Goal: Task Accomplishment & Management: Manage account settings

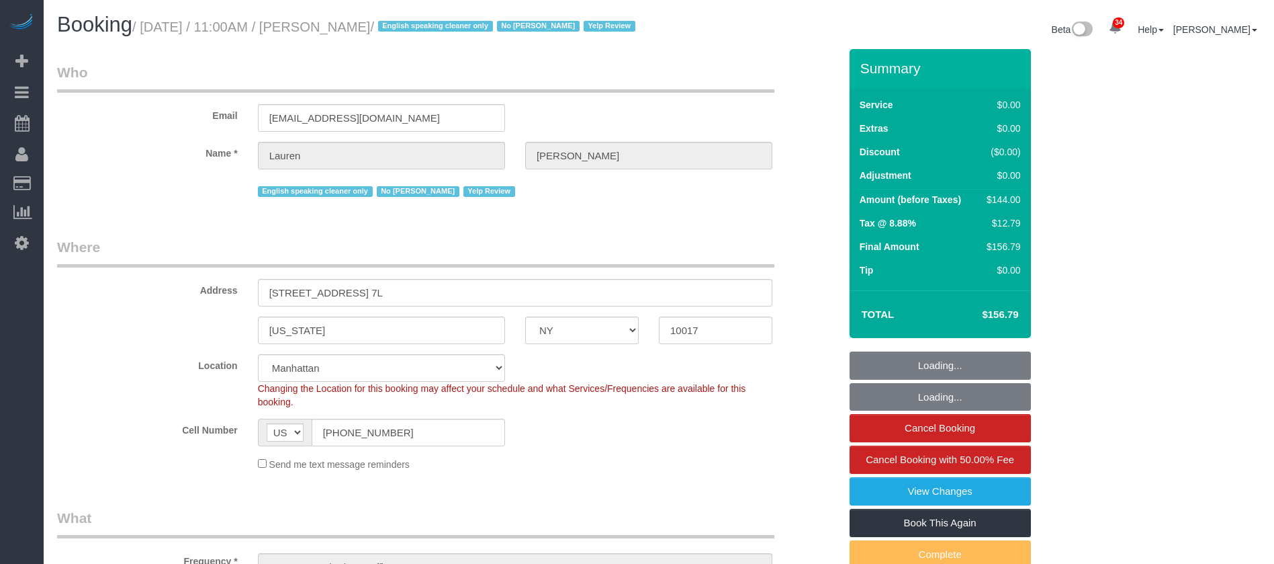
select select "NY"
select select "spot1"
select select "number:59"
select select "number:79"
select select "number:15"
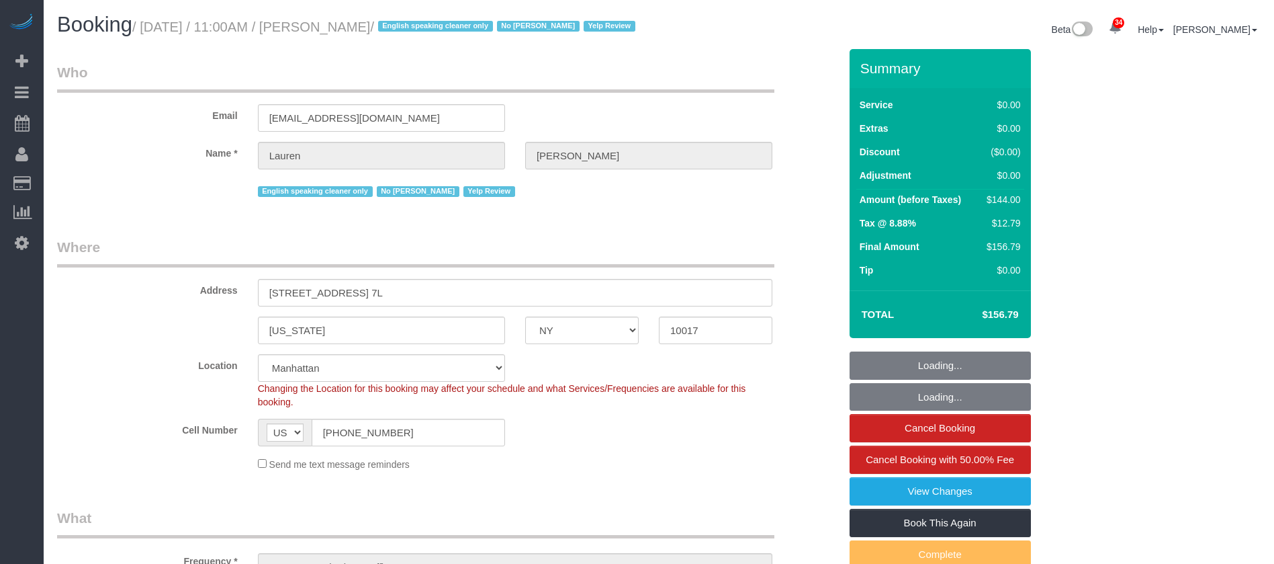
select select "number:5"
select select "1"
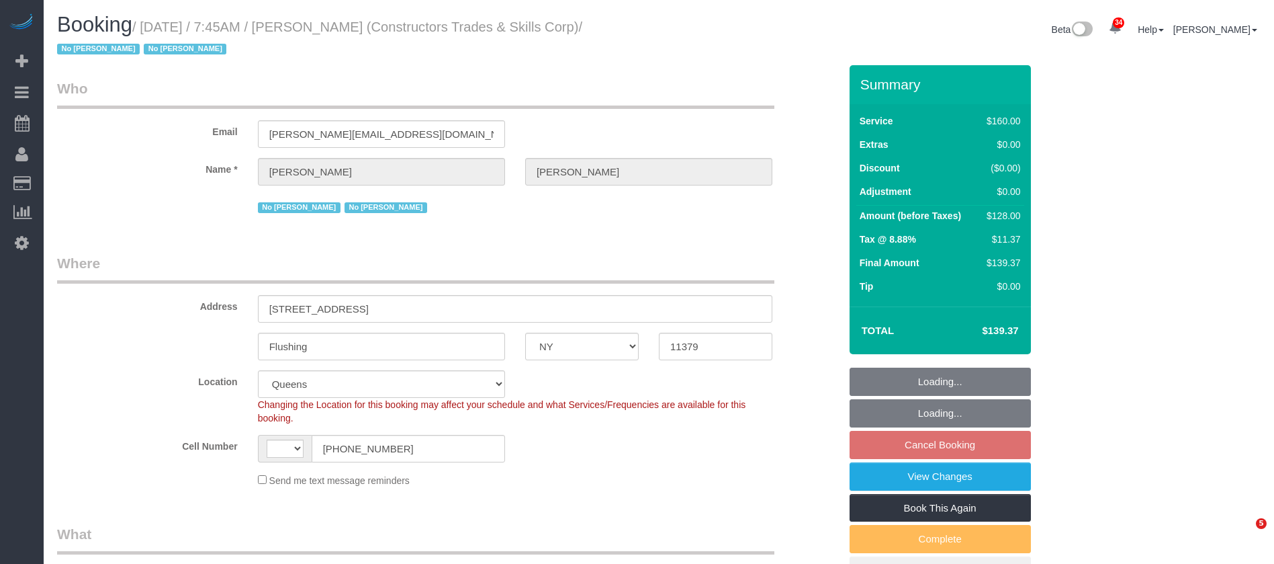
select select "NY"
select select "number:89"
select select "number:90"
select select "number:15"
select select "number:5"
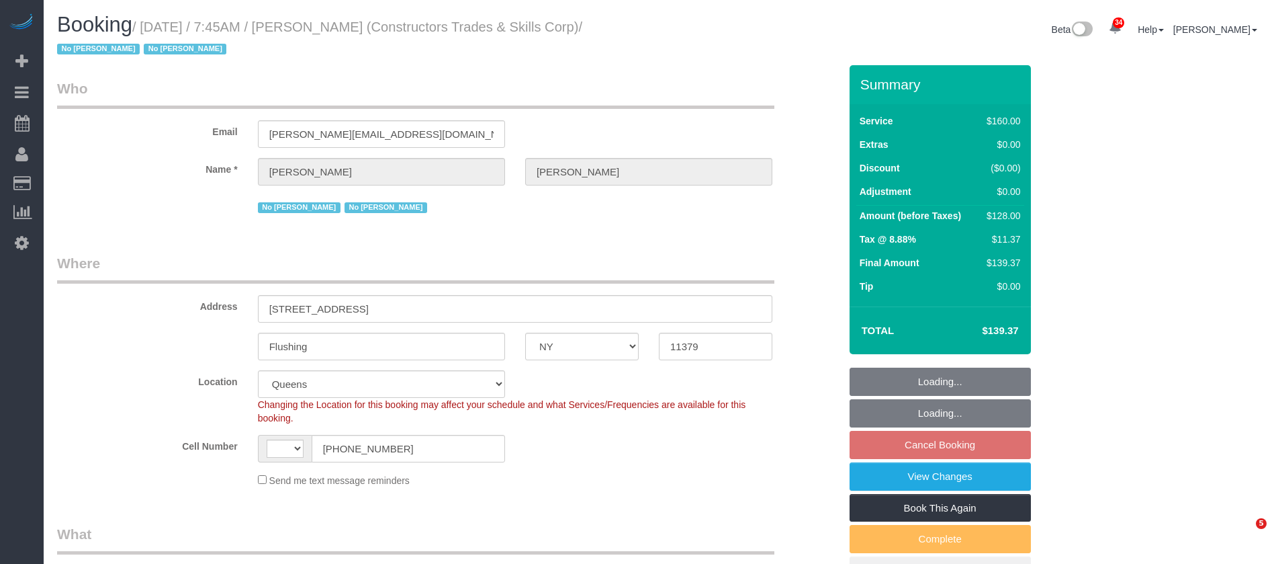
scroll to position [770, 0]
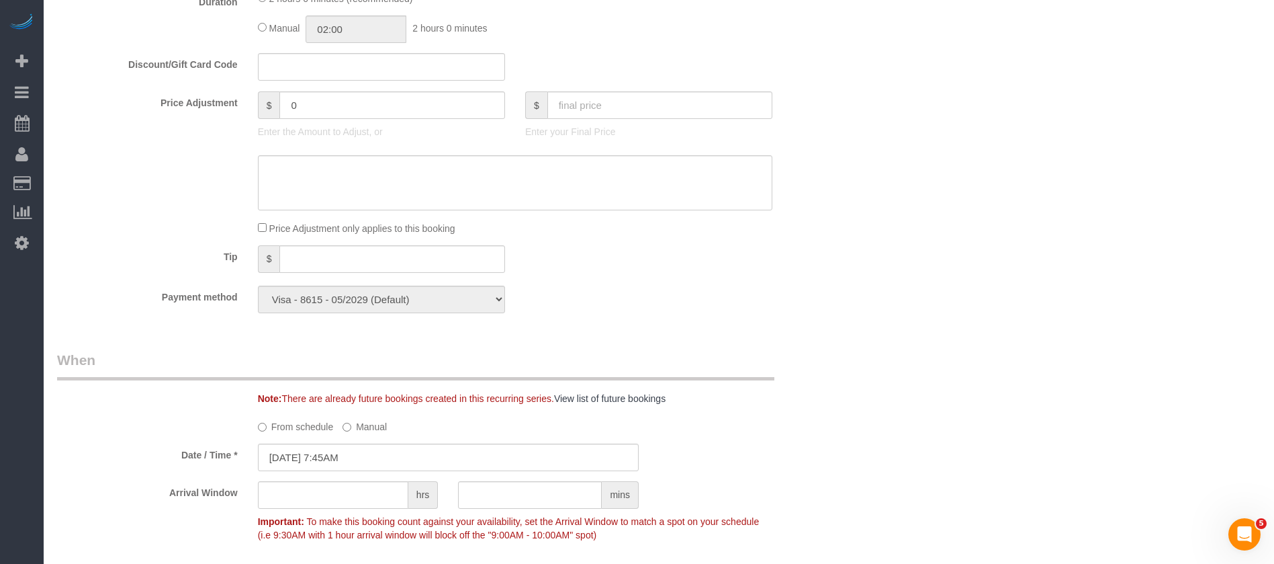
select select "string:US"
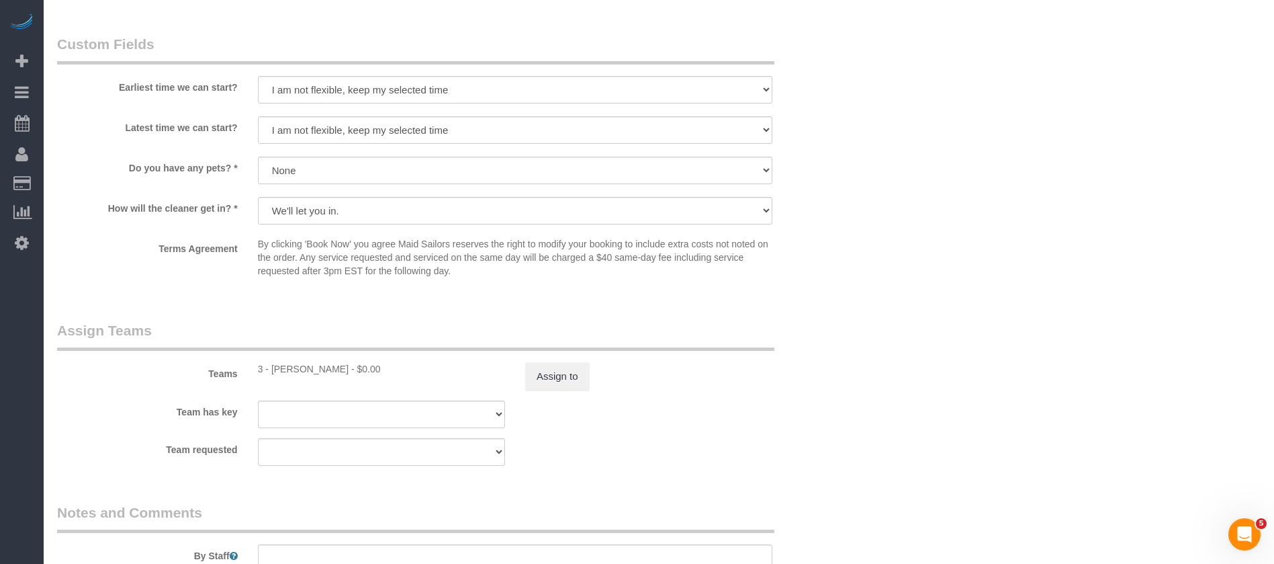
scroll to position [0, 0]
click at [575, 378] on button "Assign to" at bounding box center [557, 376] width 64 height 28
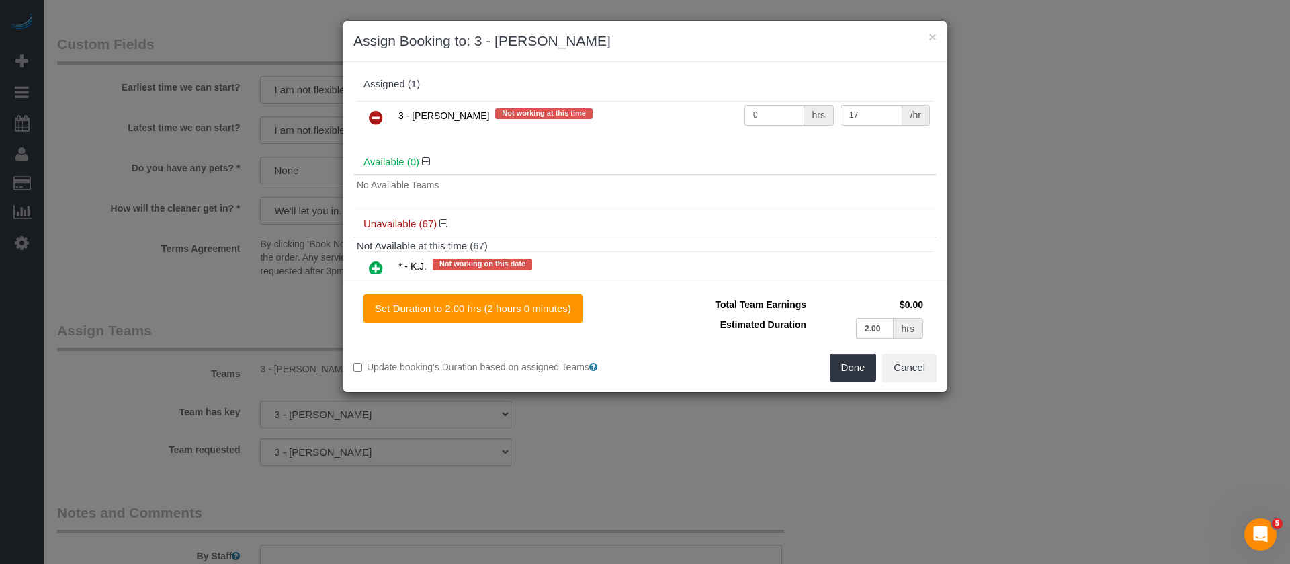
click at [374, 119] on icon at bounding box center [376, 118] width 14 height 16
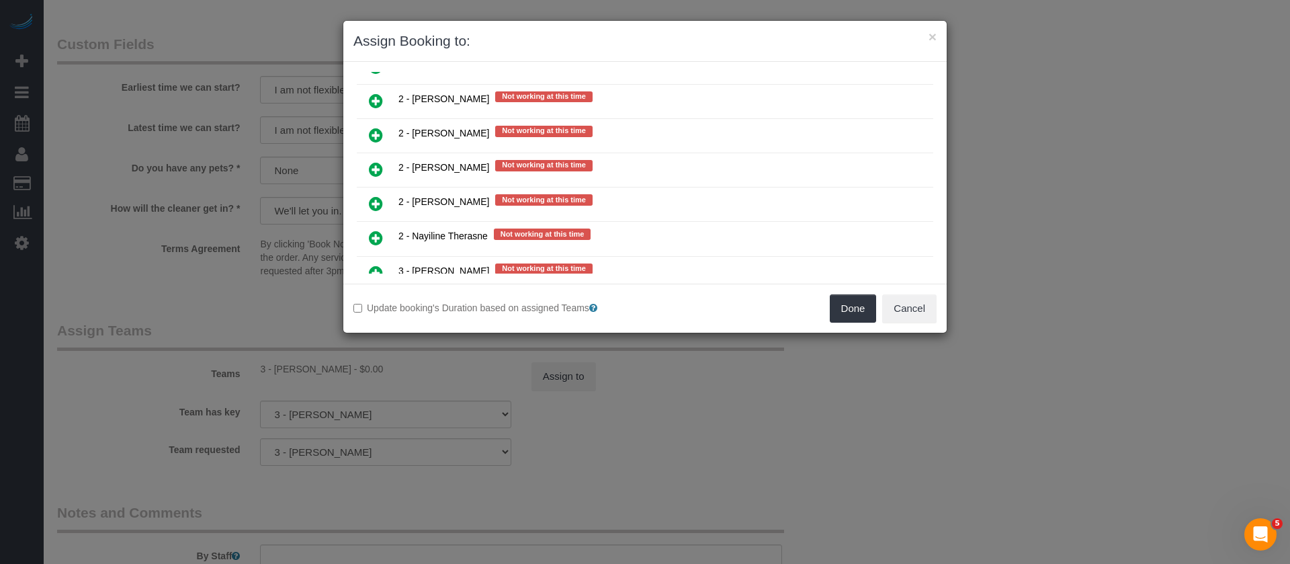
scroll to position [1612, 0]
click at [373, 135] on icon at bounding box center [376, 135] width 14 height 16
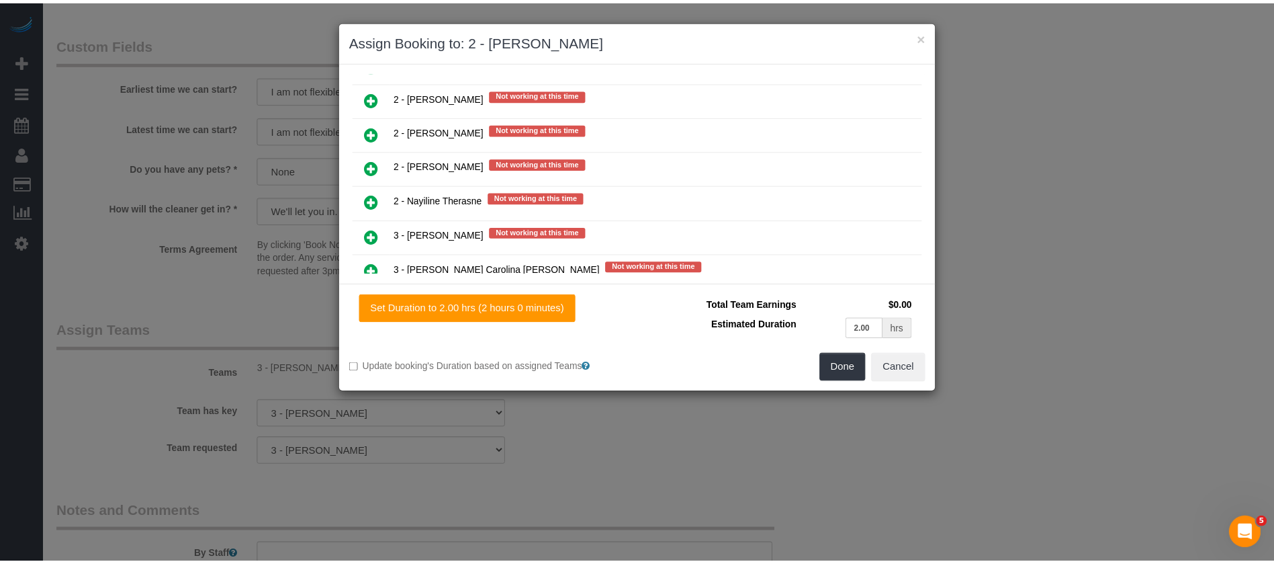
scroll to position [1645, 0]
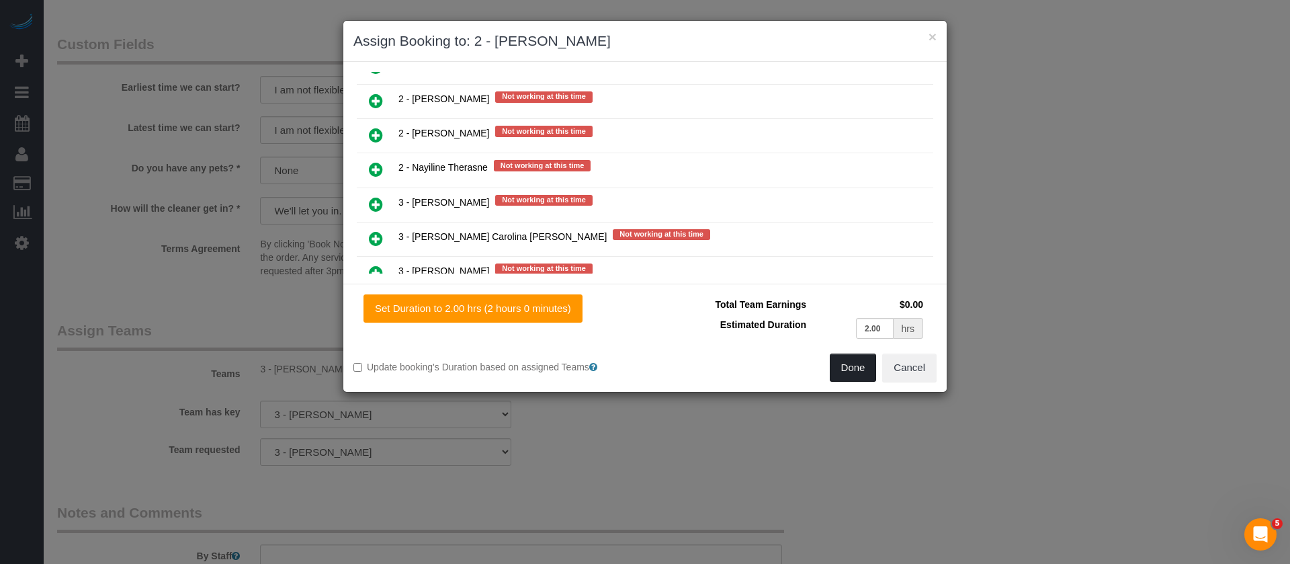
click at [850, 367] on button "Done" at bounding box center [853, 367] width 47 height 28
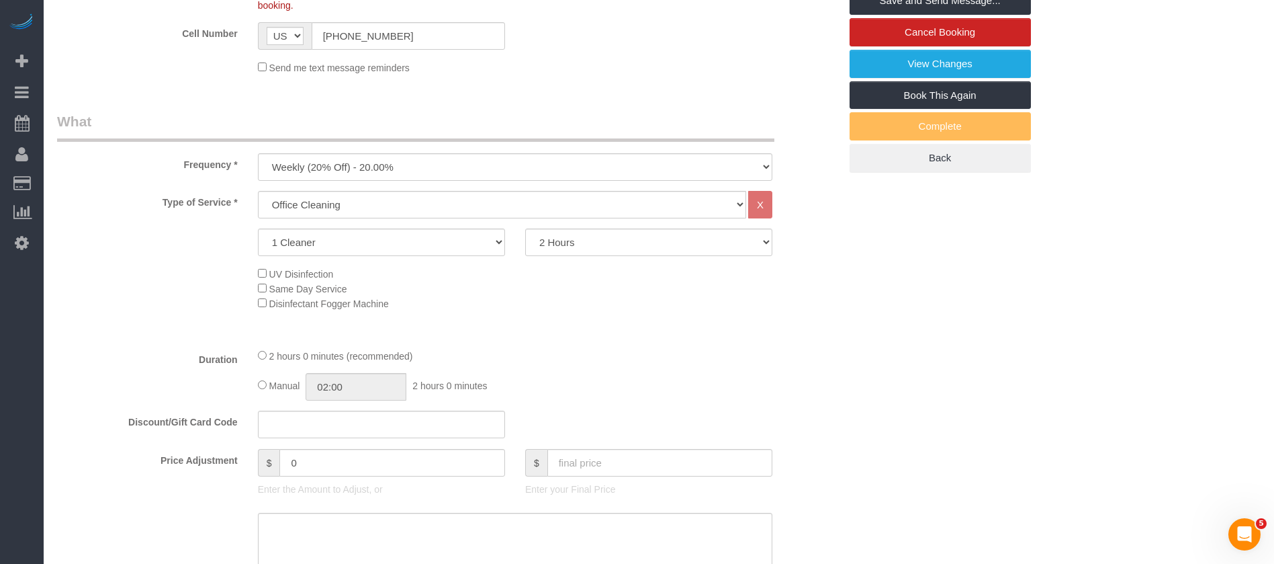
scroll to position [211, 0]
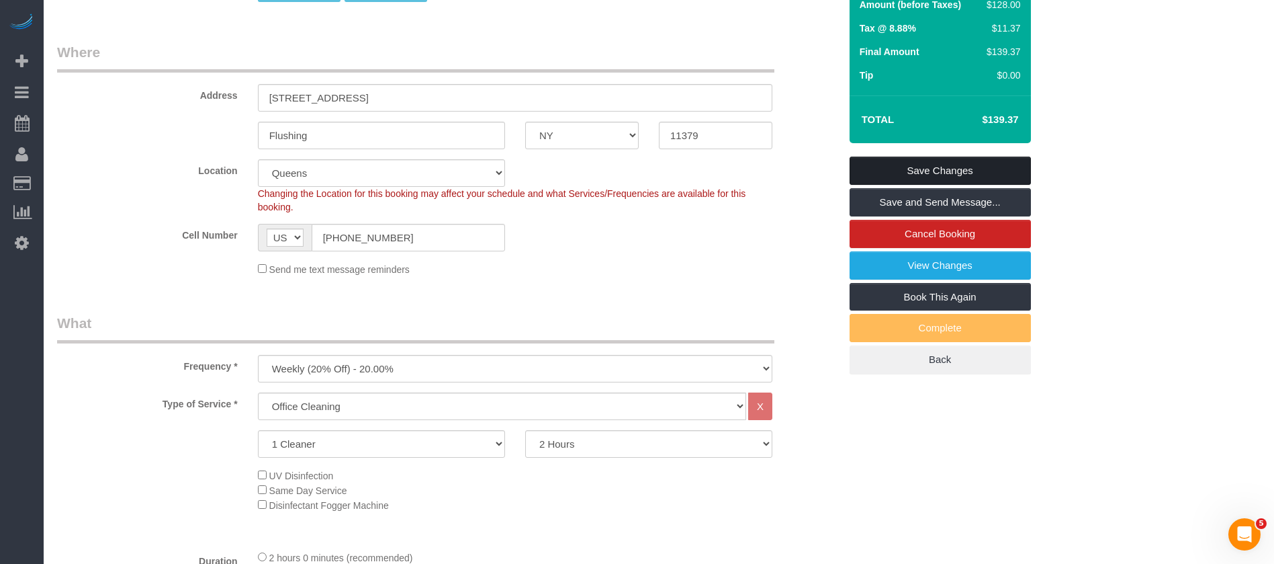
click at [995, 165] on link "Save Changes" at bounding box center [940, 171] width 181 height 28
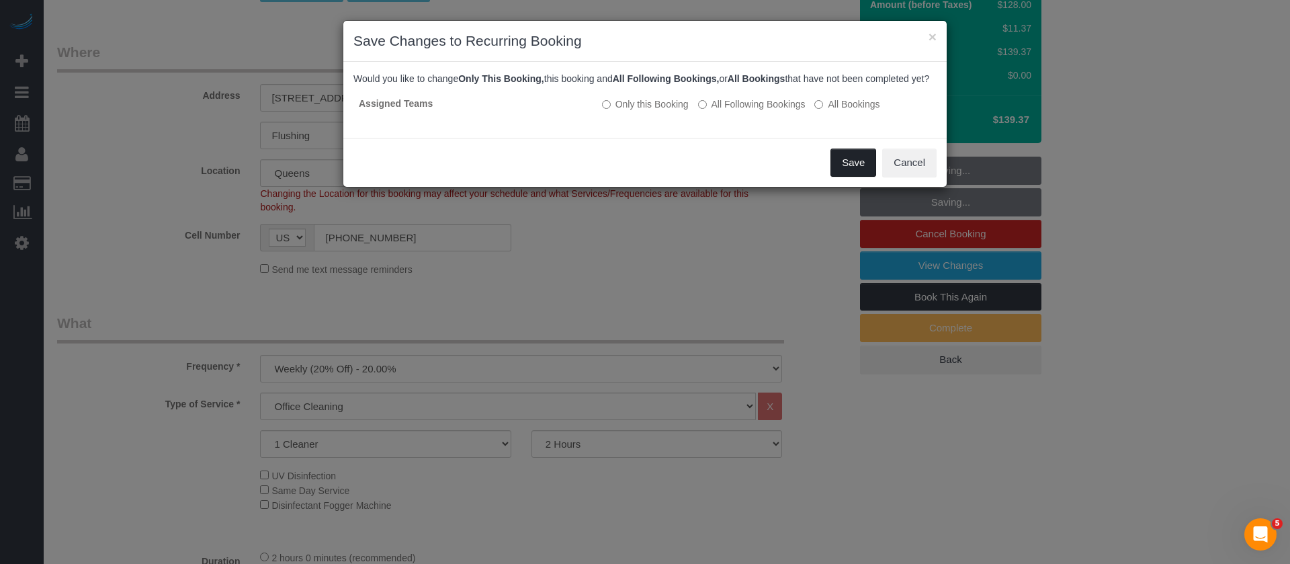
click at [855, 177] on button "Save" at bounding box center [853, 162] width 46 height 28
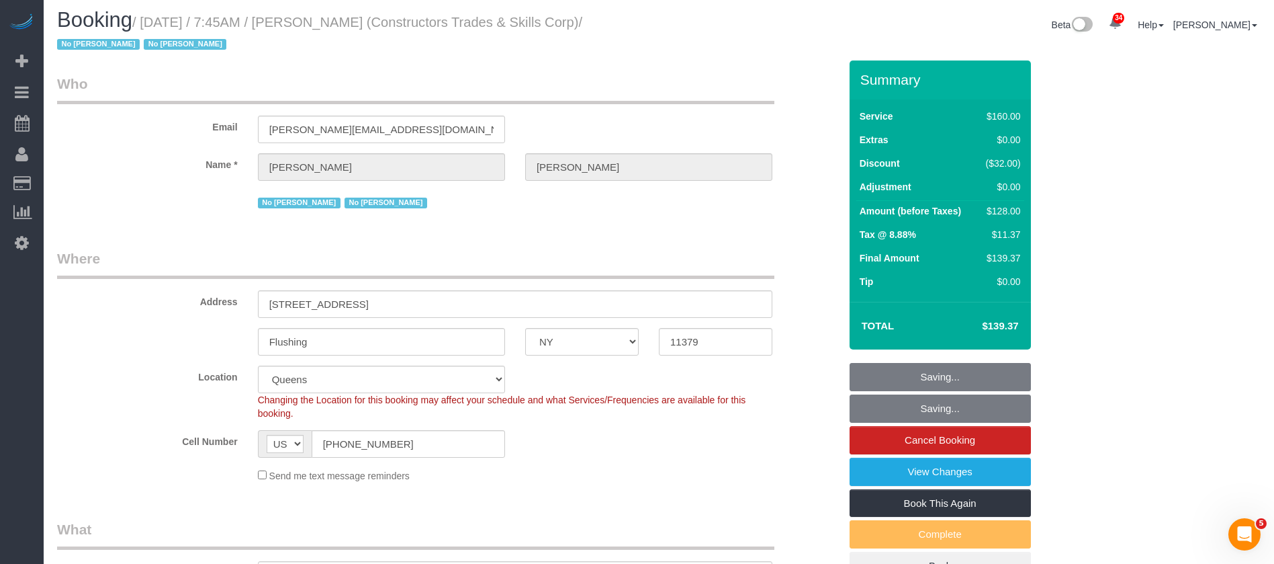
scroll to position [0, 0]
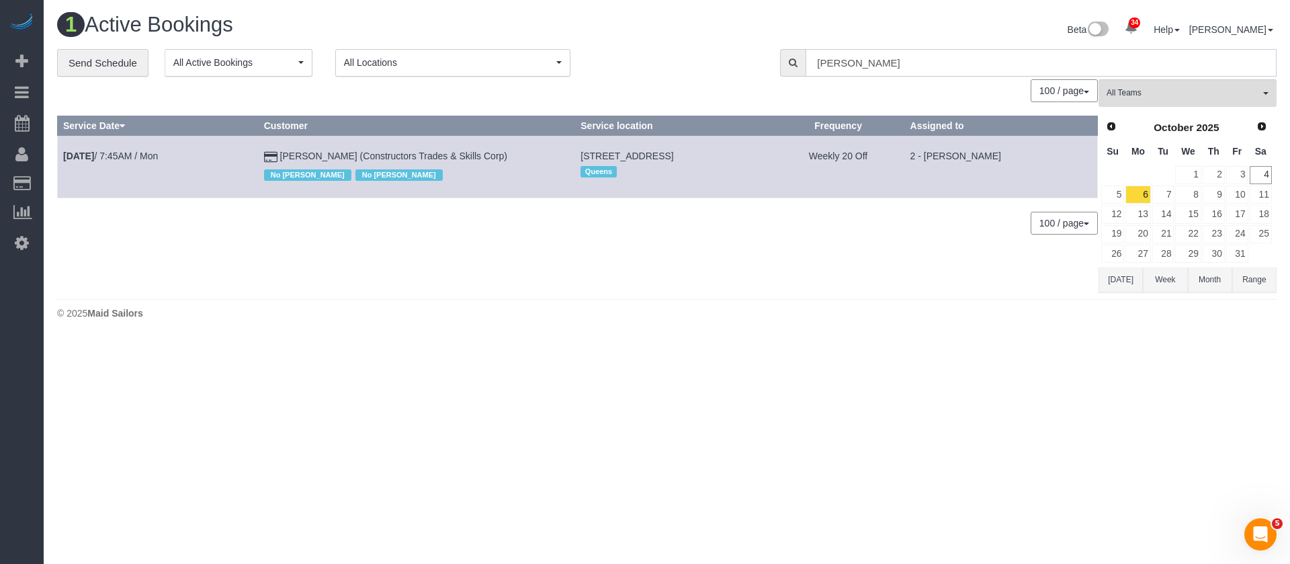
click at [850, 64] on input "salas" at bounding box center [1041, 63] width 471 height 28
type input "s"
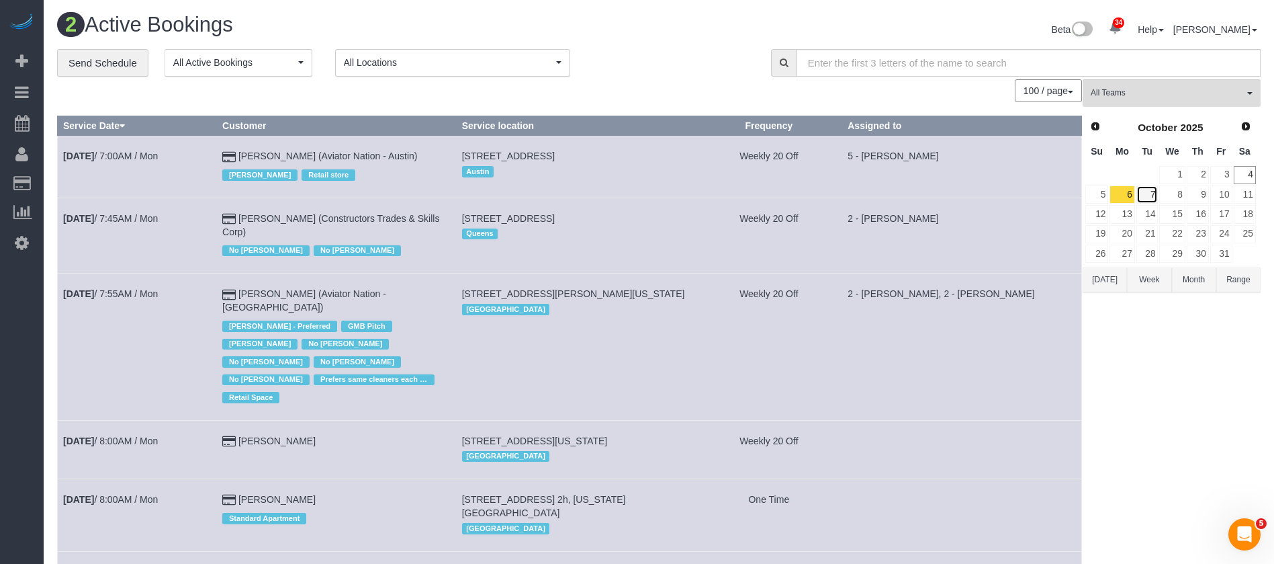
click at [1149, 188] on link "7" at bounding box center [1148, 194] width 22 height 18
click at [1132, 190] on link "6" at bounding box center [1122, 194] width 25 height 18
click at [285, 71] on button "All Active Bookings" at bounding box center [239, 63] width 148 height 28
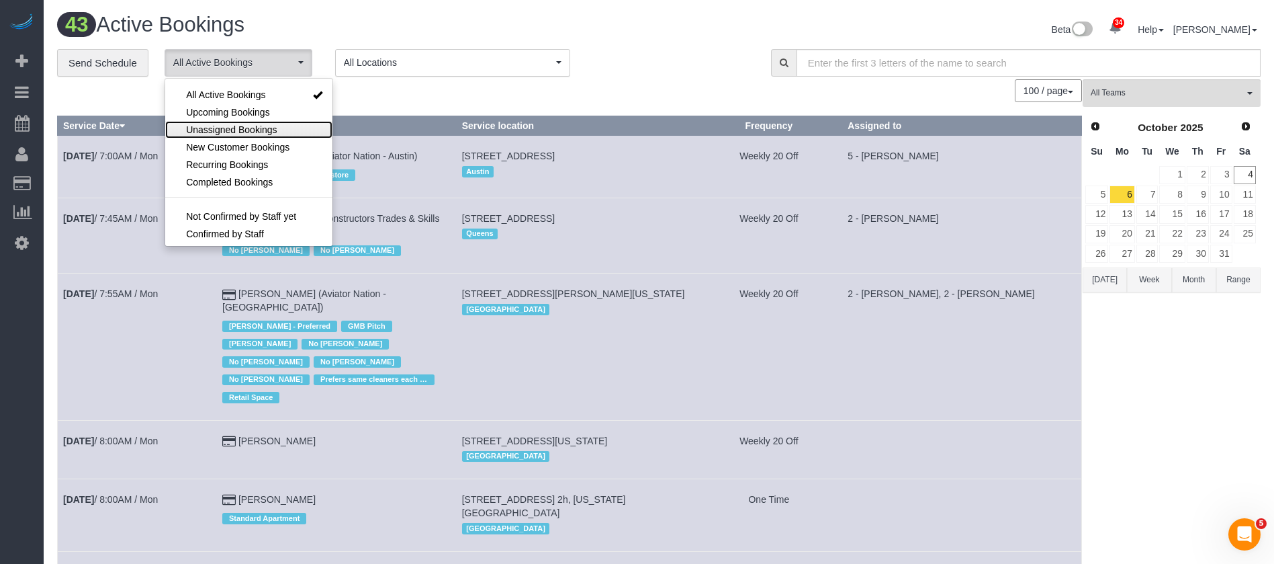
click at [259, 127] on span "Unassigned Bookings" at bounding box center [231, 129] width 91 height 13
select select "**********"
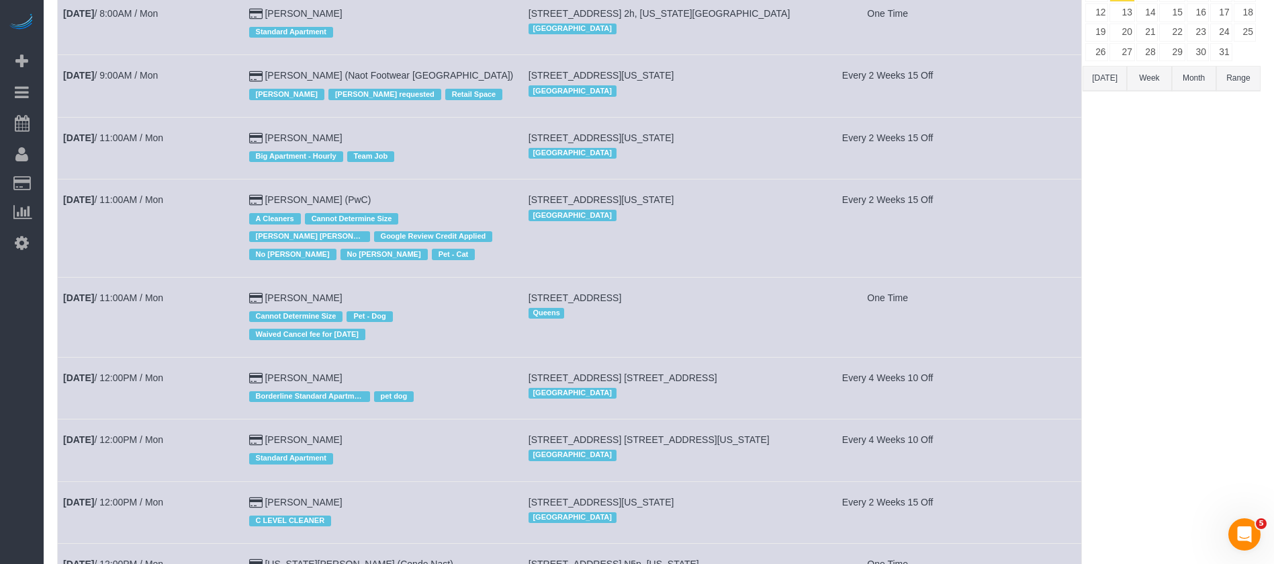
scroll to position [101, 0]
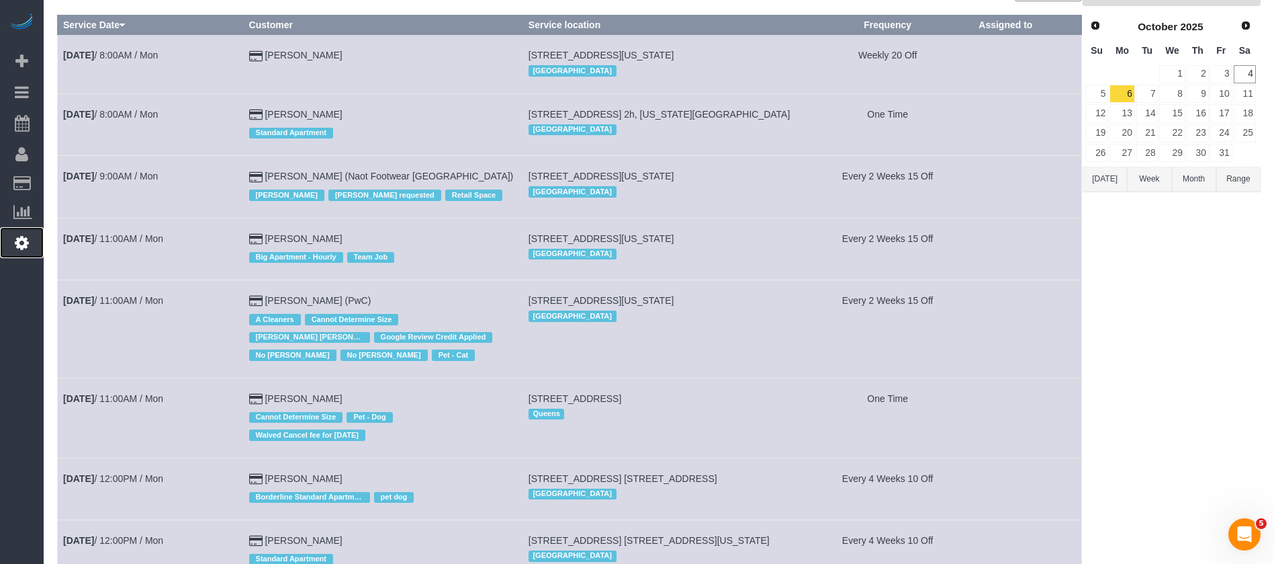
click at [23, 239] on icon at bounding box center [22, 242] width 14 height 16
select select "425"
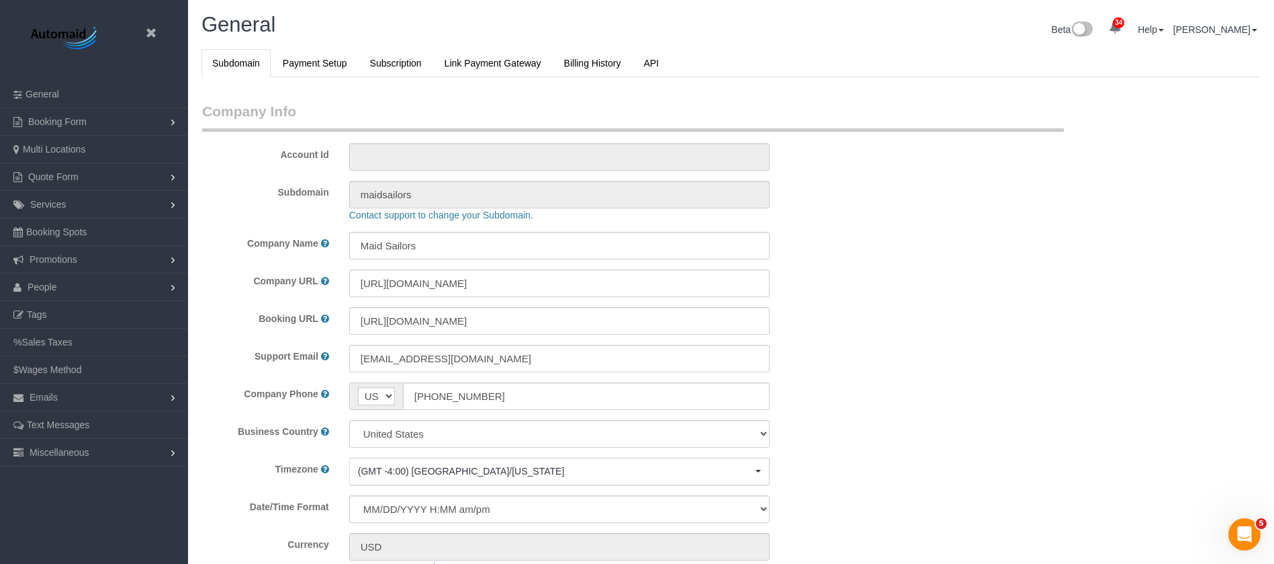
scroll to position [2835, 1274]
click at [100, 231] on link "Booking Spots" at bounding box center [94, 231] width 188 height 27
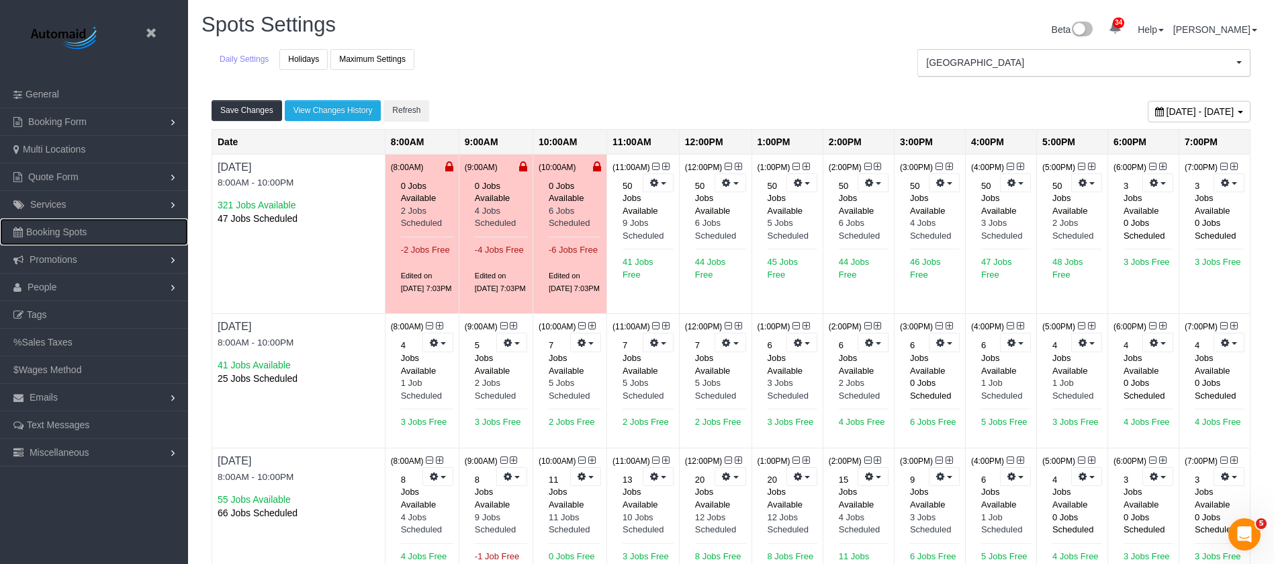
scroll to position [65904, 65909]
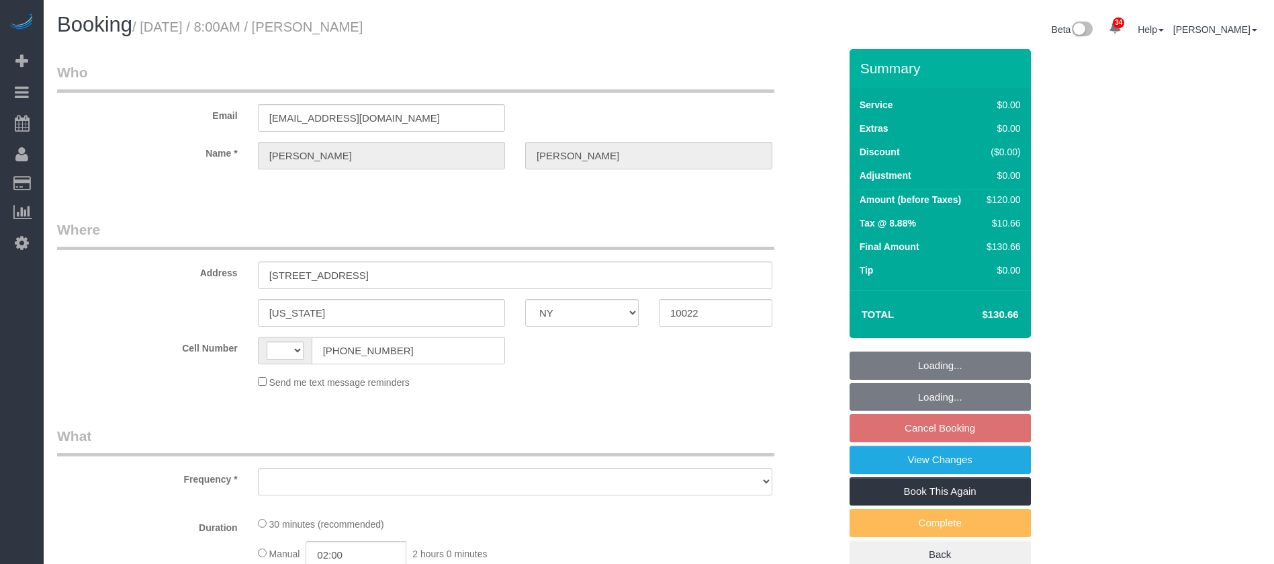
select select "NY"
select select "number:56"
select select "number:75"
select select "number:15"
select select "number:5"
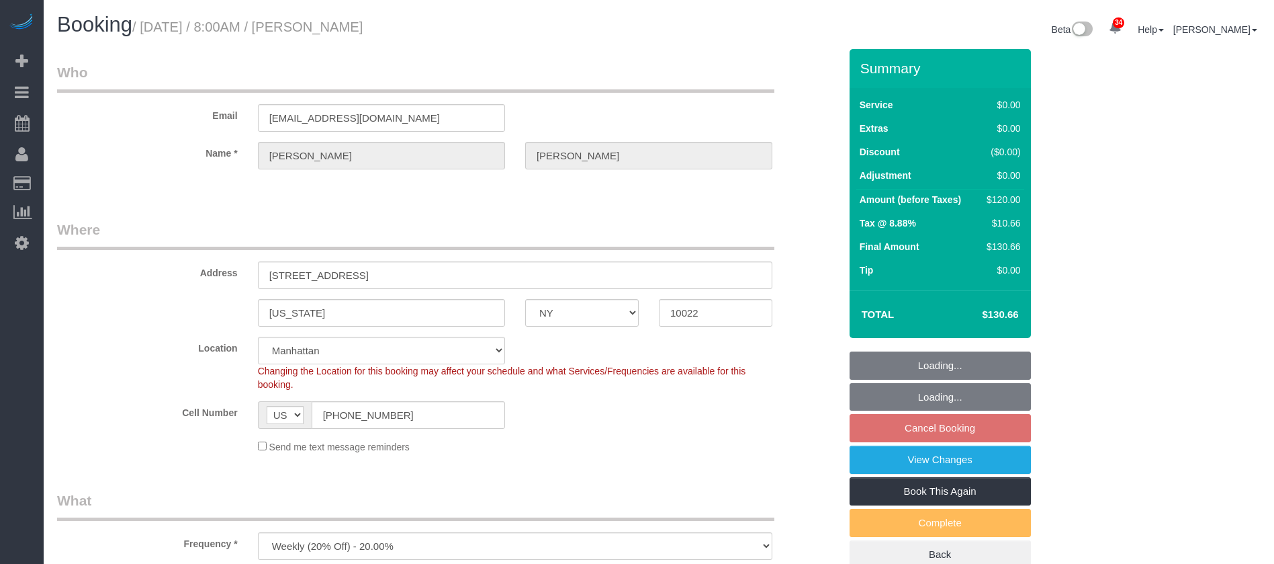
select select "string:[GEOGRAPHIC_DATA]"
select select "object:939"
select select "string:stripe-pm_1RXRrg4VGloSiKo7FM9HbDbq"
select select
select select "object:1479"
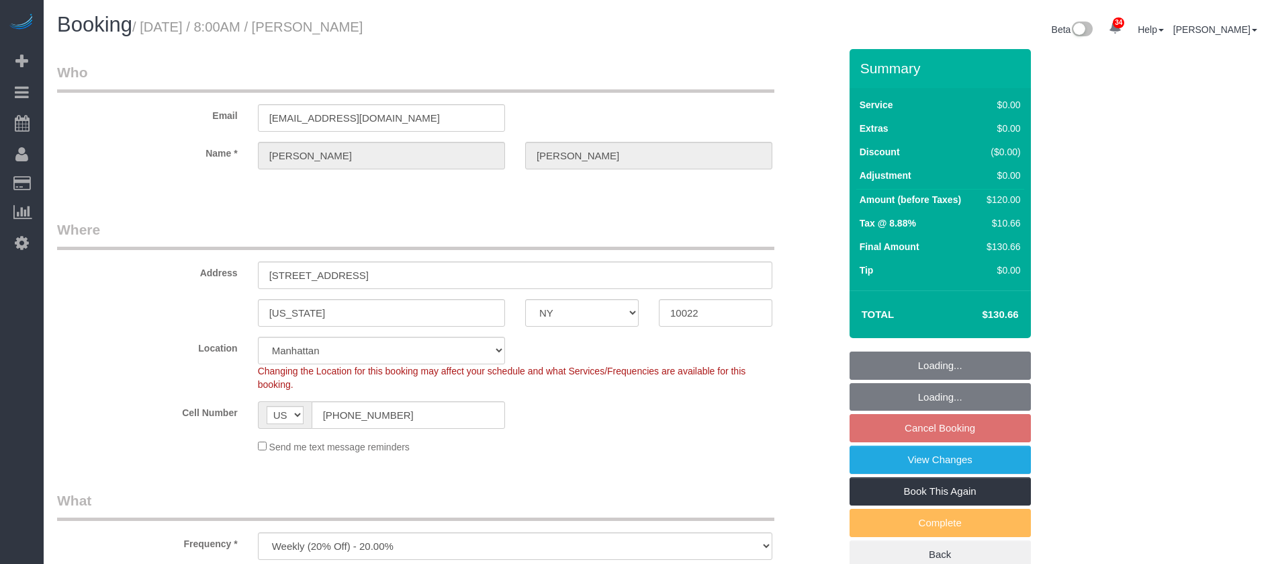
select select "spot58"
select select "NY"
select select "spot1"
select select "number:56"
select select "number:75"
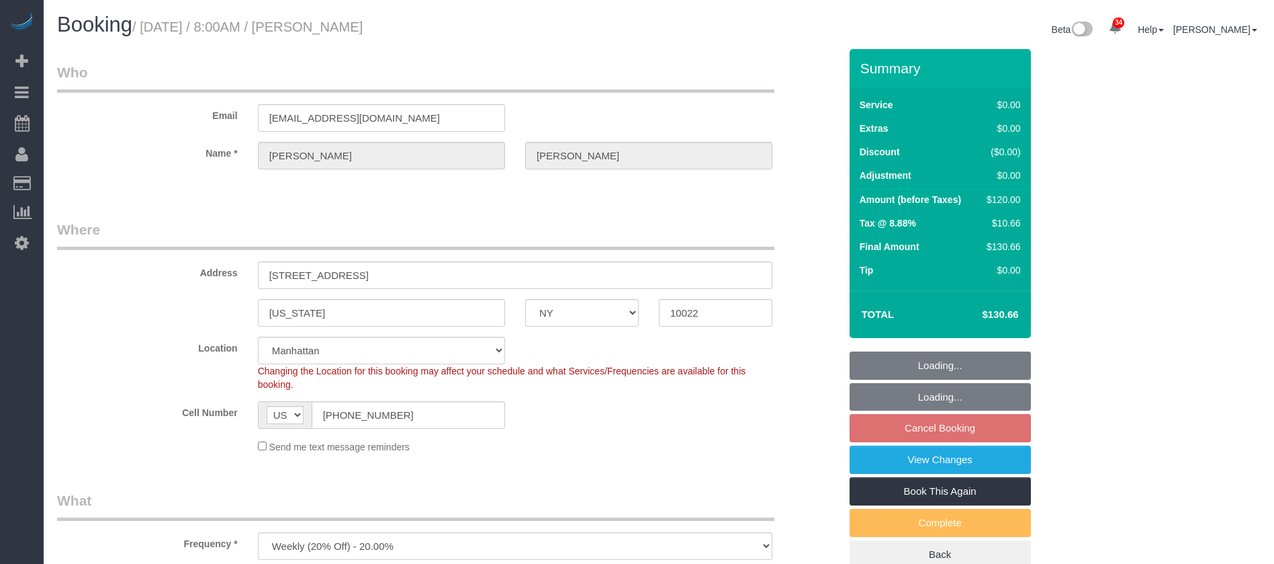
select select "number:15"
select select "number:5"
select select "object:1479"
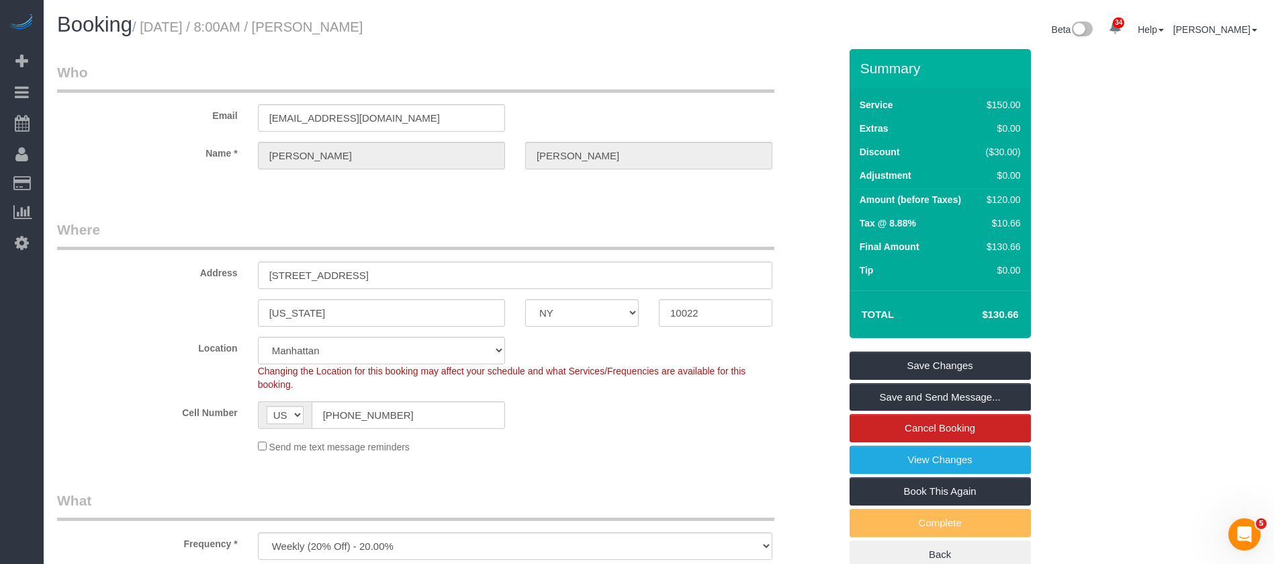
drag, startPoint x: 143, startPoint y: 28, endPoint x: 444, endPoint y: 24, distance: 301.0
click at [444, 24] on h1 "Booking / October 06, 2025 / 8:00AM / Evelyn Cundy" at bounding box center [353, 24] width 592 height 23
copy small "October 06, 2025 / 8:00AM / Evelyn Cundy"
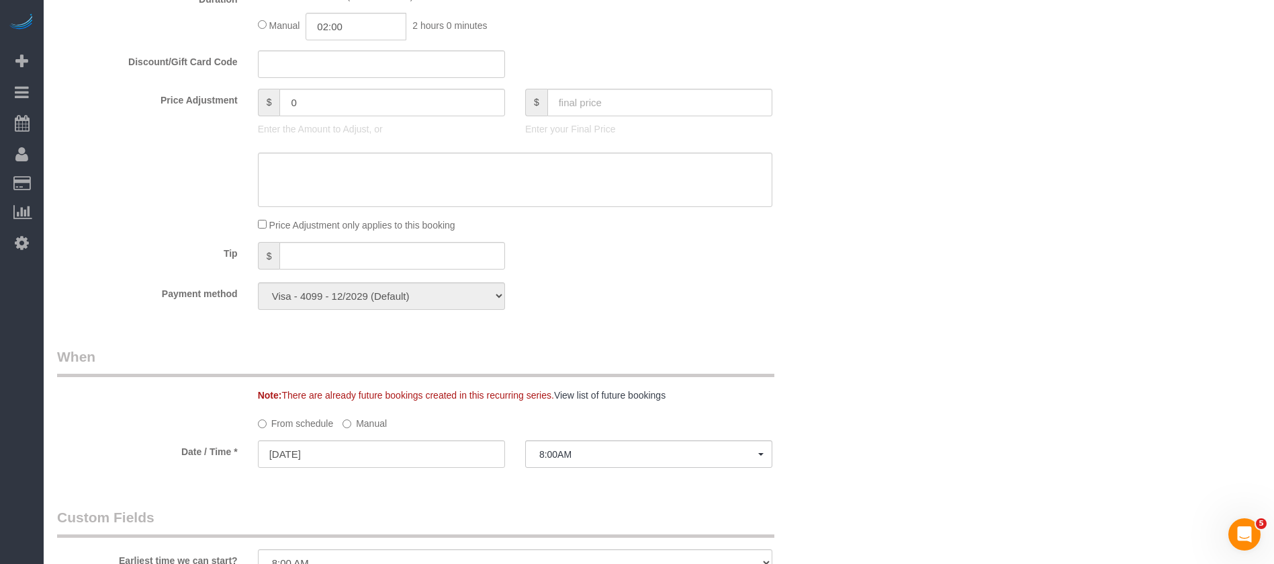
scroll to position [907, 0]
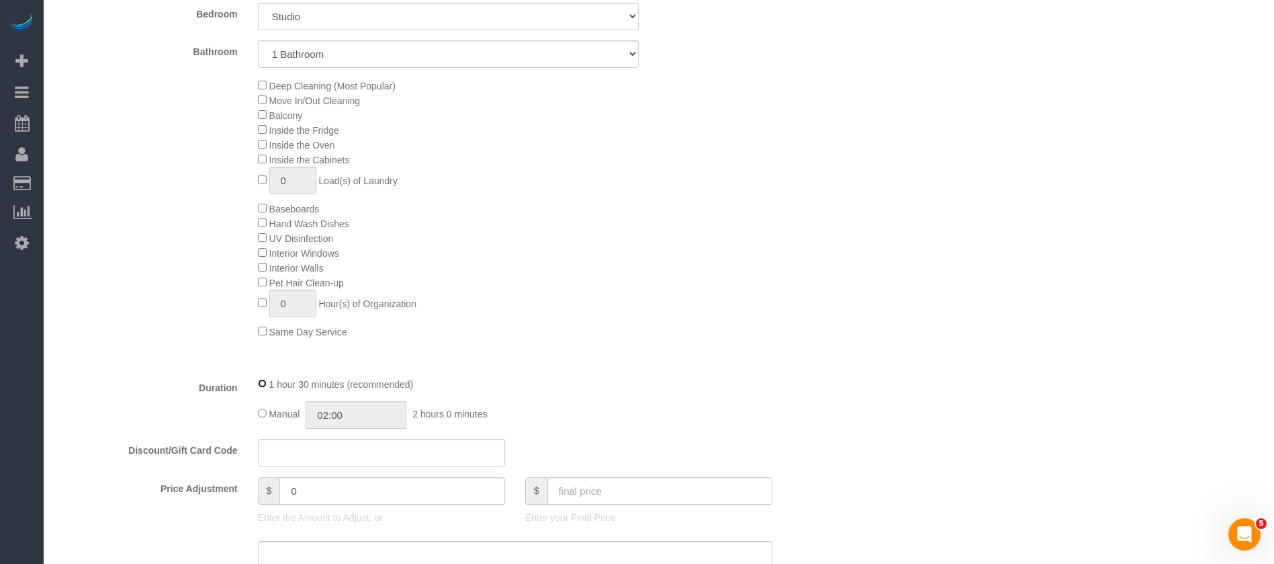
select select "spot58"
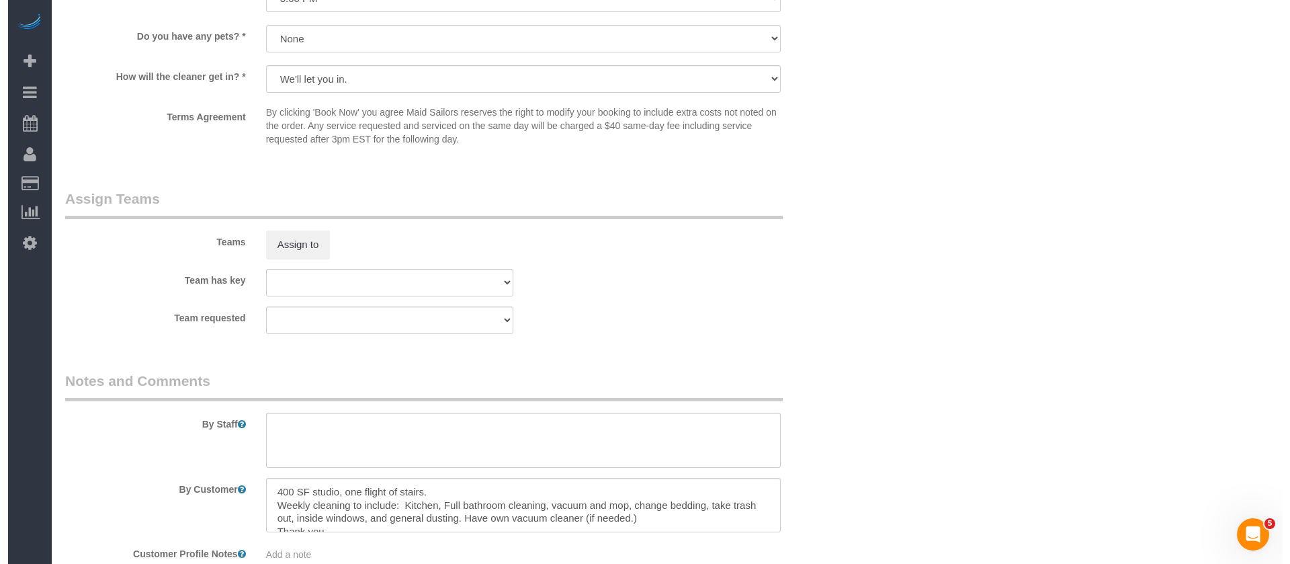
scroll to position [1713, 0]
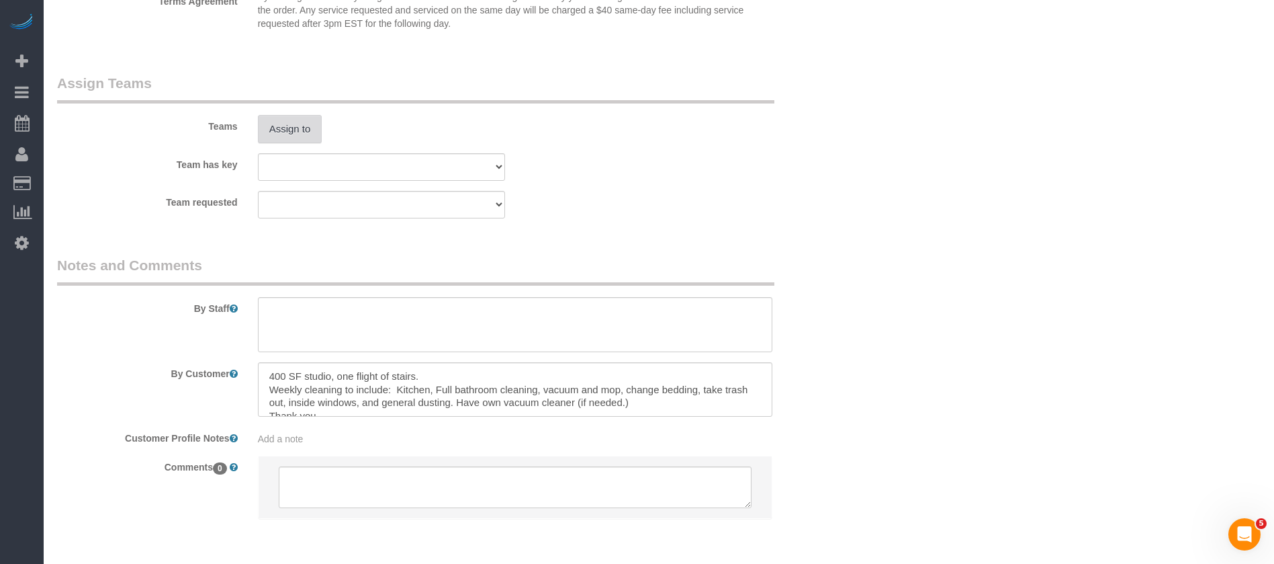
click at [308, 125] on button "Assign to" at bounding box center [290, 129] width 64 height 28
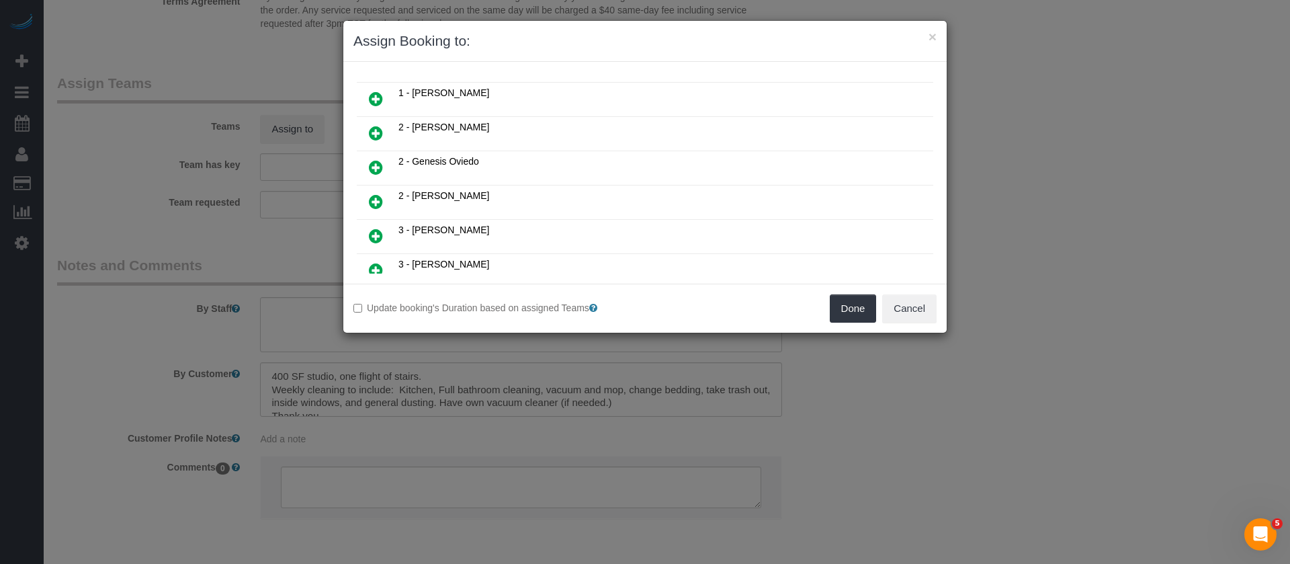
scroll to position [101, 0]
click at [369, 194] on icon at bounding box center [376, 199] width 14 height 16
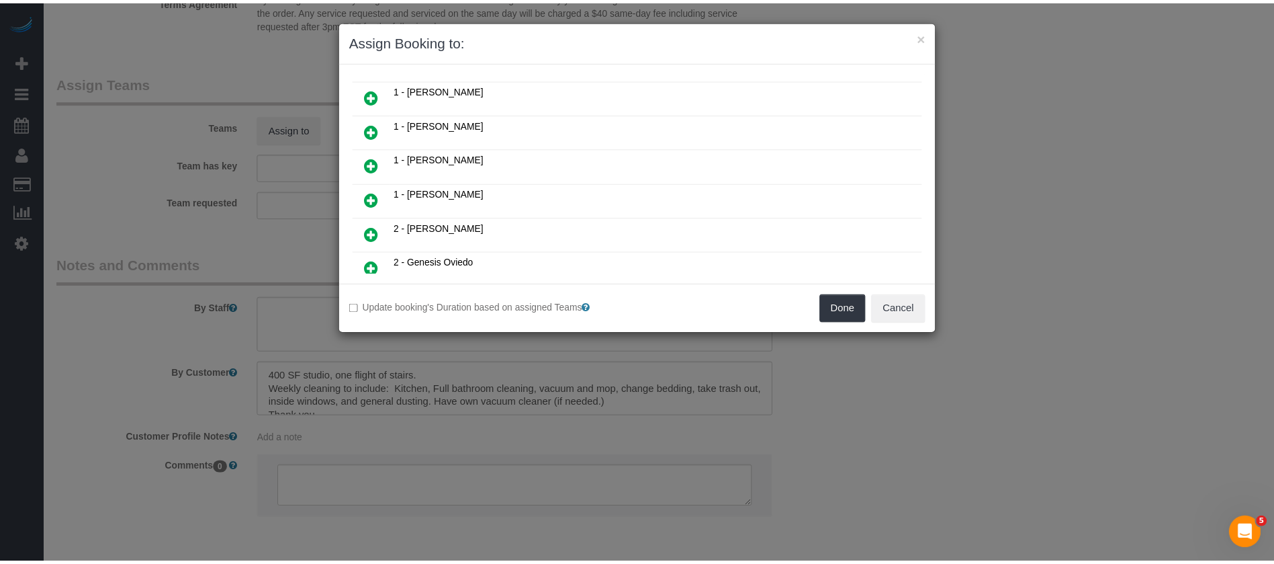
scroll to position [133, 0]
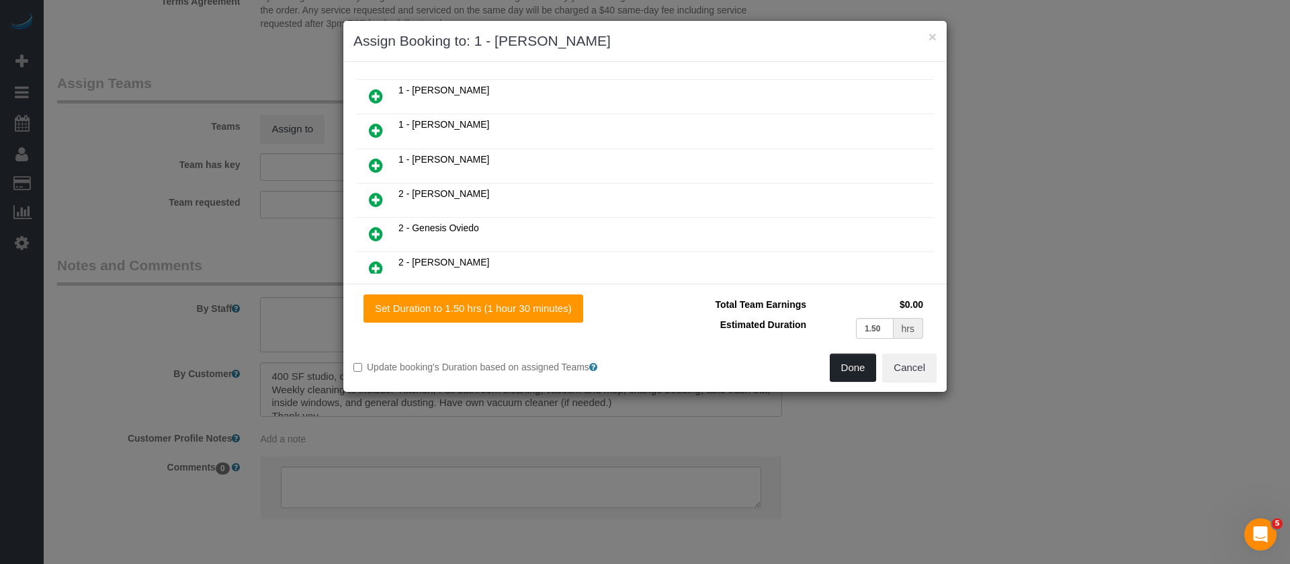
drag, startPoint x: 850, startPoint y: 374, endPoint x: 856, endPoint y: 357, distance: 18.5
click at [850, 372] on button "Done" at bounding box center [853, 367] width 47 height 28
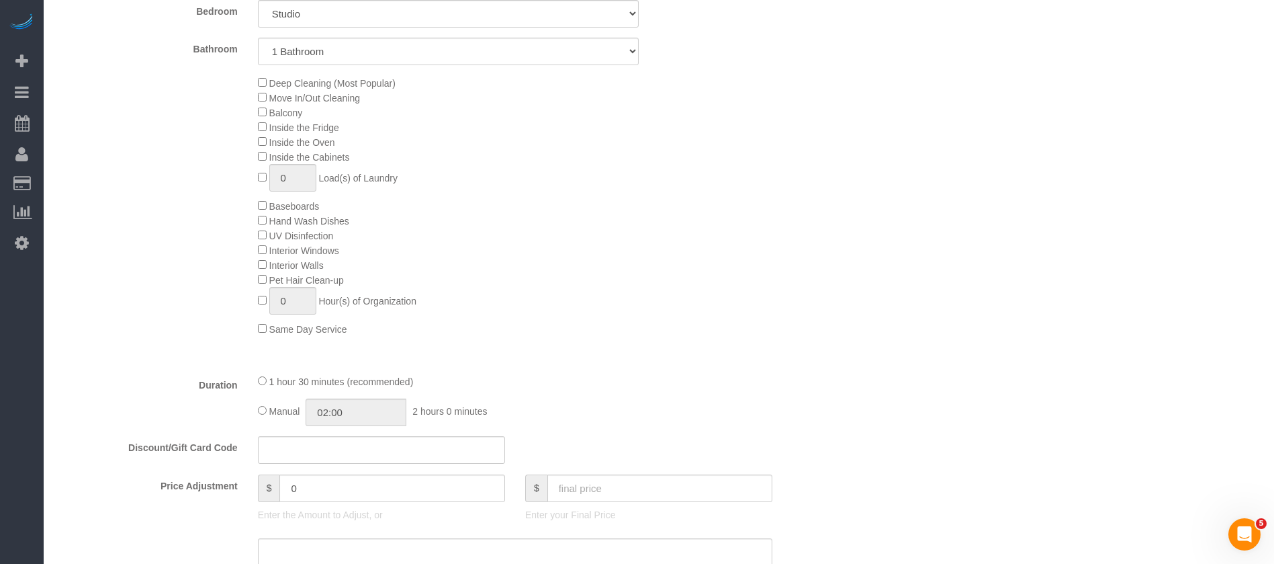
scroll to position [302, 0]
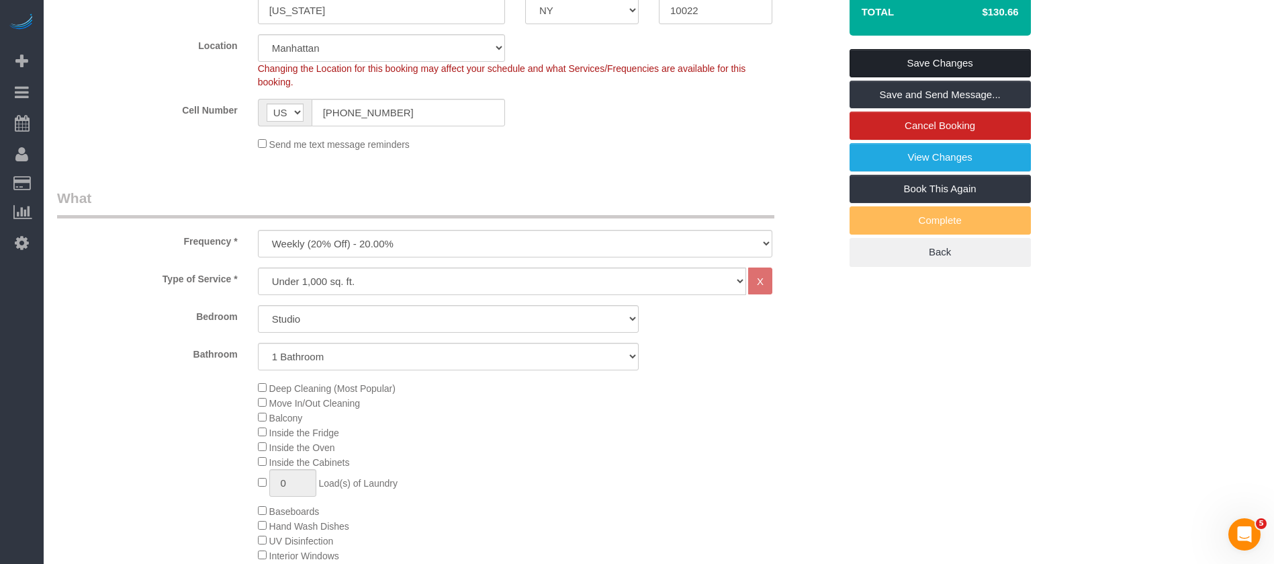
drag, startPoint x: 996, startPoint y: 59, endPoint x: 905, endPoint y: 59, distance: 90.7
click at [995, 61] on link "Save Changes" at bounding box center [940, 63] width 181 height 28
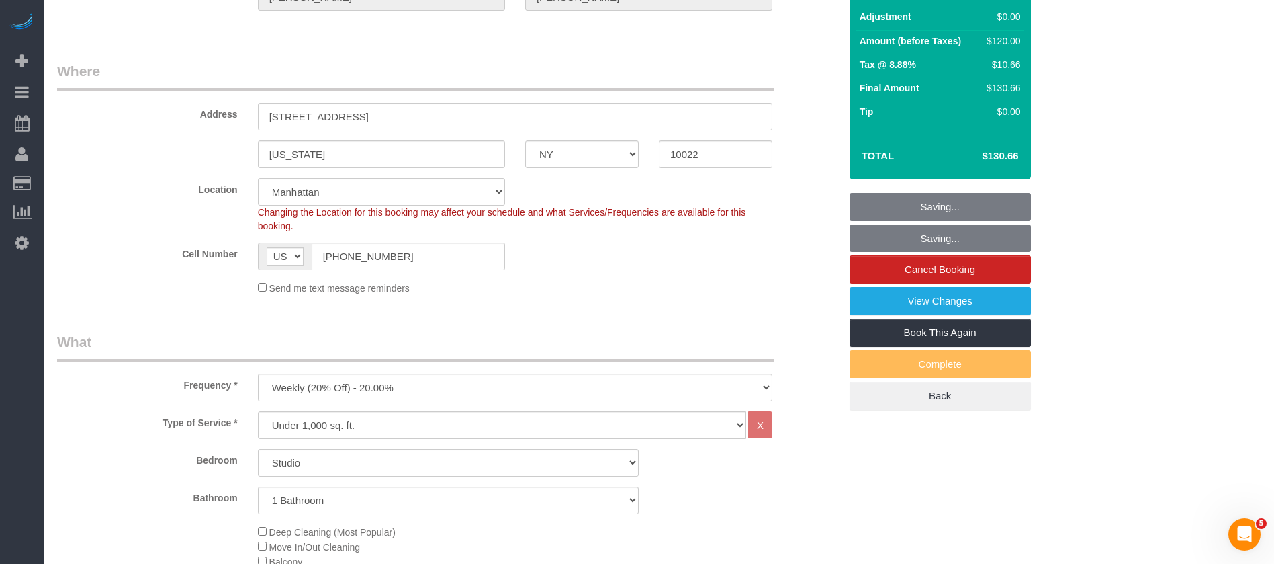
scroll to position [0, 0]
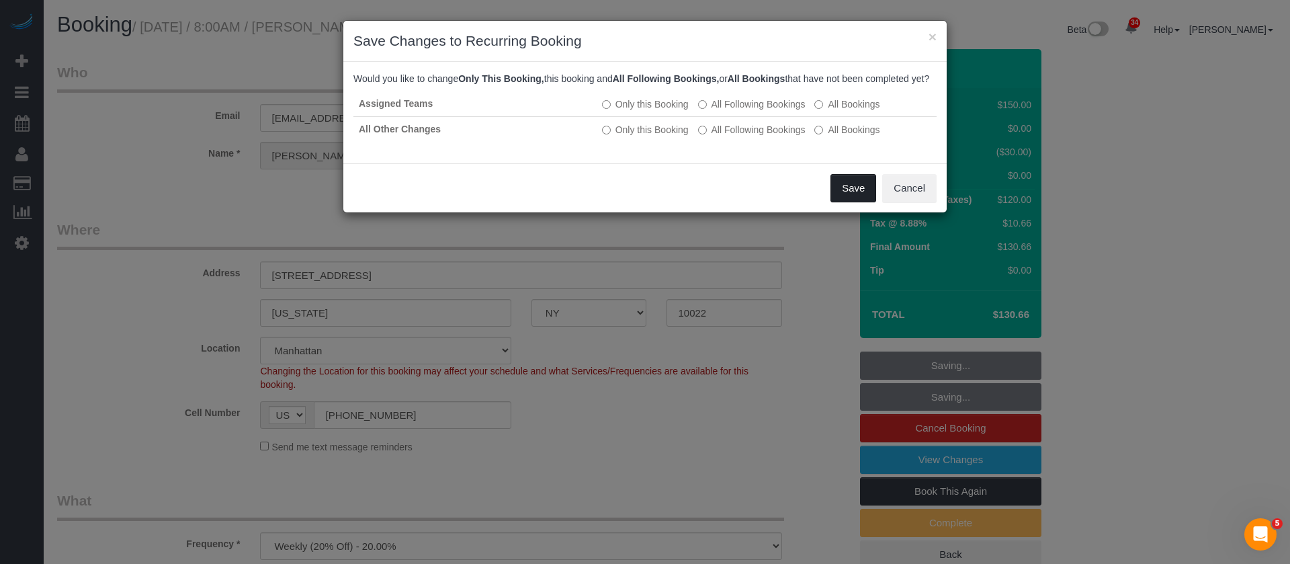
click at [864, 202] on button "Save" at bounding box center [853, 188] width 46 height 28
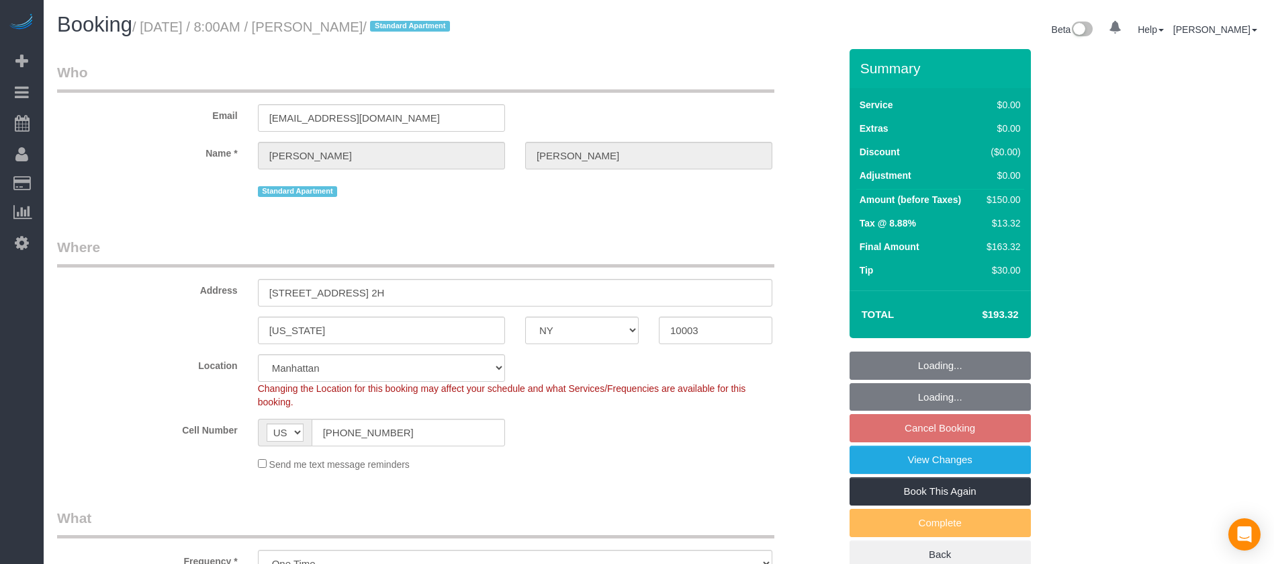
select select "NY"
select select "spot1"
select select "number:89"
select select "number:90"
select select "number:15"
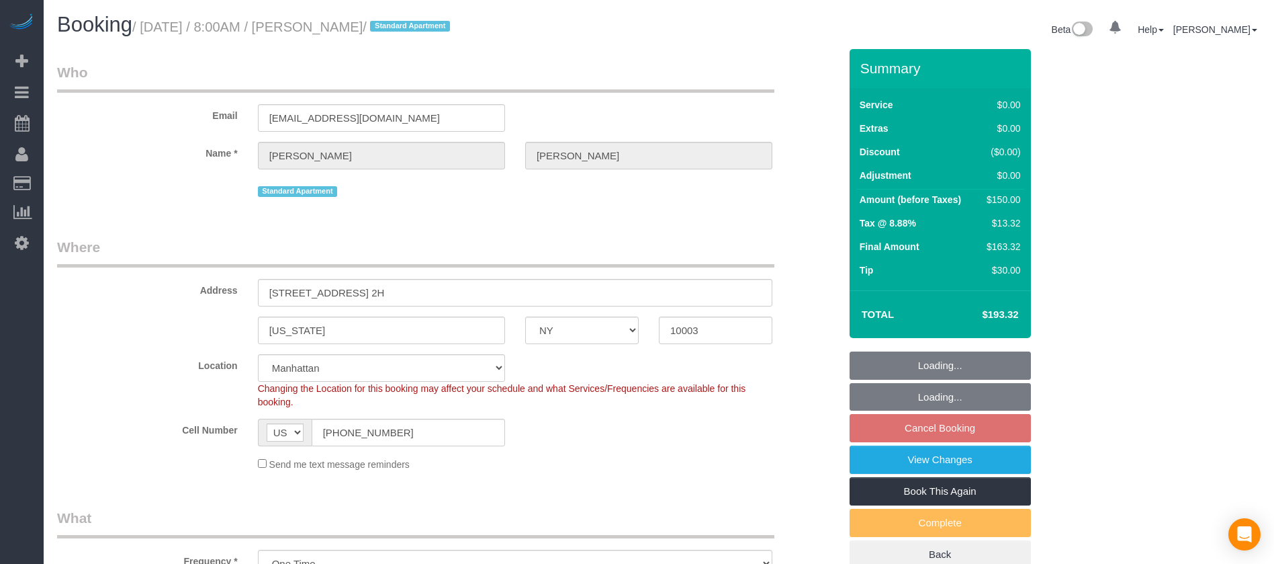
select select "number:5"
select select "object:1449"
select select "spot58"
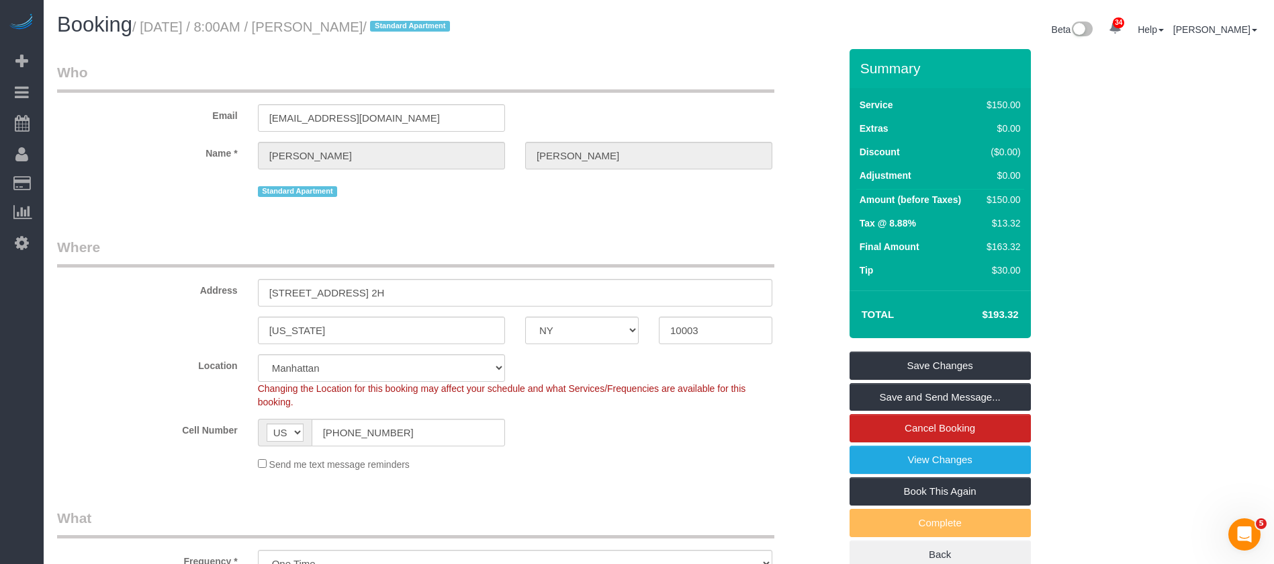
drag, startPoint x: 147, startPoint y: 32, endPoint x: 389, endPoint y: 30, distance: 241.9
click at [388, 26] on small "/ October 06, 2025 / 8:00AM / Eric Burge / Standard Apartment" at bounding box center [293, 26] width 322 height 15
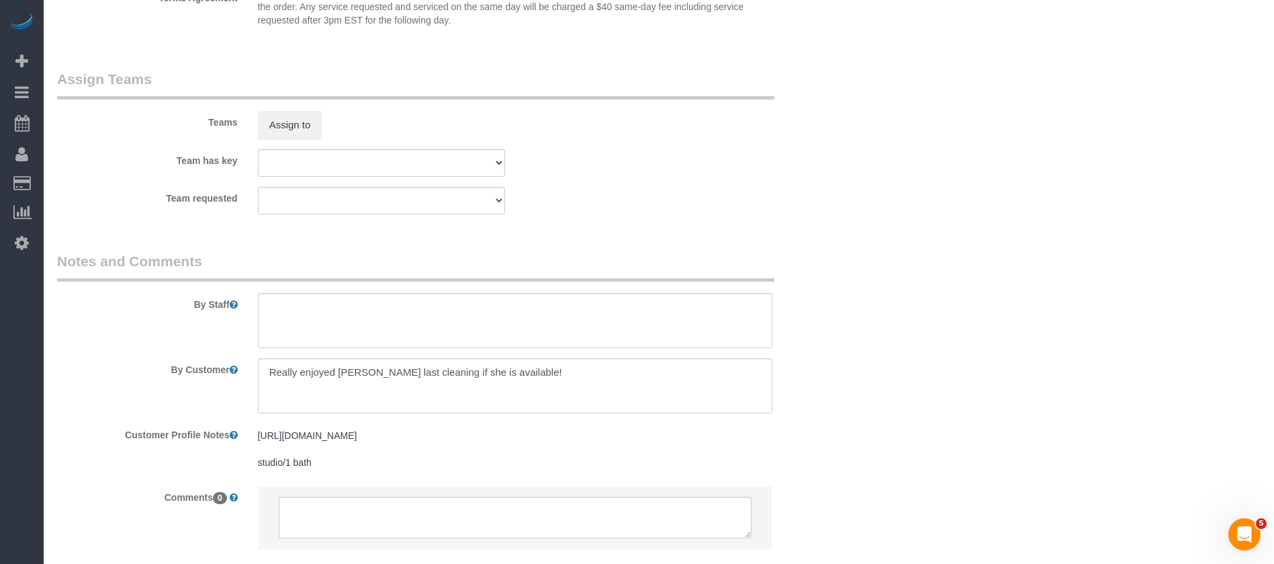
scroll to position [1713, 0]
click at [317, 118] on button "Assign to" at bounding box center [290, 123] width 64 height 28
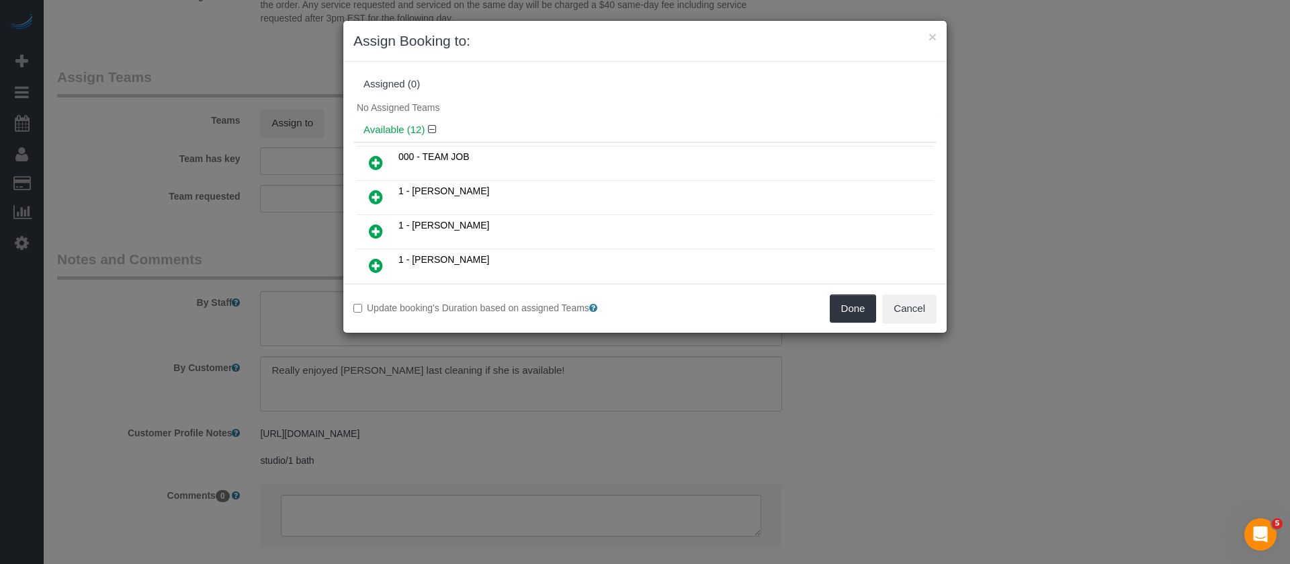
click at [380, 229] on icon at bounding box center [376, 231] width 14 height 16
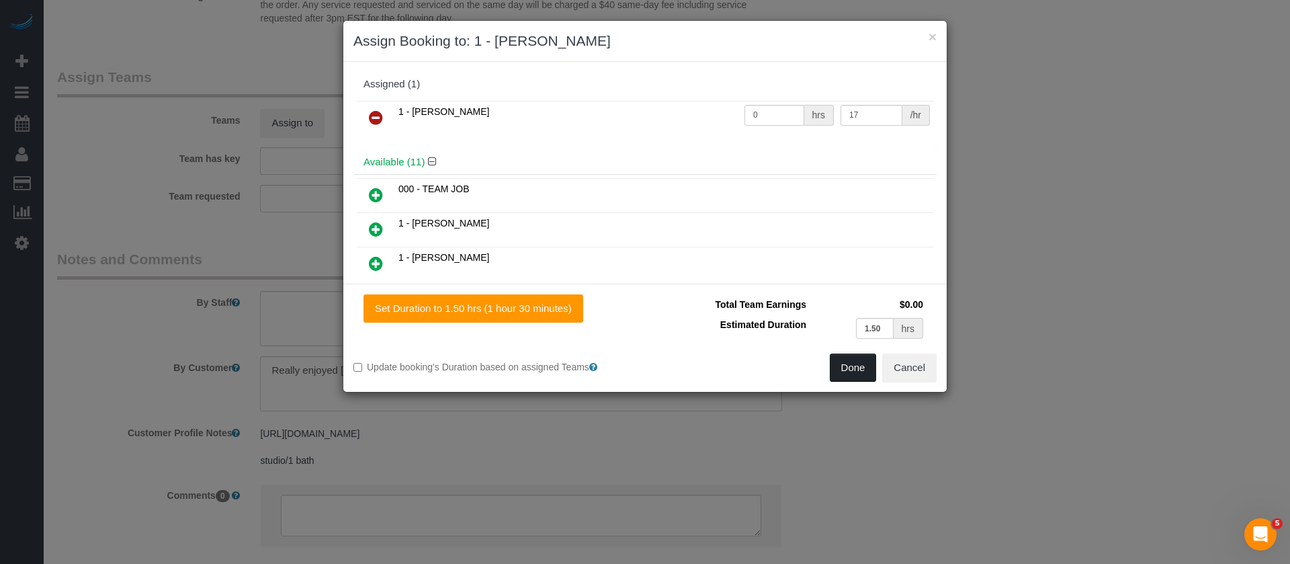
click at [834, 369] on button "Done" at bounding box center [853, 367] width 47 height 28
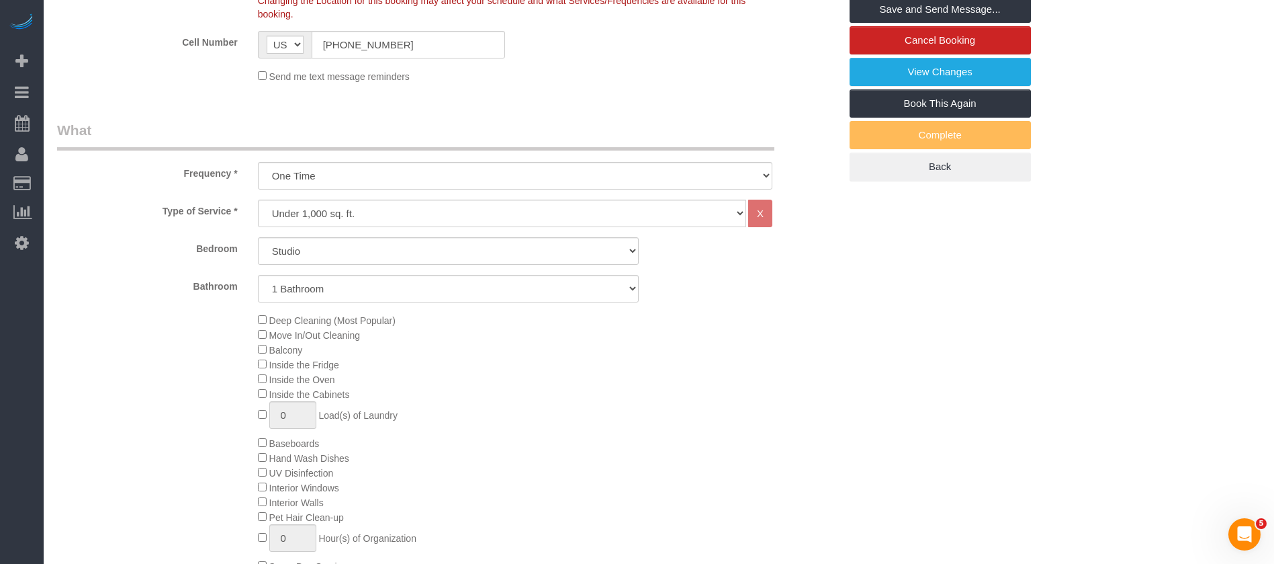
scroll to position [202, 0]
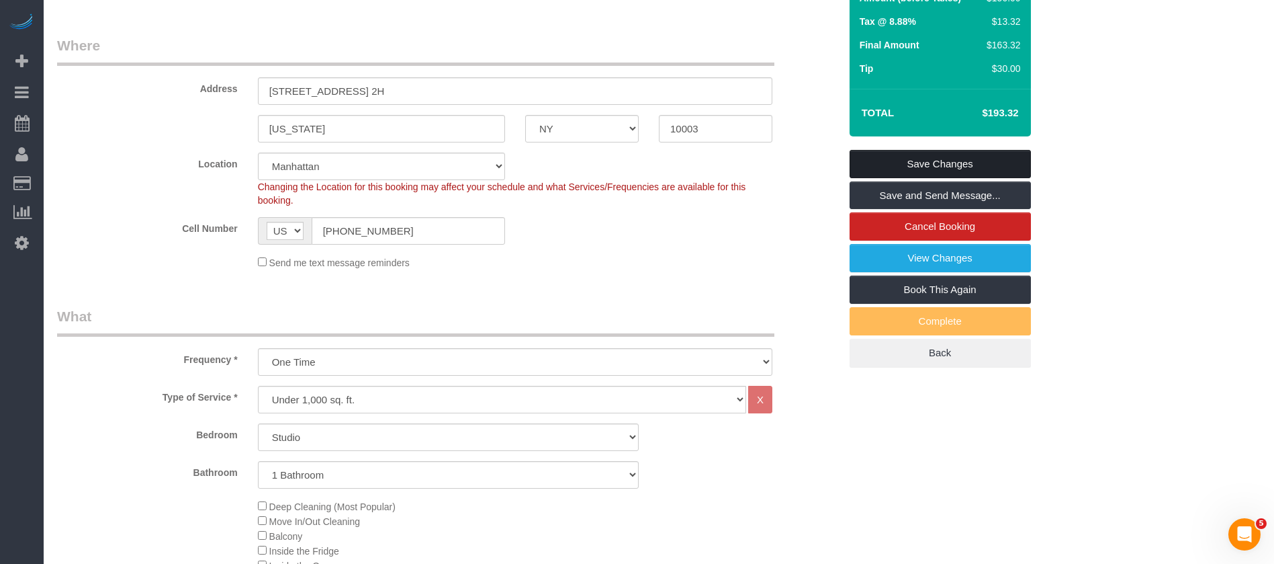
drag, startPoint x: 920, startPoint y: 156, endPoint x: 705, endPoint y: 122, distance: 217.7
click at [918, 157] on link "Save Changes" at bounding box center [940, 164] width 181 height 28
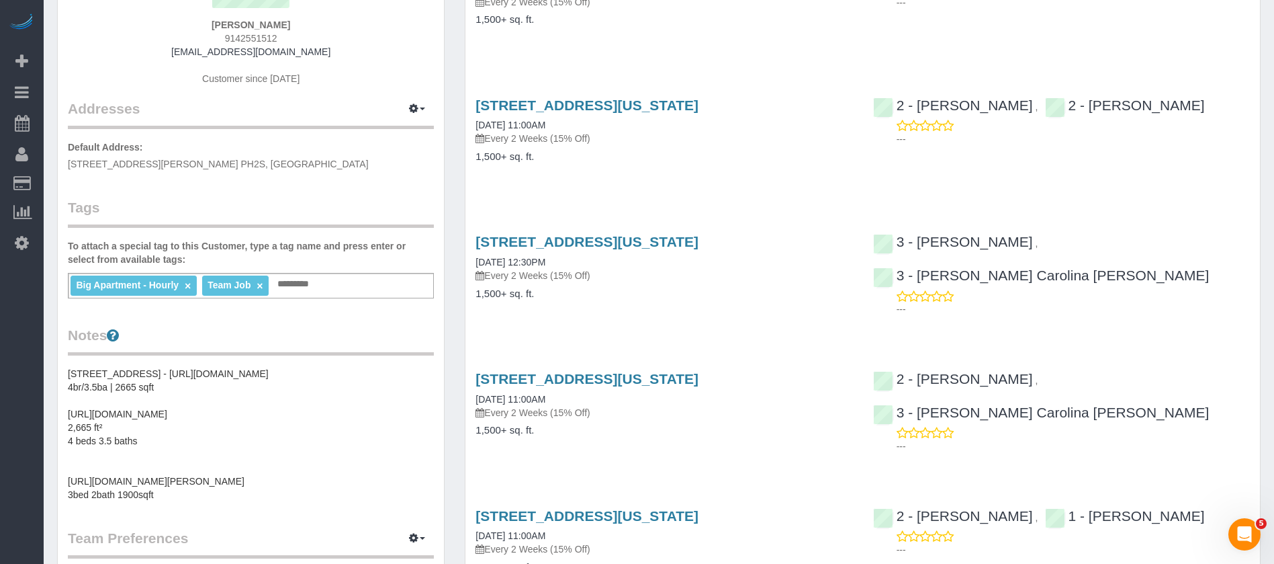
scroll to position [202, 0]
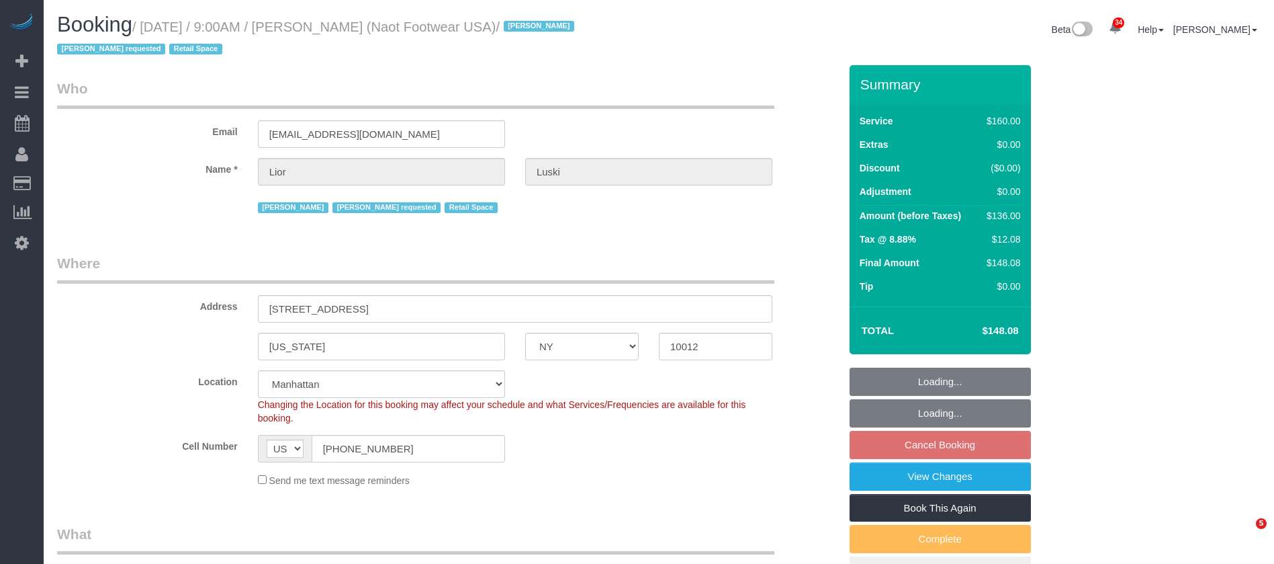
select select "NY"
select select "string:stripe-pm_1RpXIJ4VGloSiKo714XigFPm"
select select "spot60"
select select "number:89"
select select "number:90"
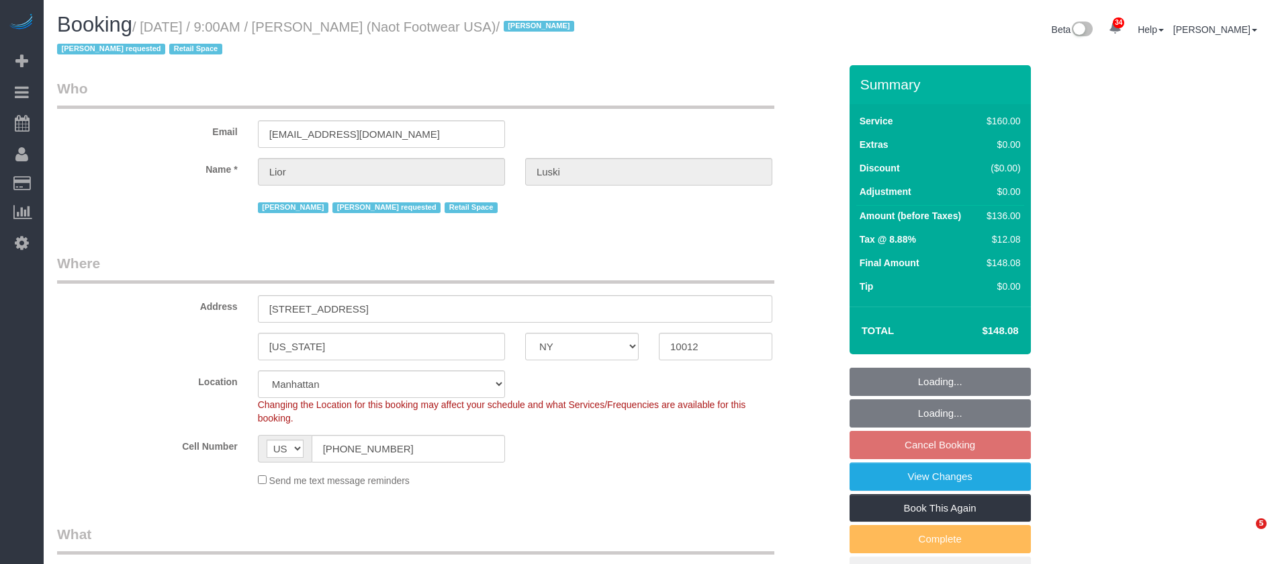
select select "number:15"
select select "number:7"
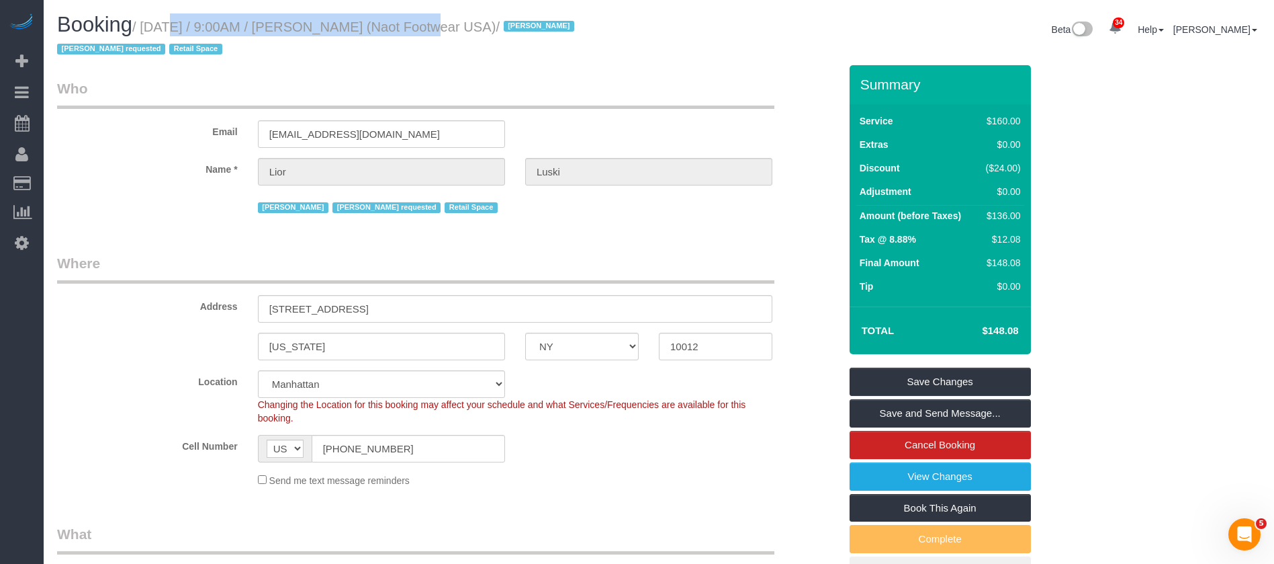
drag, startPoint x: 185, startPoint y: 26, endPoint x: 381, endPoint y: 24, distance: 195.5
click at [381, 24] on small "/ October 06, 2025 / 9:00AM / Lior Luski (Naot Footwear USA) / Jacky Xu Latoya …" at bounding box center [317, 38] width 521 height 38
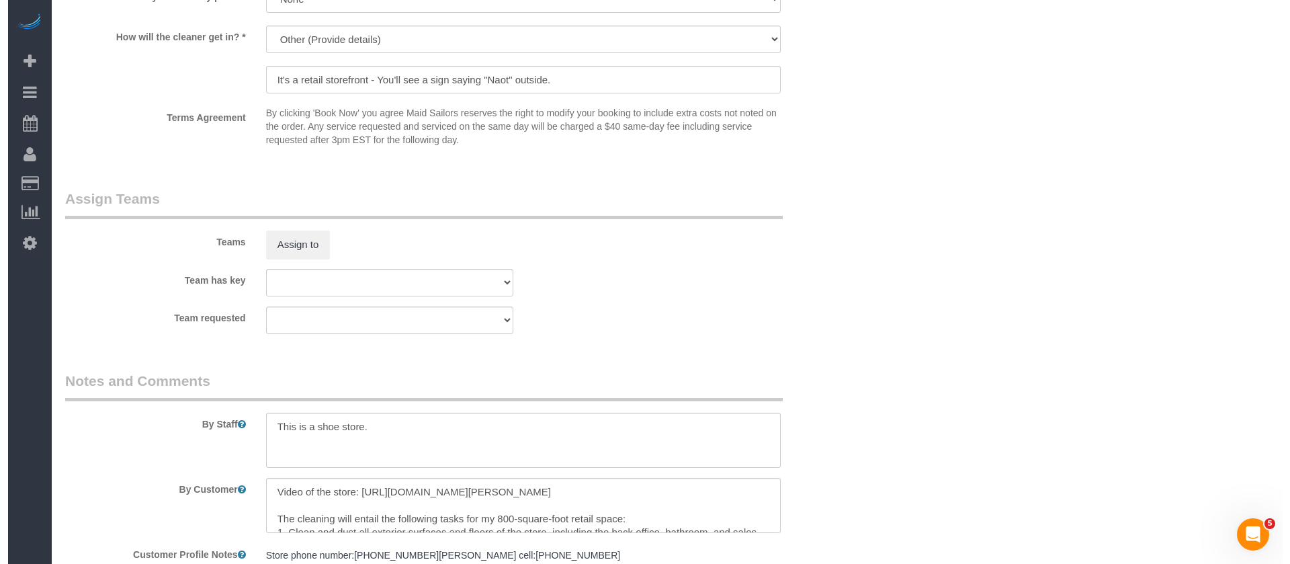
scroll to position [1411, 0]
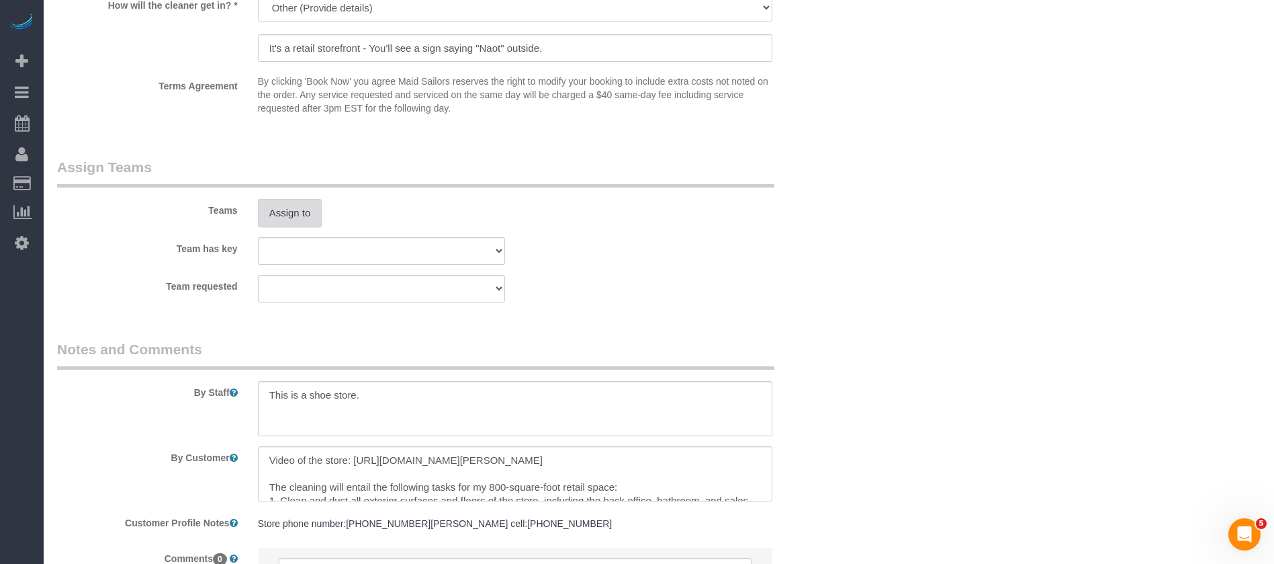
click at [308, 207] on button "Assign to" at bounding box center [290, 213] width 64 height 28
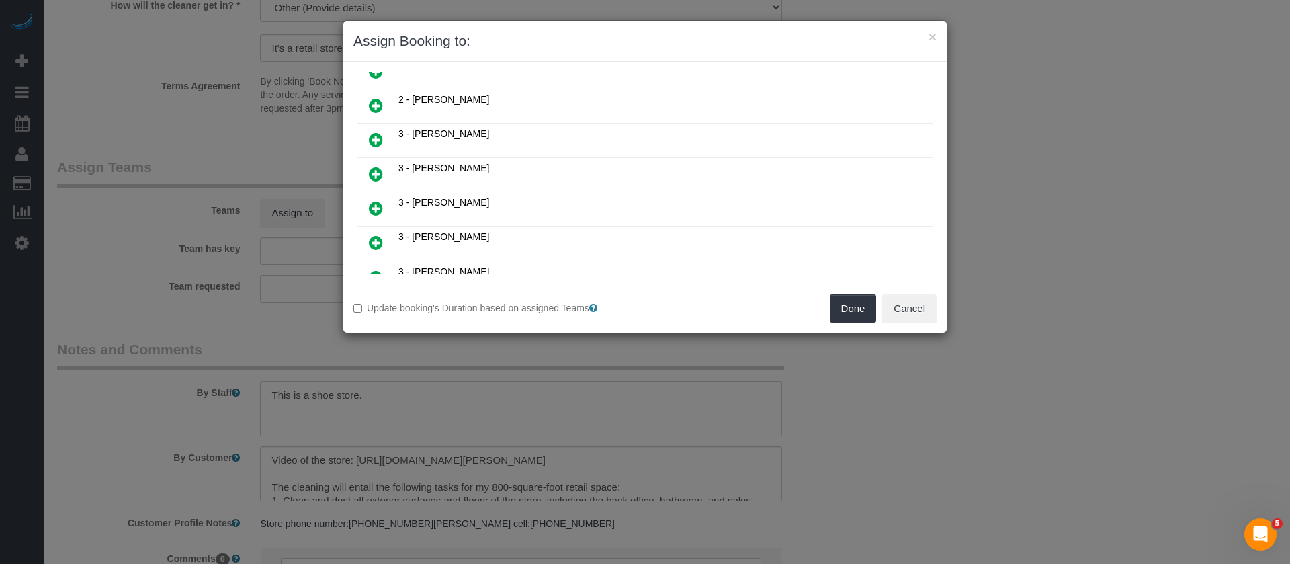
scroll to position [403, 0]
click at [375, 103] on icon at bounding box center [376, 103] width 14 height 16
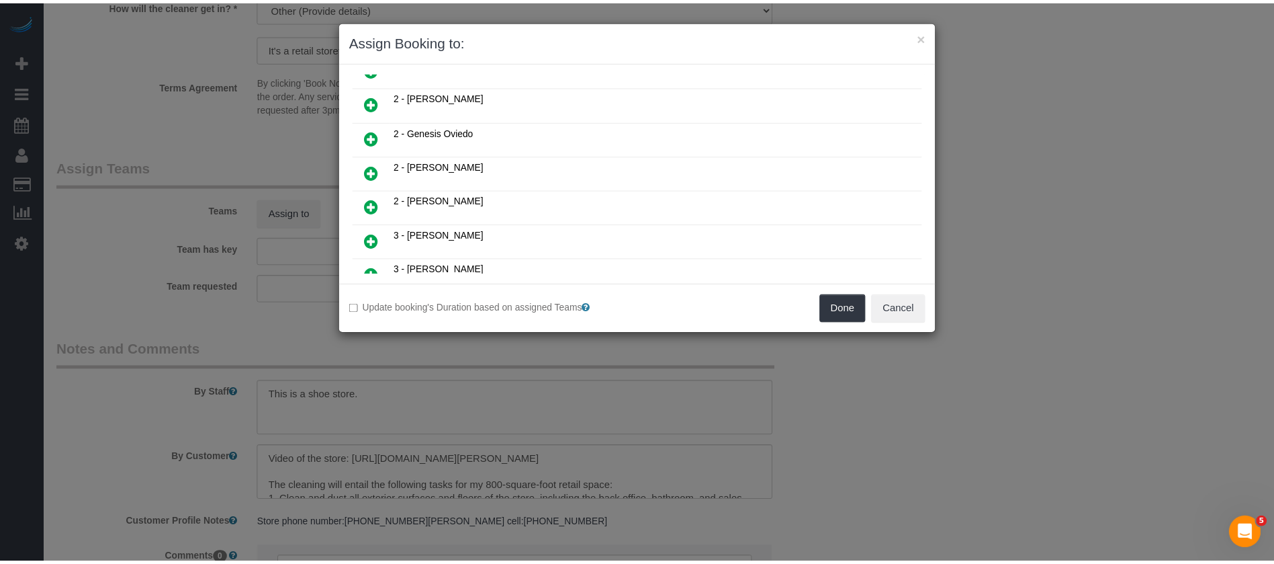
scroll to position [435, 0]
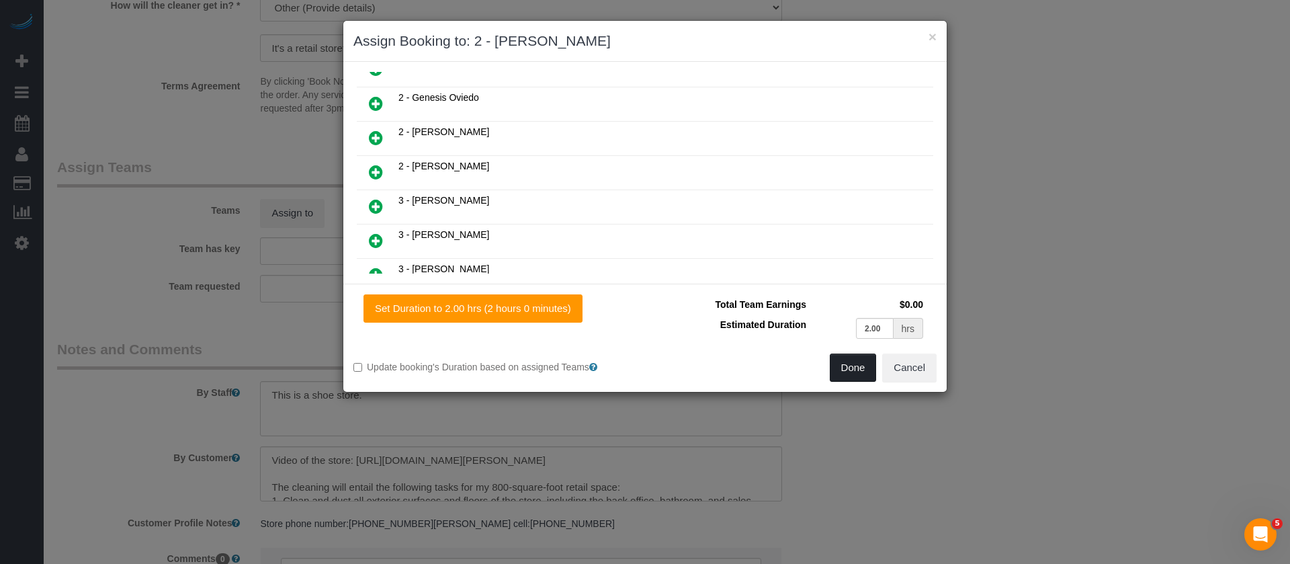
click at [843, 361] on button "Done" at bounding box center [853, 367] width 47 height 28
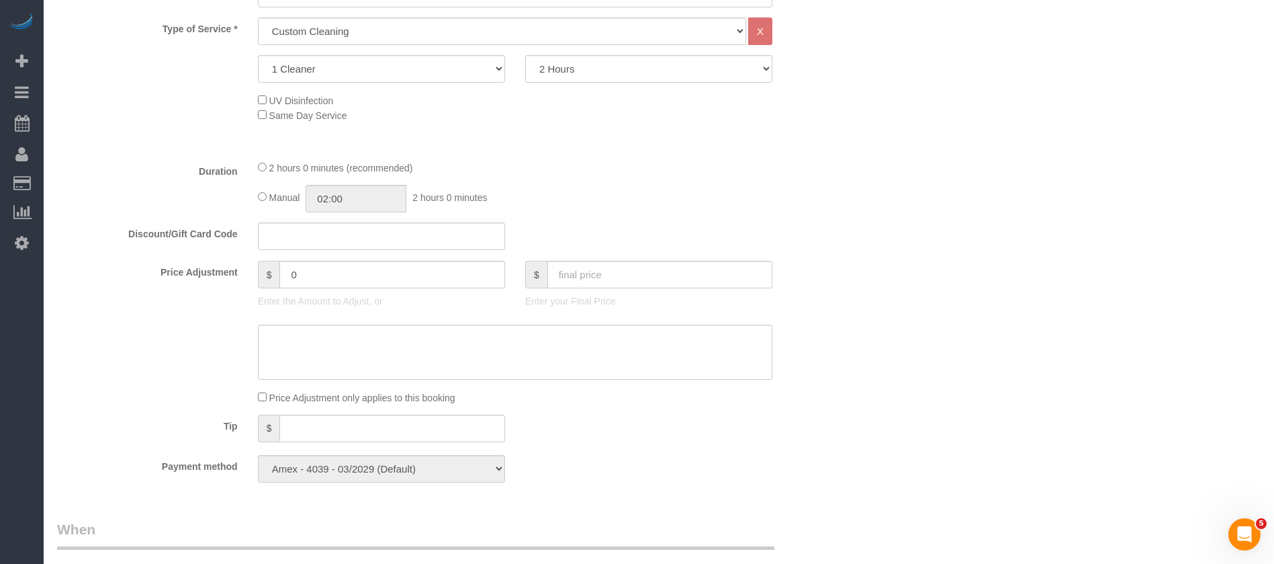
scroll to position [101, 0]
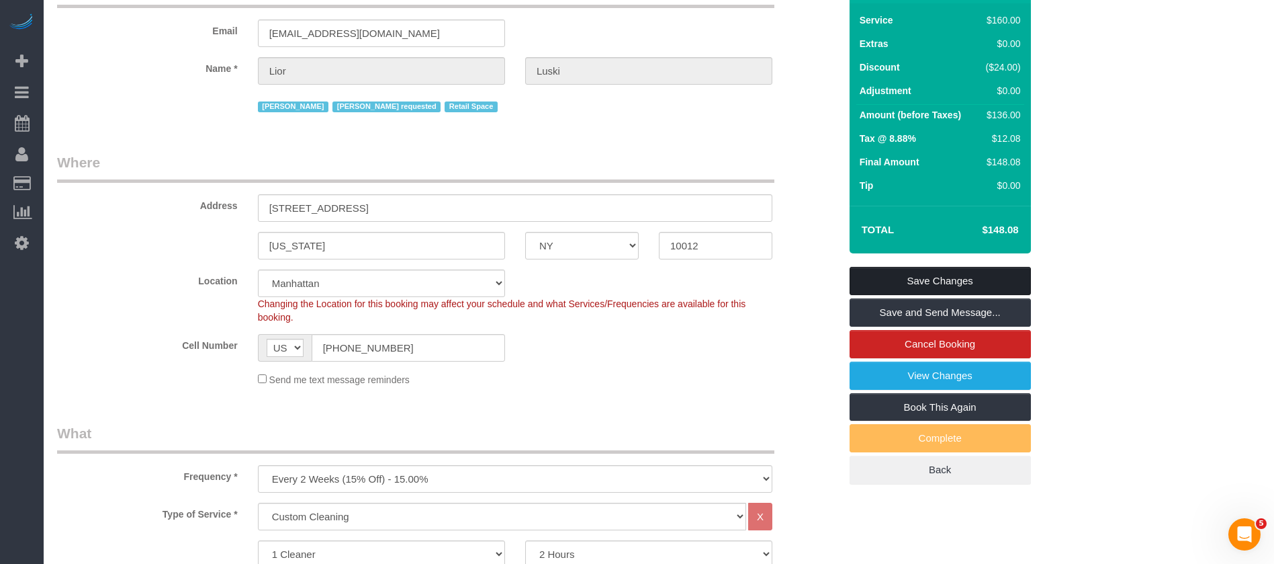
click at [956, 277] on link "Save Changes" at bounding box center [940, 281] width 181 height 28
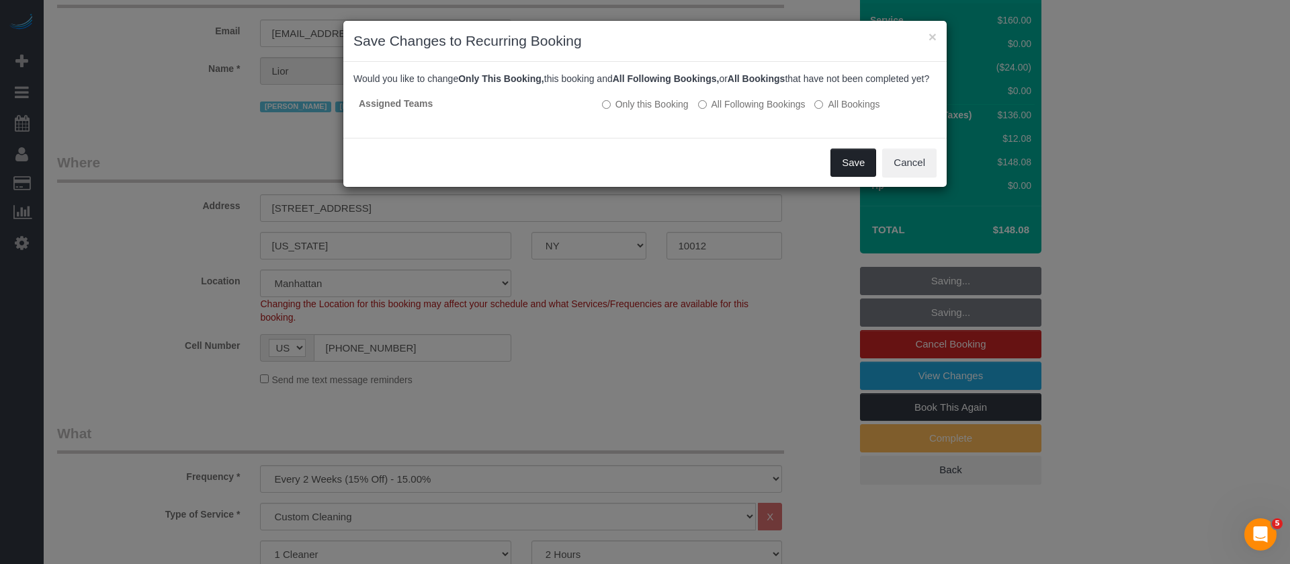
click at [861, 177] on button "Save" at bounding box center [853, 162] width 46 height 28
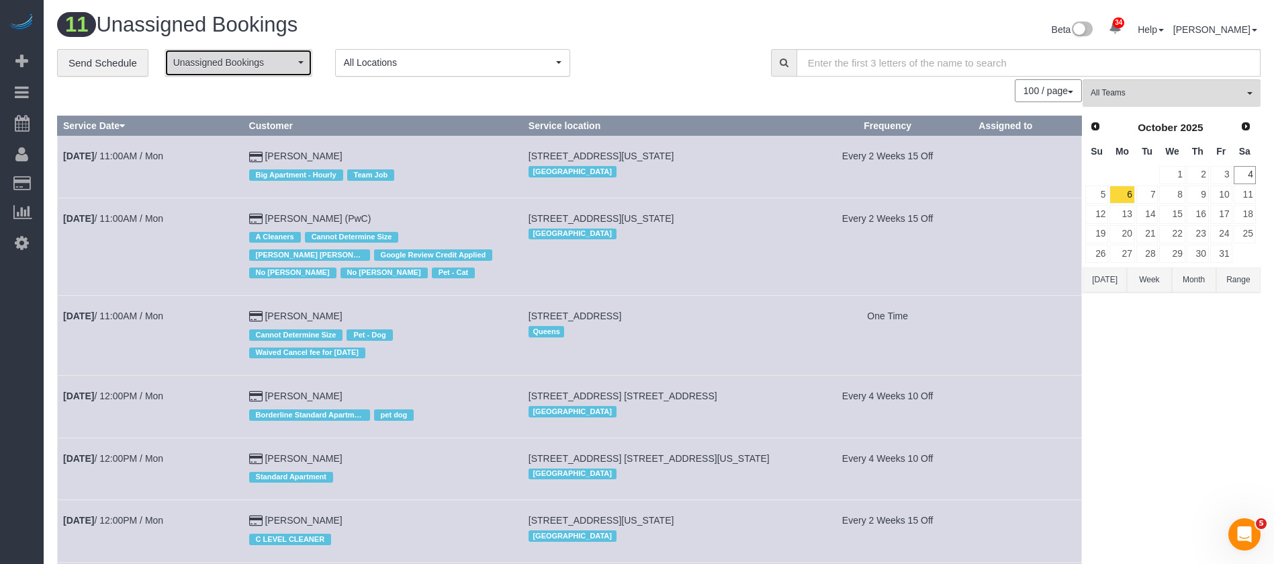
click at [298, 59] on button "Unassigned Bookings" at bounding box center [239, 63] width 148 height 28
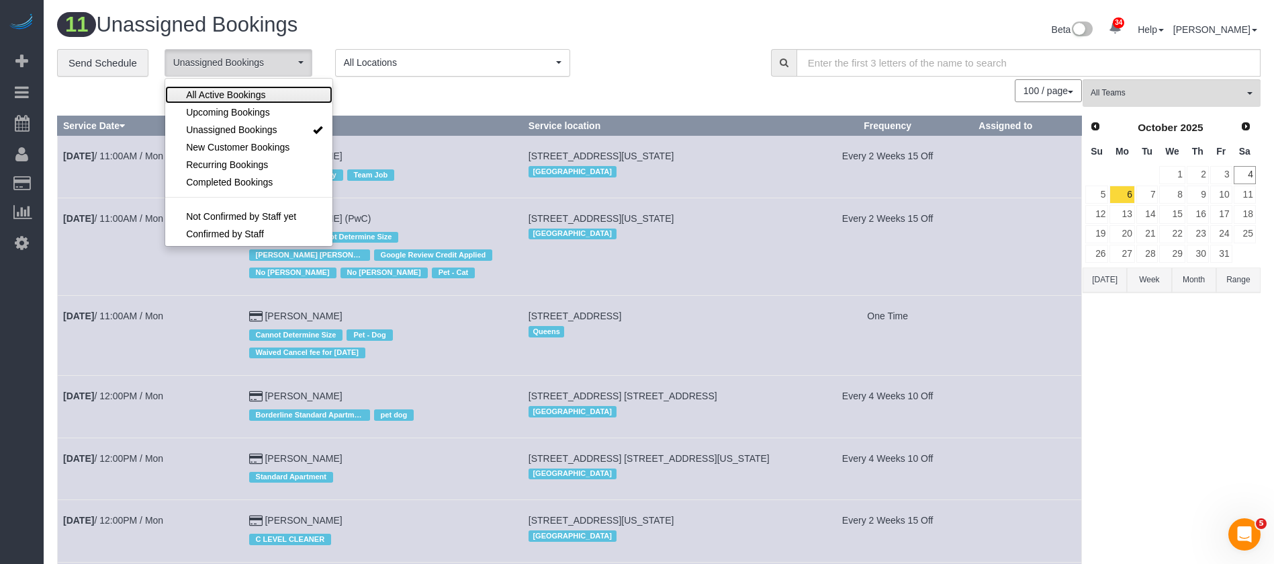
click at [249, 87] on link "All Active Bookings" at bounding box center [248, 94] width 167 height 17
select select "***"
click at [704, 92] on div "100 / page 10 / page 20 / page 30 / page 40 / page 50 / page 100 / page" at bounding box center [569, 90] width 1025 height 23
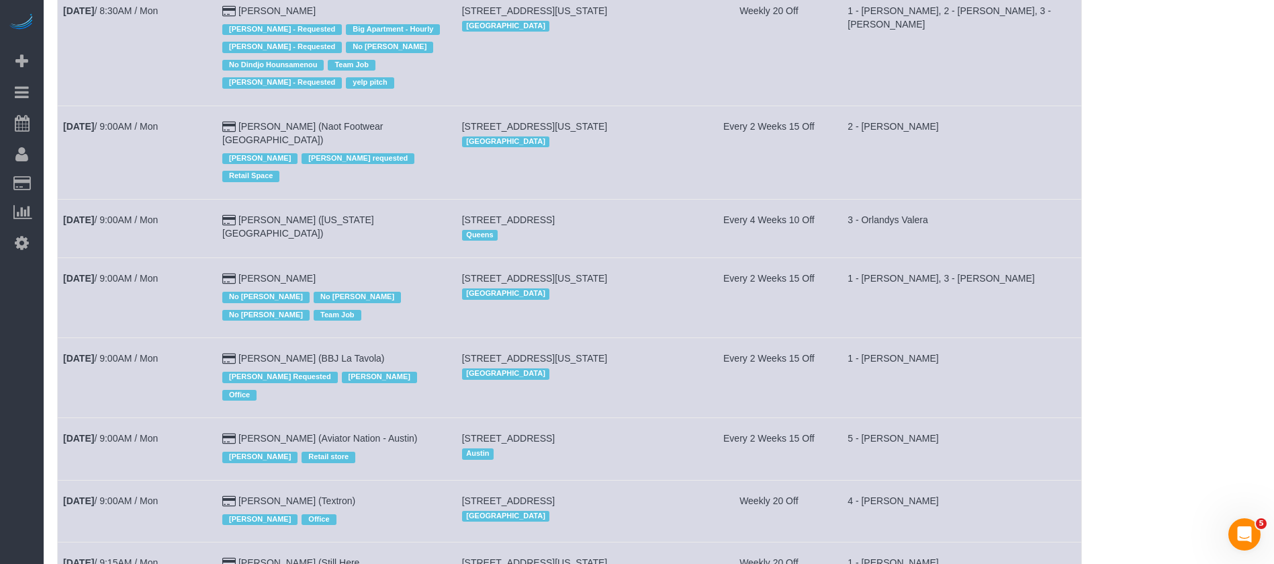
scroll to position [605, 0]
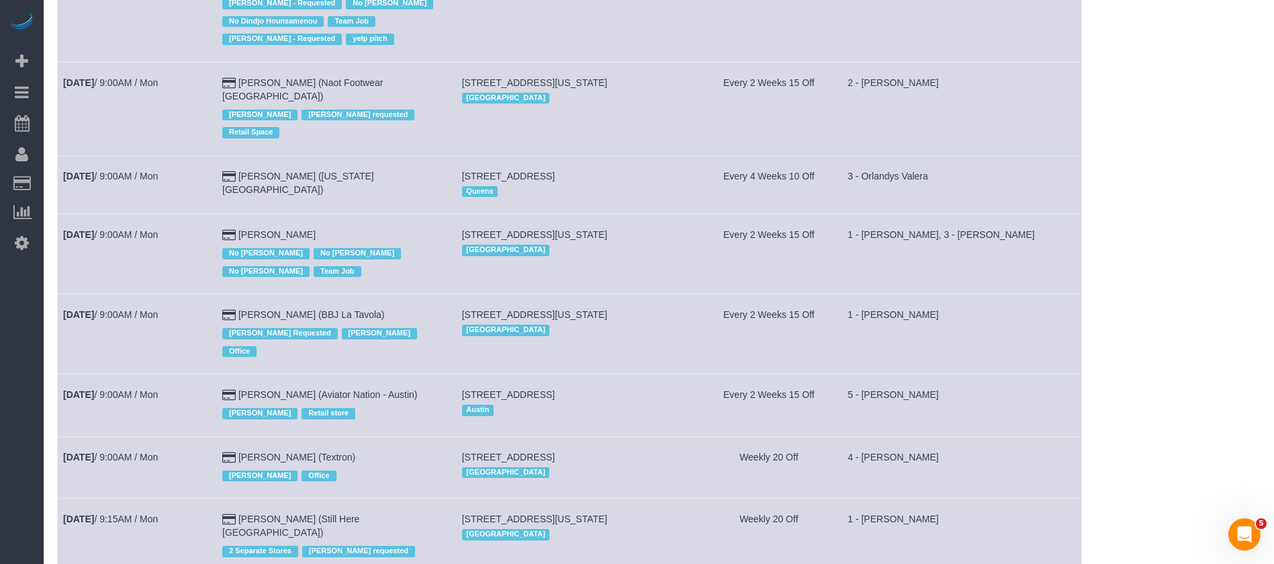
drag, startPoint x: 466, startPoint y: 241, endPoint x: 667, endPoint y: 229, distance: 201.2
click at [667, 294] on td "390 5th Ave, Suite 703, New York, NY 10018 Manhattan" at bounding box center [576, 334] width 240 height 80
copy span "[STREET_ADDRESS][US_STATE]"
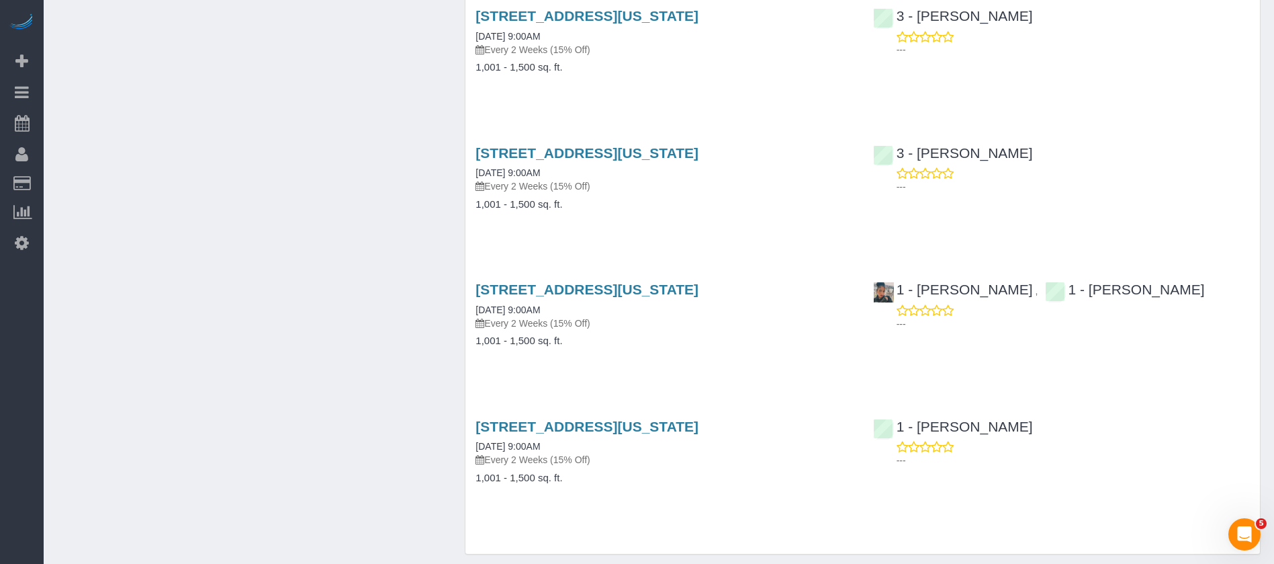
scroll to position [1966, 0]
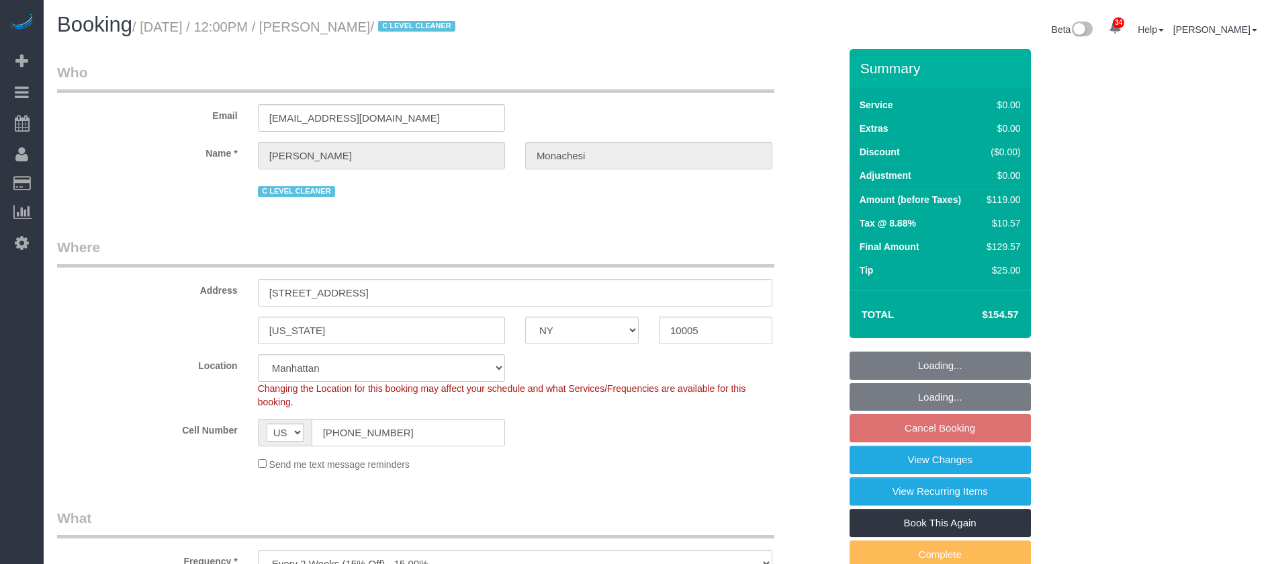
select select "NY"
select select "1"
select select "string:stripe-pm_1QlwZp4VGloSiKo7Aw8ONXaS"
select select "number:59"
select select "number:76"
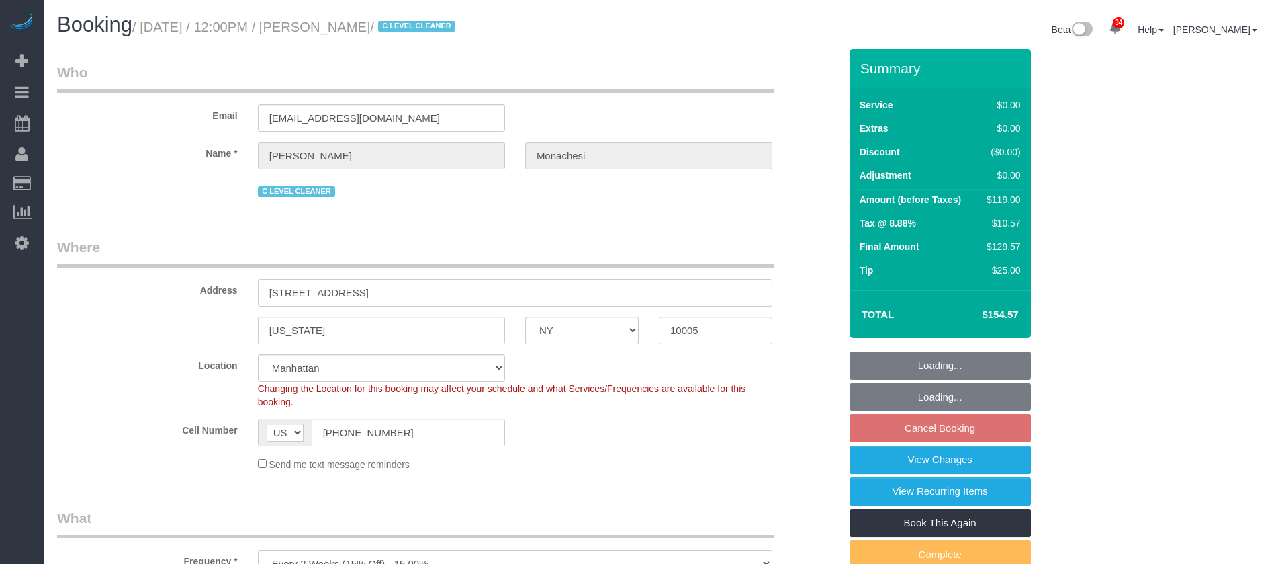
select select "number:15"
select select "number:6"
select select "number:21"
select select "spot60"
select select "NY"
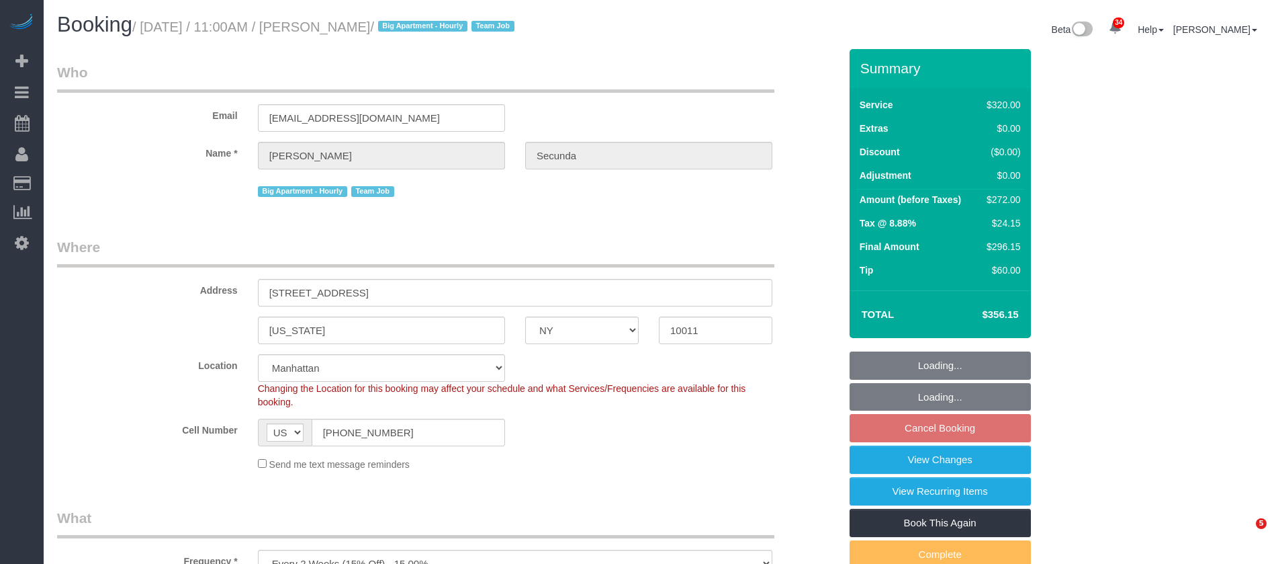
select select "spot59"
select select "number:89"
select select "number:90"
select select "number:15"
select select "number:6"
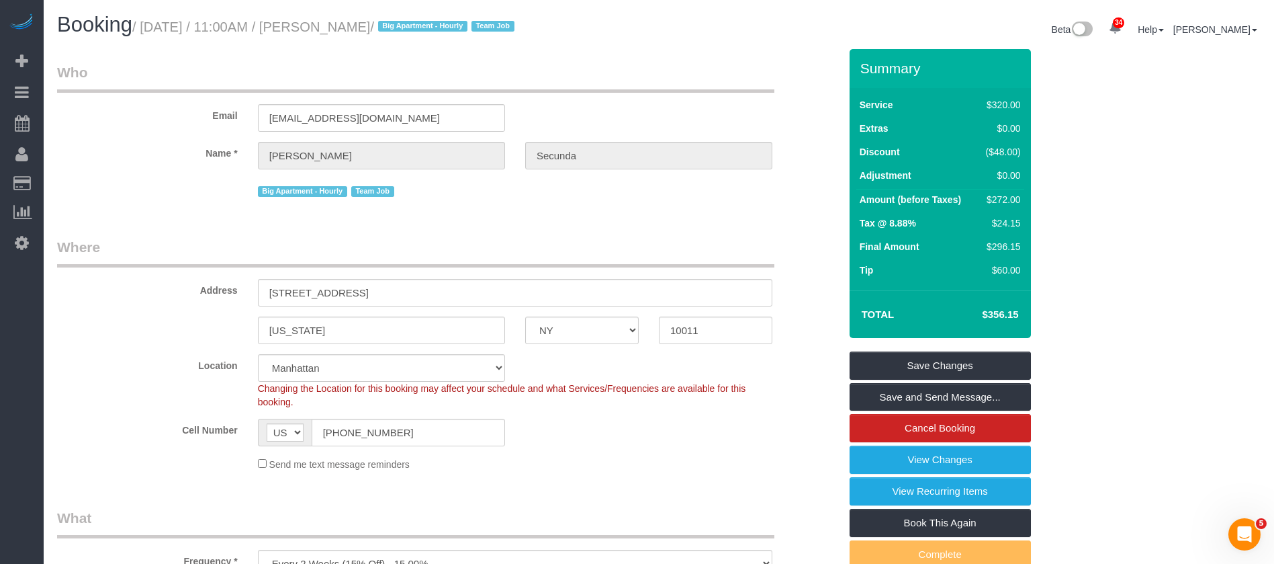
drag, startPoint x: 142, startPoint y: 26, endPoint x: 415, endPoint y: 20, distance: 272.8
click at [415, 20] on small "/ [DATE] / 11:00AM / [PERSON_NAME] / Big Apartment - [DEMOGRAPHIC_DATA] Team Job" at bounding box center [325, 26] width 386 height 15
drag, startPoint x: 347, startPoint y: 292, endPoint x: 367, endPoint y: 288, distance: 20.4
click at [367, 288] on input "[STREET_ADDRESS]" at bounding box center [515, 293] width 515 height 28
drag, startPoint x: 146, startPoint y: 28, endPoint x: 408, endPoint y: 24, distance: 262.7
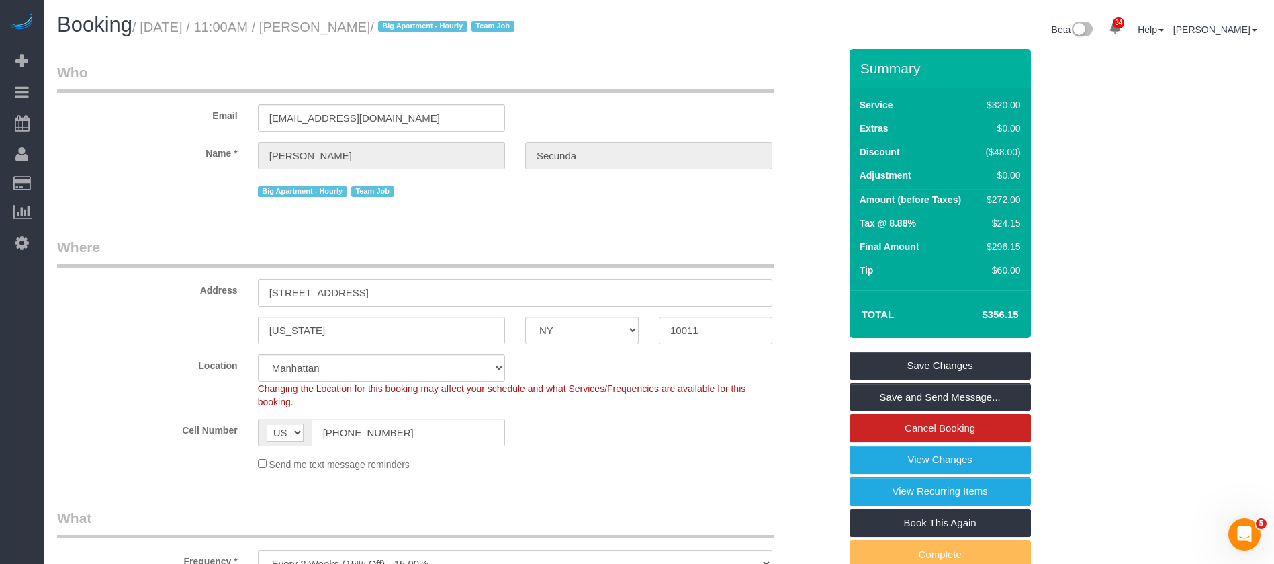
click at [408, 24] on small "/ [DATE] / 11:00AM / [PERSON_NAME] / Big Apartment - [DEMOGRAPHIC_DATA] Team Job" at bounding box center [325, 26] width 386 height 15
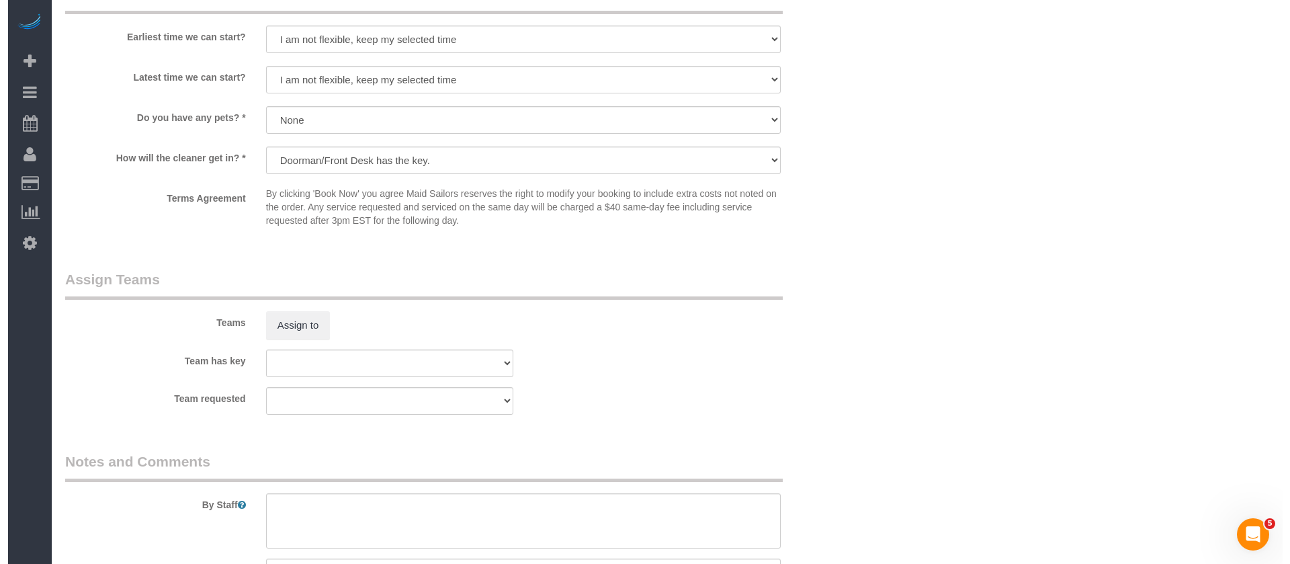
scroll to position [1411, 0]
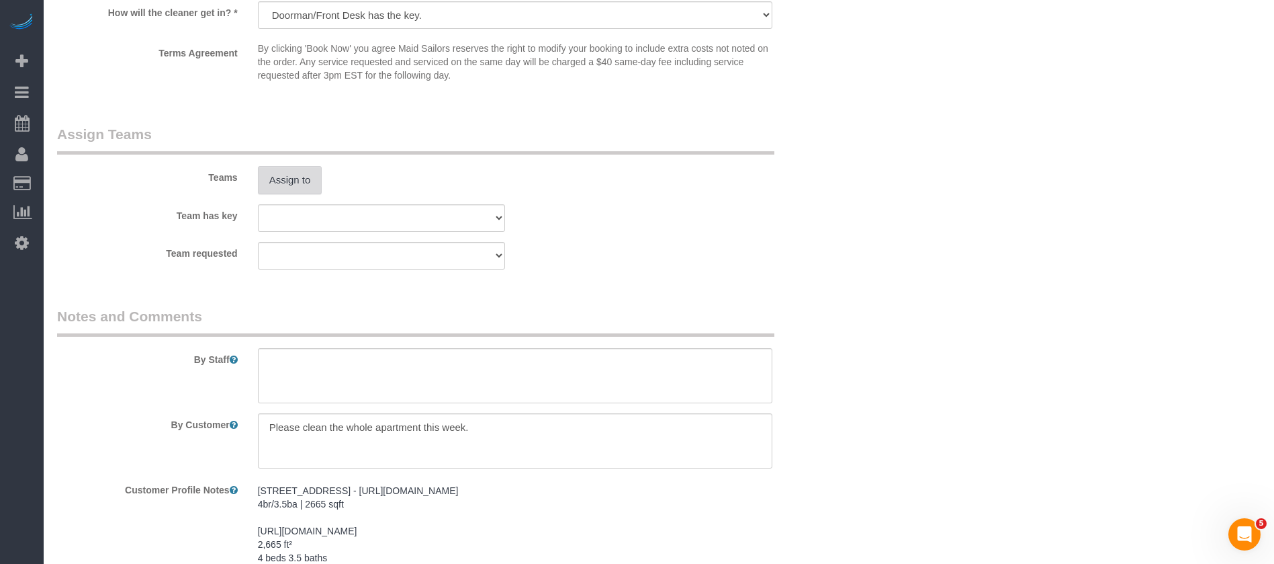
click at [287, 182] on button "Assign to" at bounding box center [290, 180] width 64 height 28
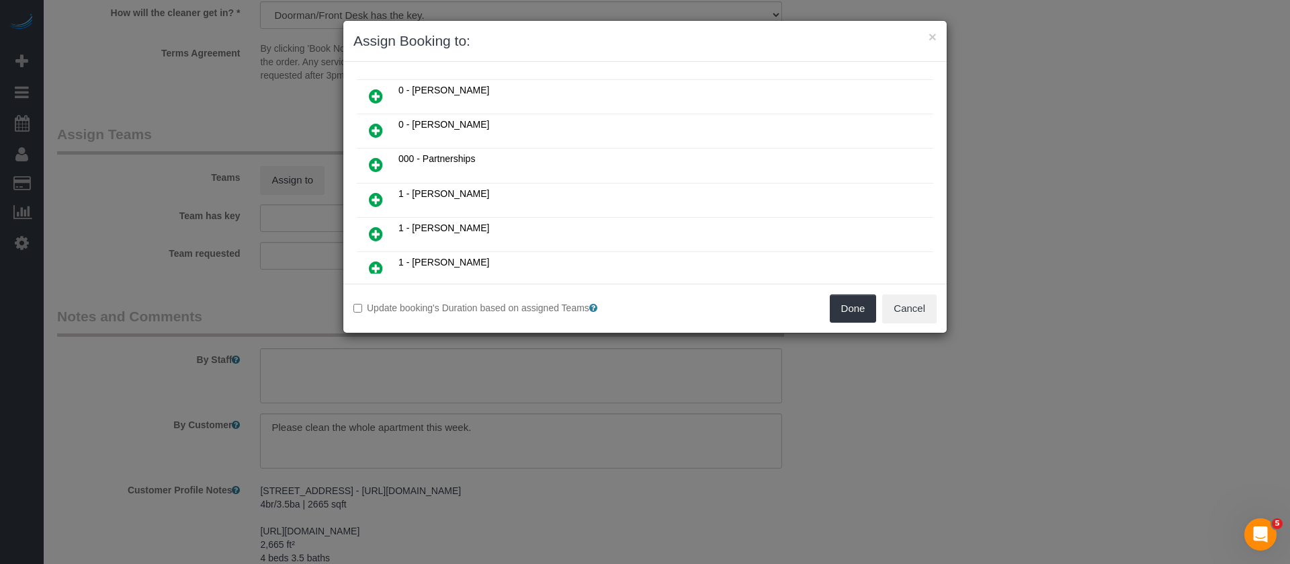
scroll to position [302, 0]
click at [370, 204] on icon at bounding box center [376, 204] width 14 height 16
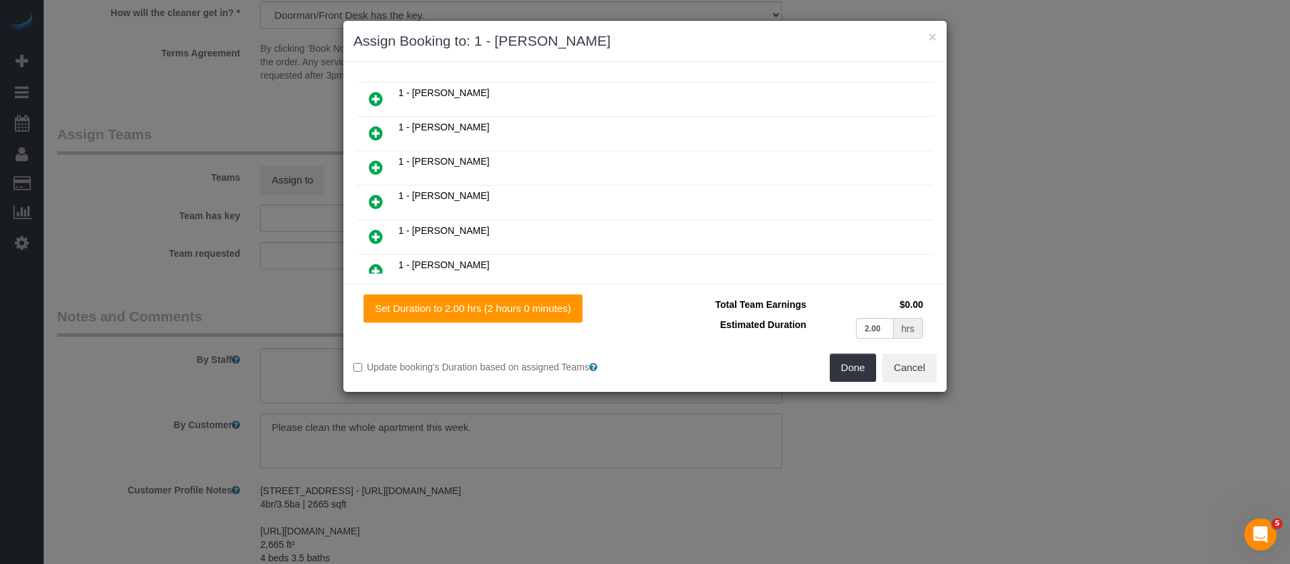
drag, startPoint x: 376, startPoint y: 162, endPoint x: 480, endPoint y: 187, distance: 106.4
click at [376, 163] on icon at bounding box center [376, 167] width 14 height 16
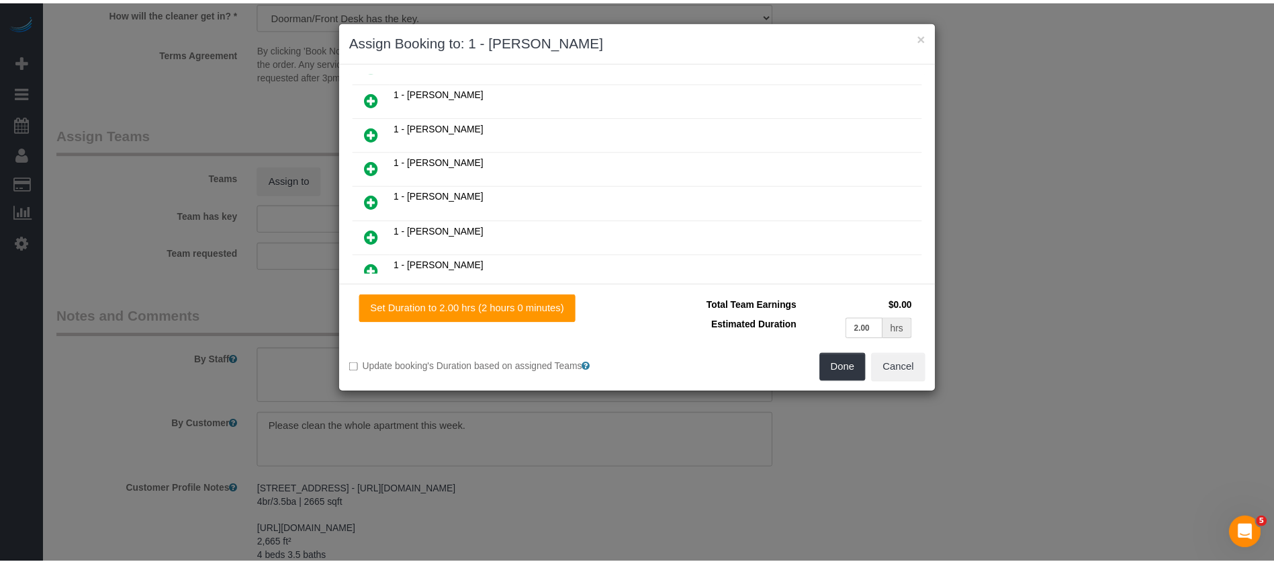
scroll to position [337, 0]
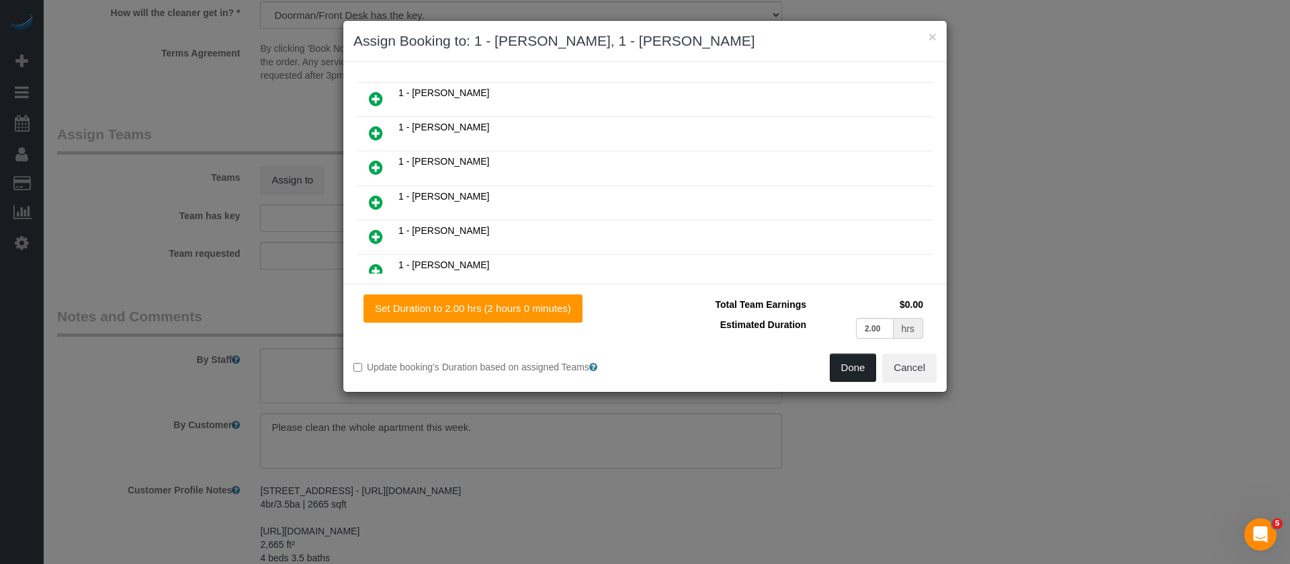
click at [844, 369] on button "Done" at bounding box center [853, 367] width 47 height 28
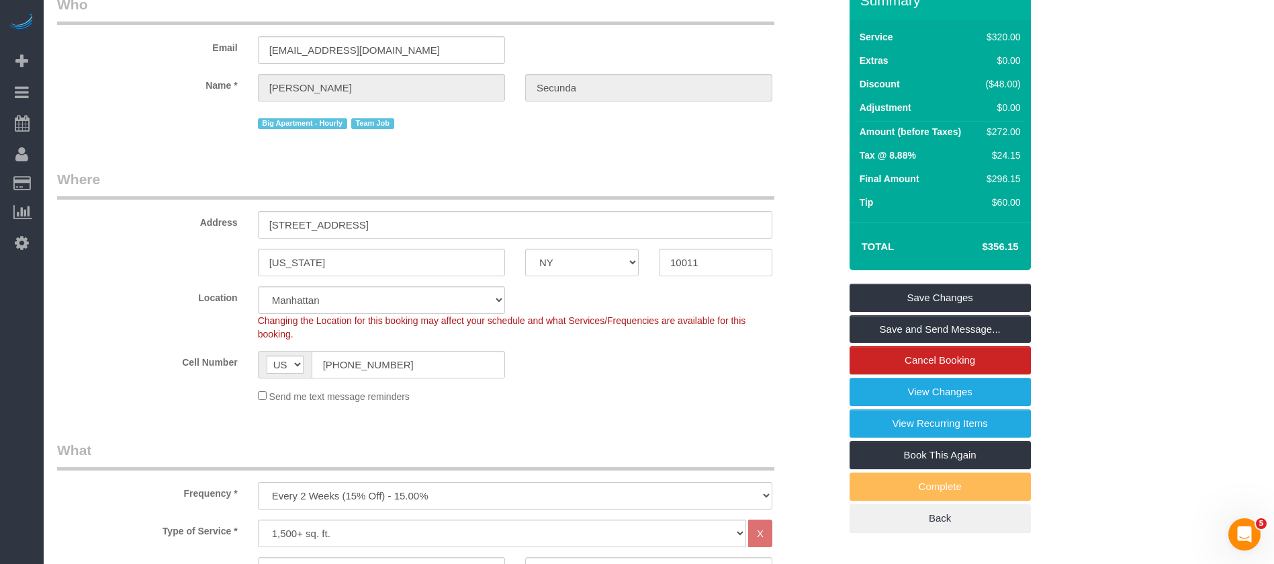
scroll to position [0, 0]
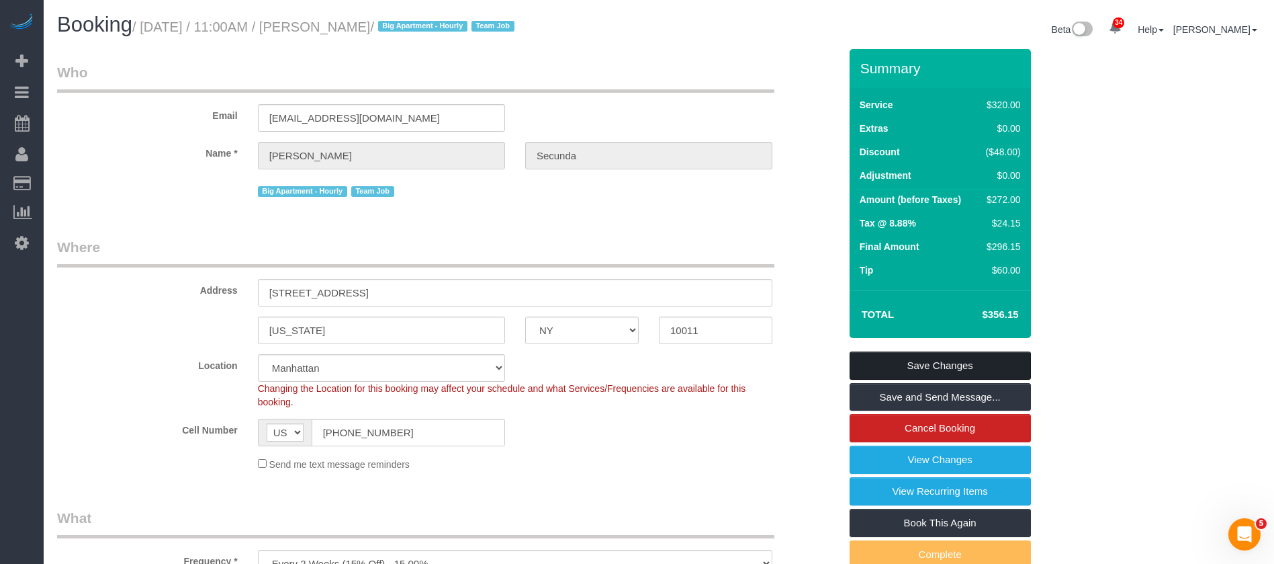
click at [980, 357] on link "Save Changes" at bounding box center [940, 365] width 181 height 28
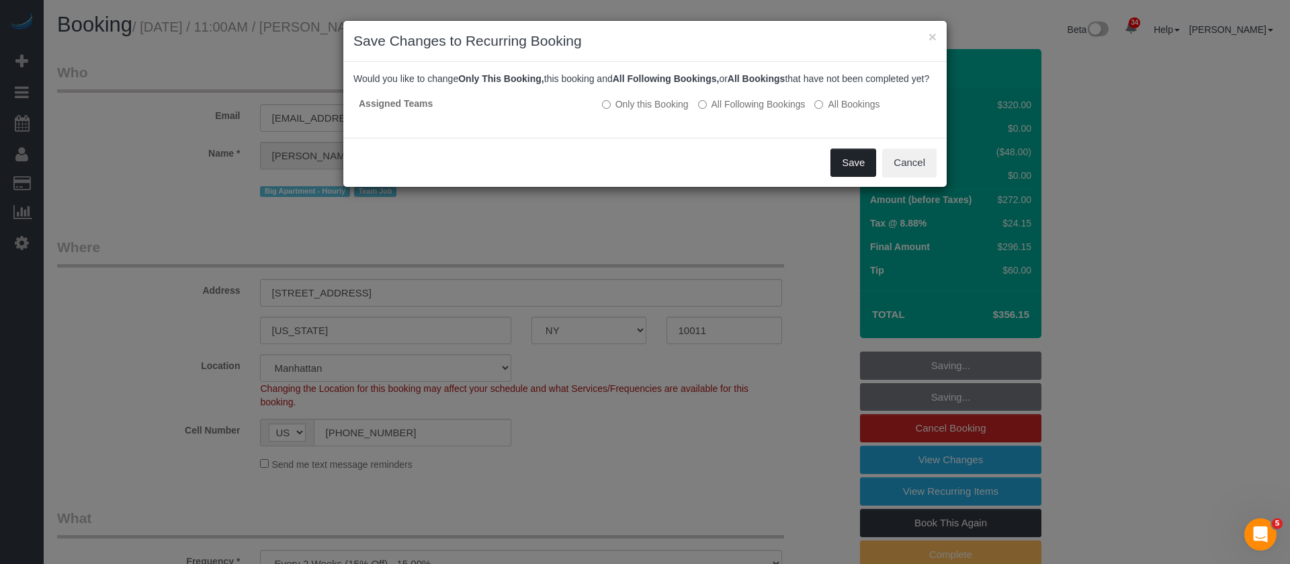
click at [851, 176] on button "Save" at bounding box center [853, 162] width 46 height 28
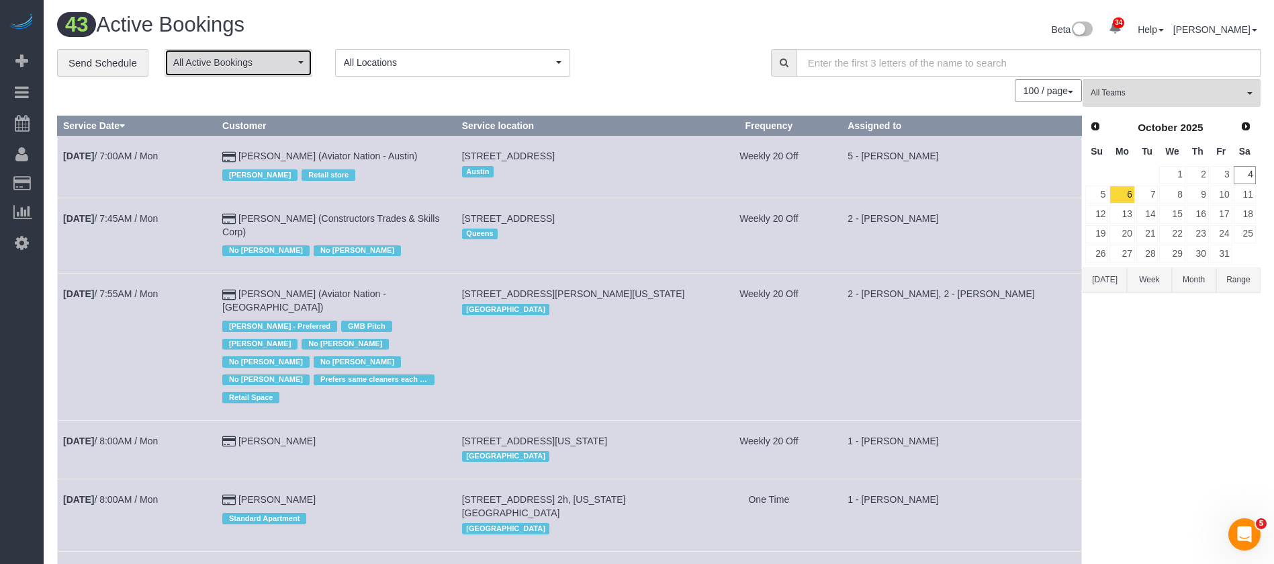
click at [273, 65] on span "All Active Bookings" at bounding box center [234, 62] width 122 height 13
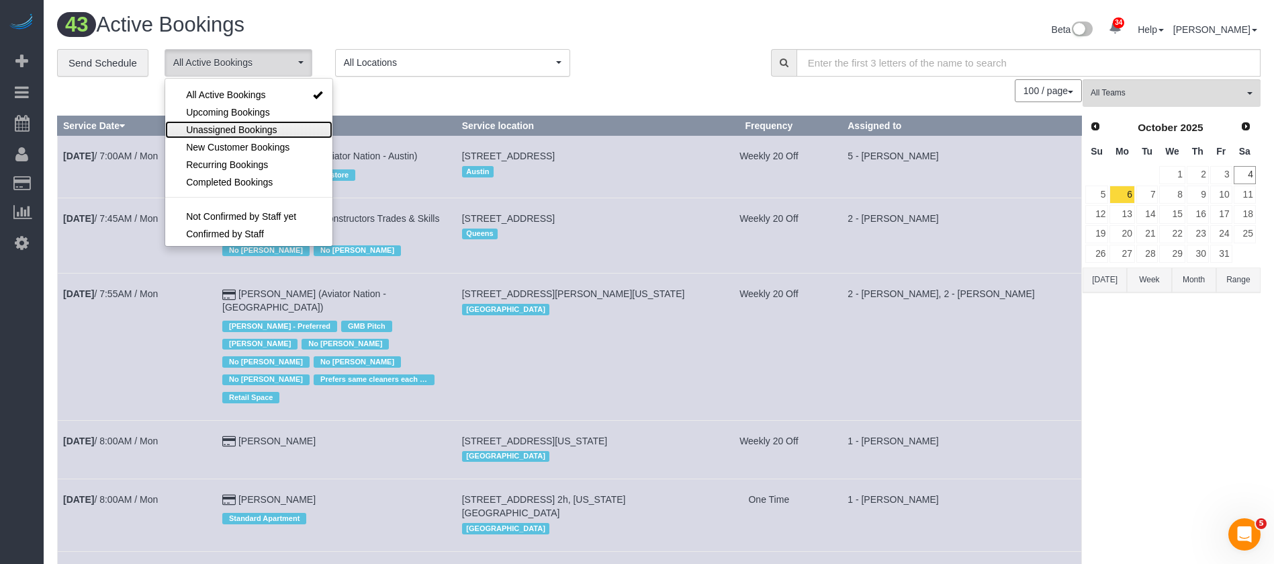
click at [257, 131] on span "Unassigned Bookings" at bounding box center [231, 129] width 91 height 13
select select "**********"
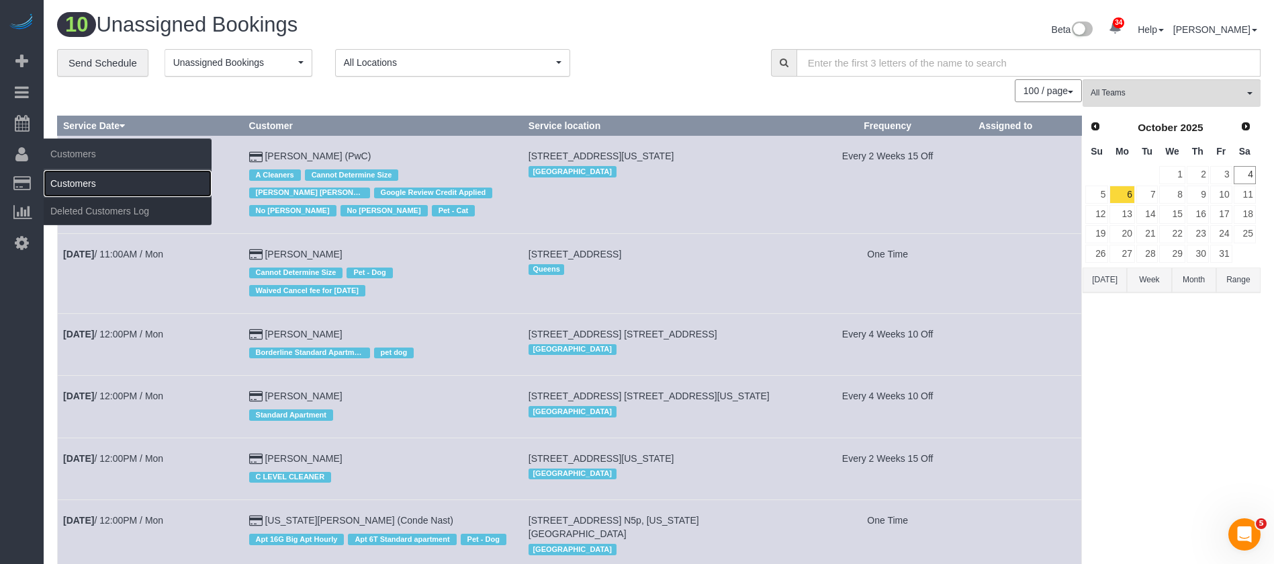
click at [104, 171] on link "Customers" at bounding box center [128, 183] width 168 height 27
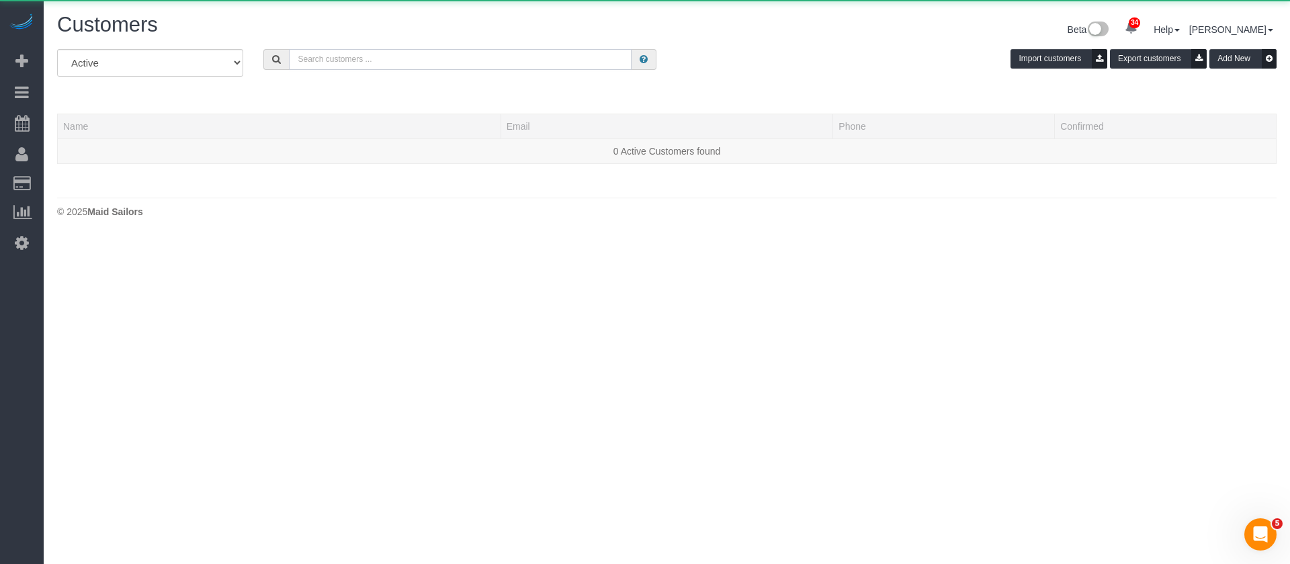
click at [424, 54] on input "text" at bounding box center [460, 59] width 343 height 21
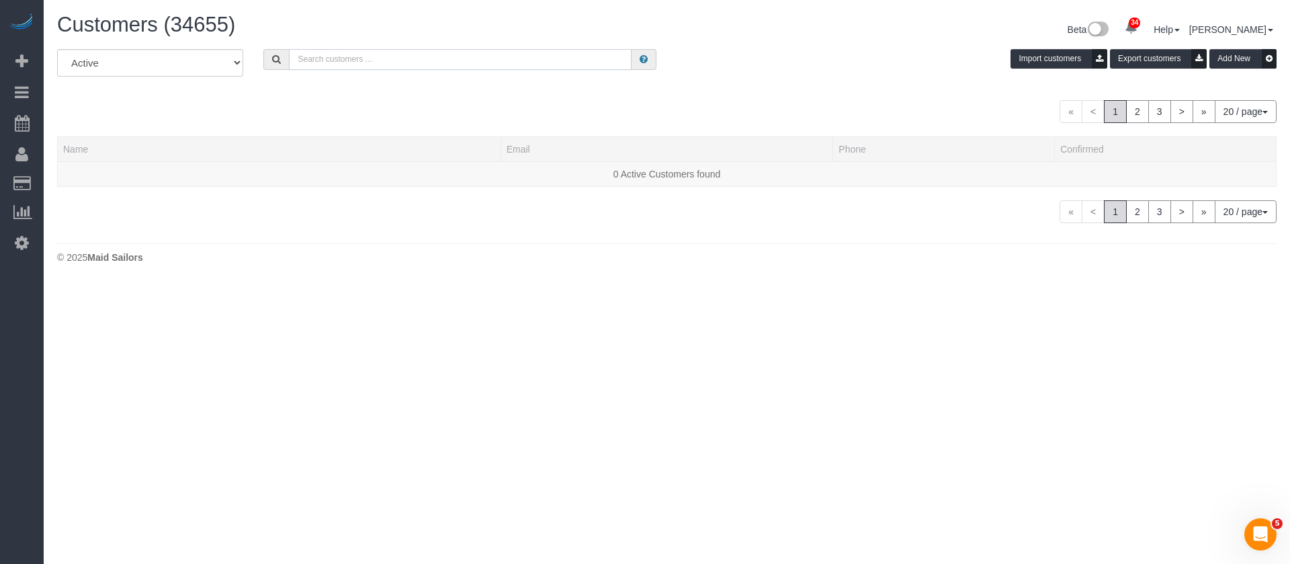
paste input "Claudine Desroches"
click at [427, 54] on input "Claudine Desroches" at bounding box center [460, 59] width 343 height 21
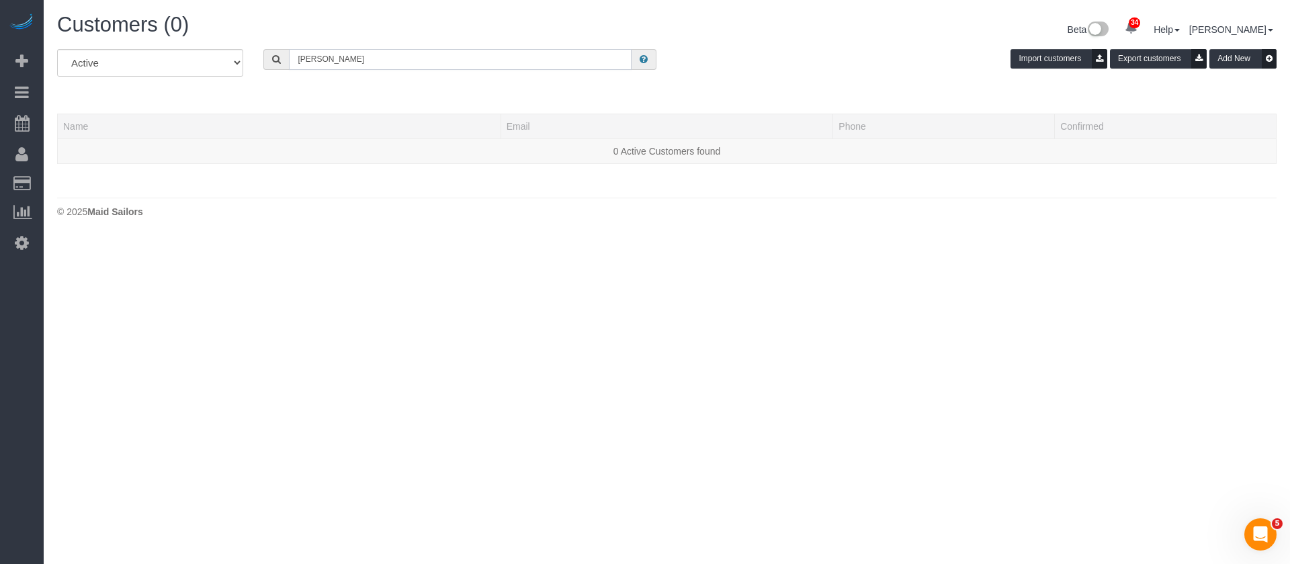
type input "Claudine Desroches"
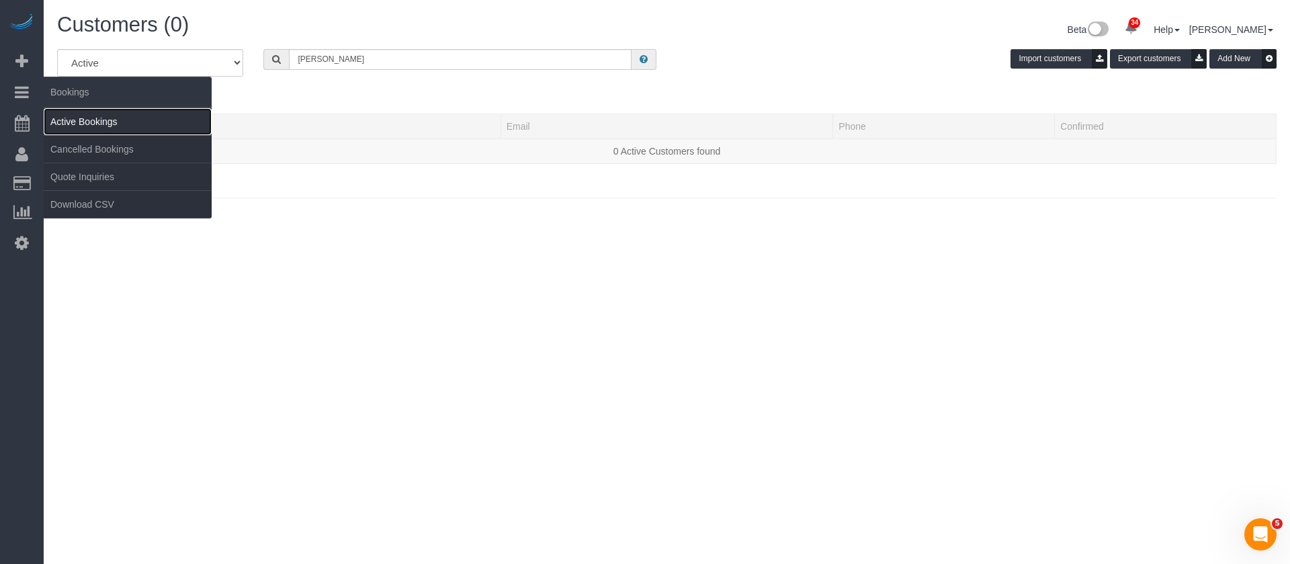
click at [111, 110] on link "Active Bookings" at bounding box center [128, 121] width 168 height 27
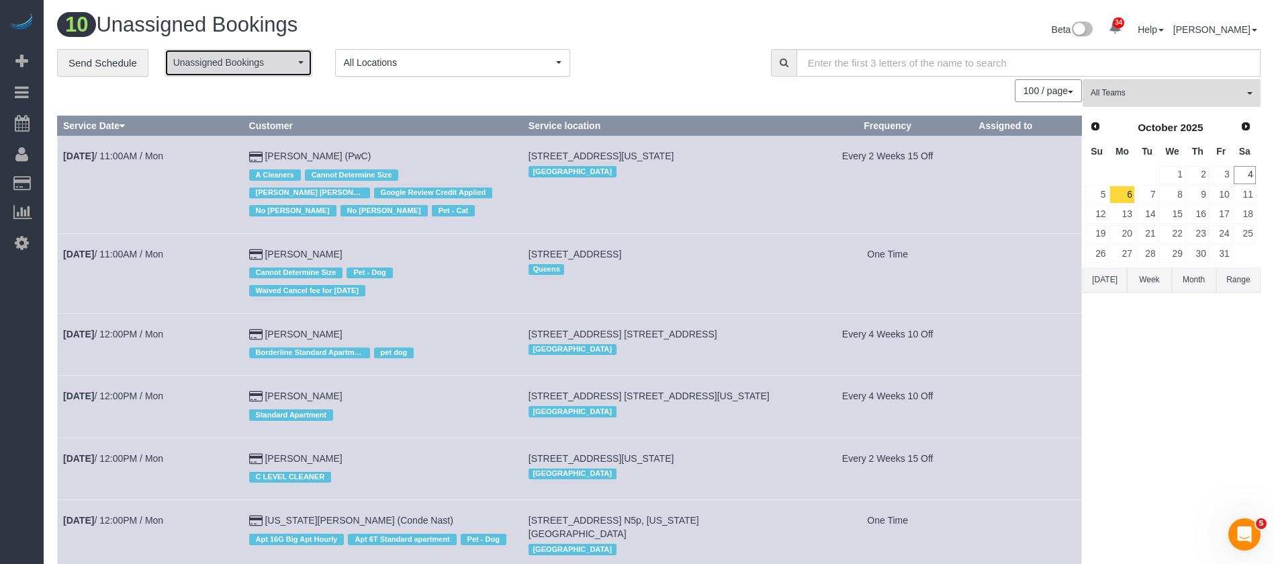
click at [296, 76] on button "Unassigned Bookings" at bounding box center [239, 63] width 148 height 28
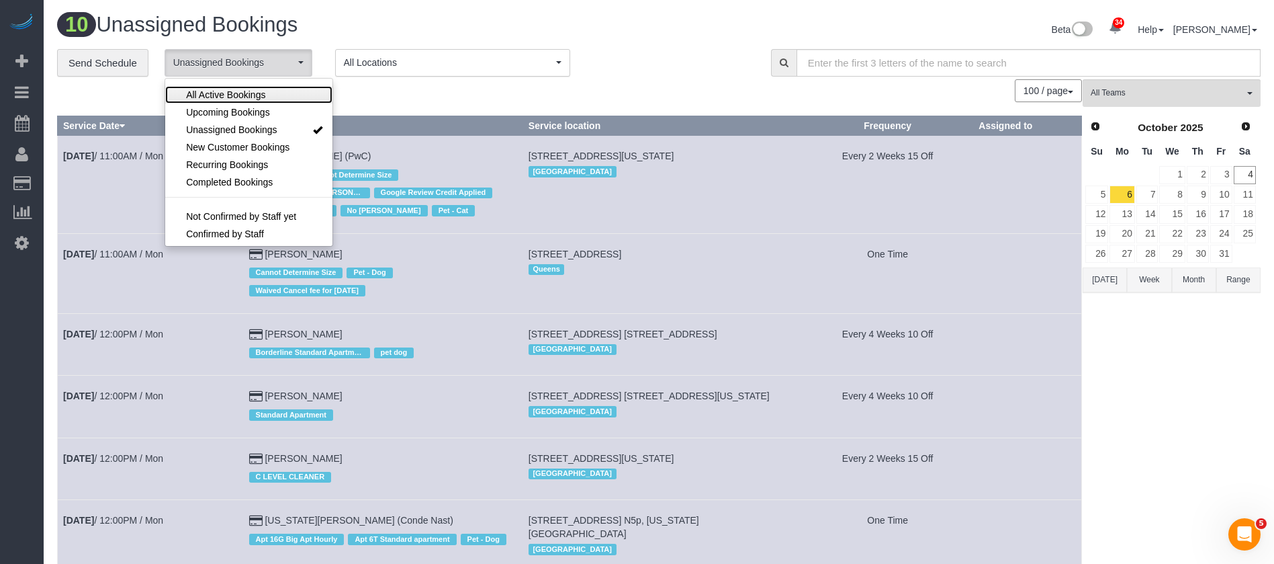
click at [251, 87] on link "All Active Bookings" at bounding box center [248, 94] width 167 height 17
click at [1097, 192] on link "5" at bounding box center [1097, 194] width 23 height 18
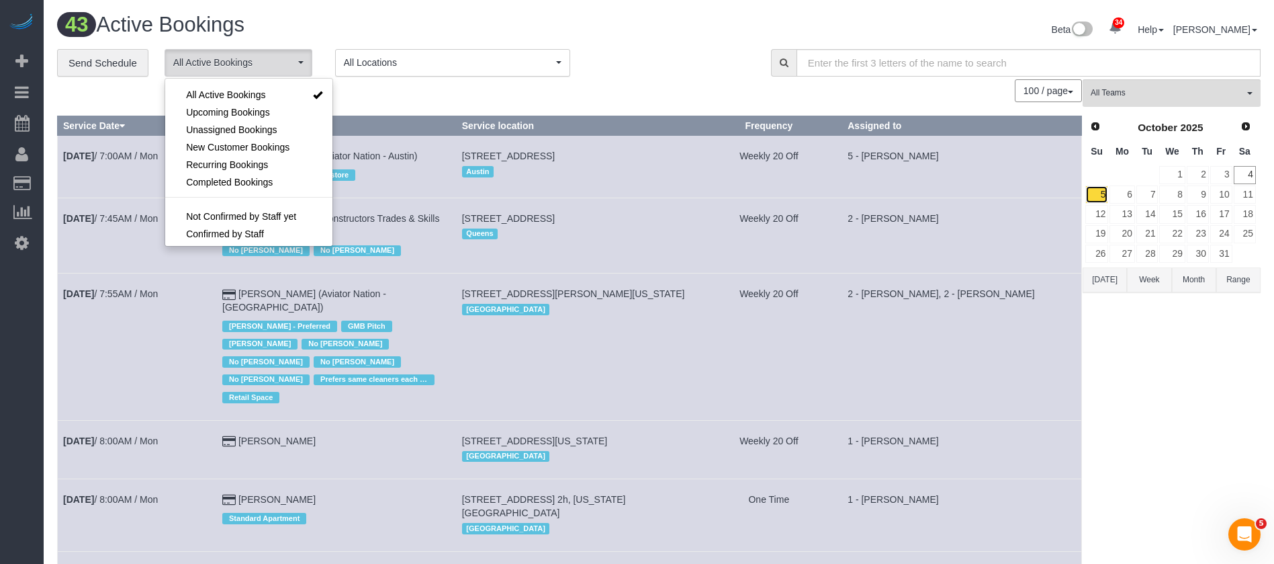
click at [1098, 192] on link "5" at bounding box center [1097, 194] width 23 height 18
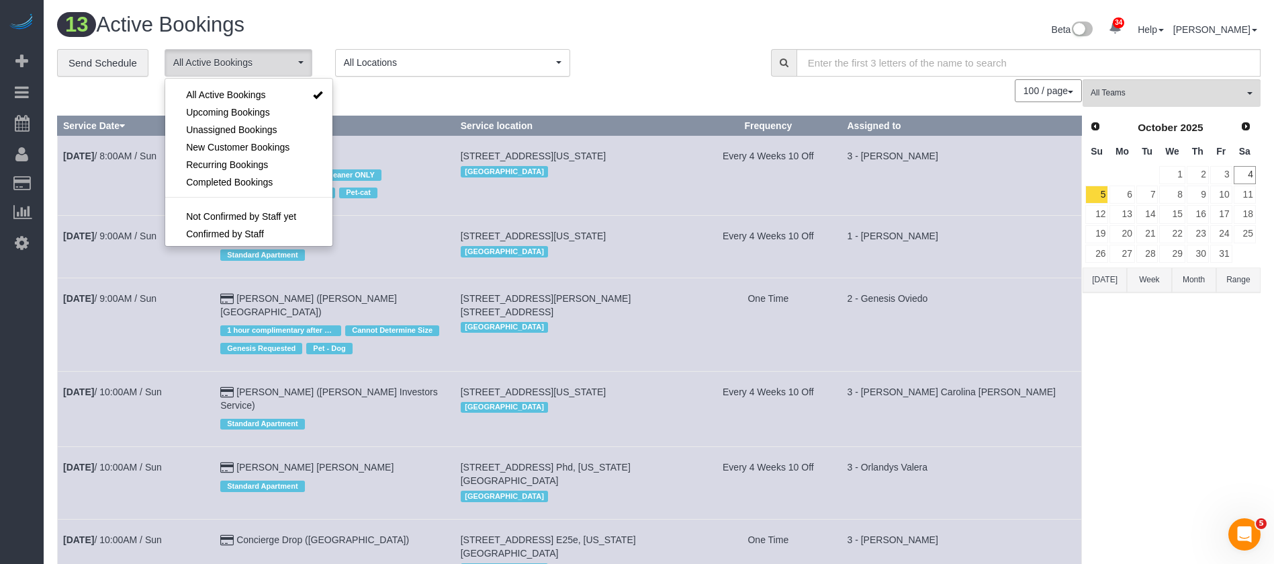
click at [1006, 225] on td "1 - [PERSON_NAME]" at bounding box center [962, 247] width 241 height 62
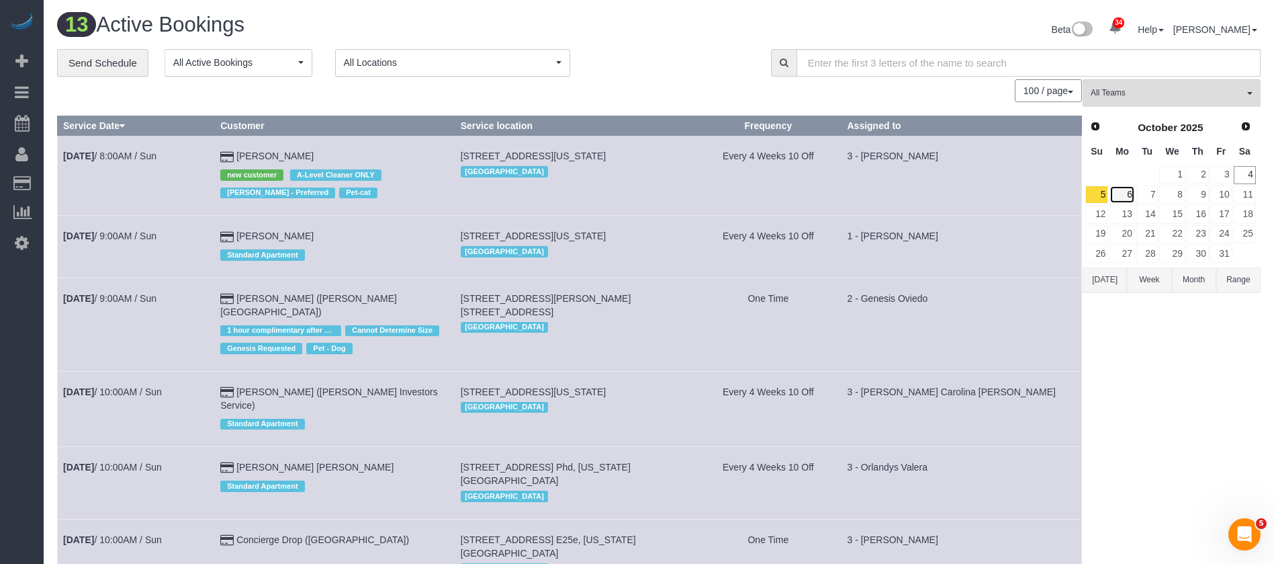
click at [1121, 199] on link "6" at bounding box center [1122, 194] width 25 height 18
click at [281, 64] on span "All Active Bookings" at bounding box center [234, 62] width 122 height 13
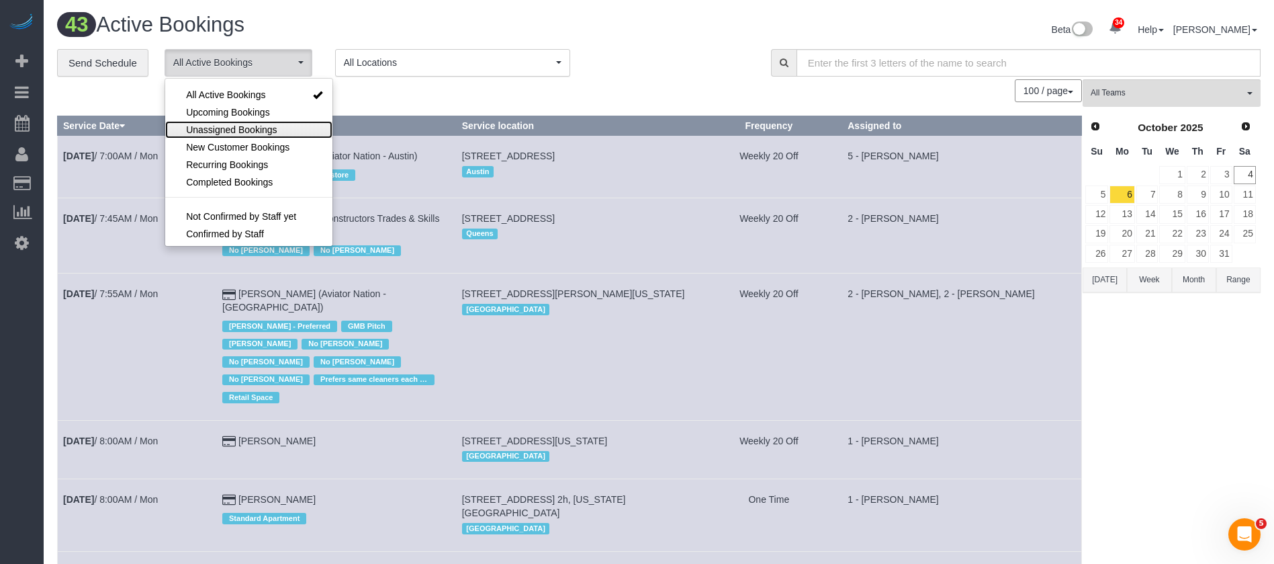
click at [269, 126] on span "Unassigned Bookings" at bounding box center [231, 129] width 91 height 13
select select "**********"
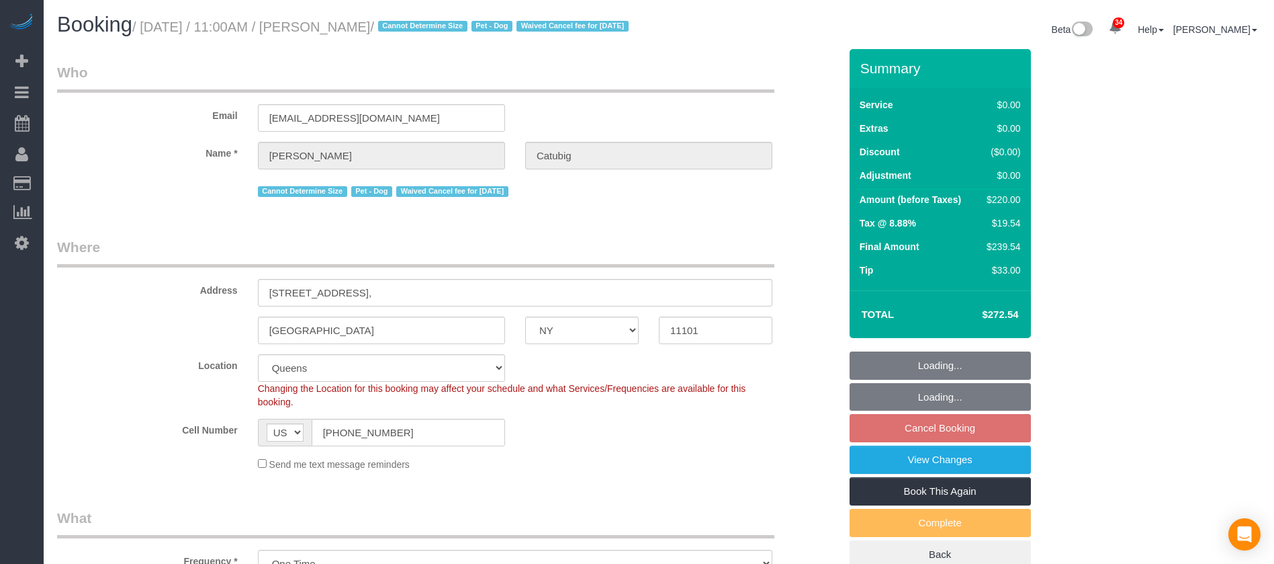
select select "NY"
select select "string:stripe-pm_1S6J1y4VGloSiKo7cPiSkt4V"
select select "spot4"
select select "number:58"
select select "number:75"
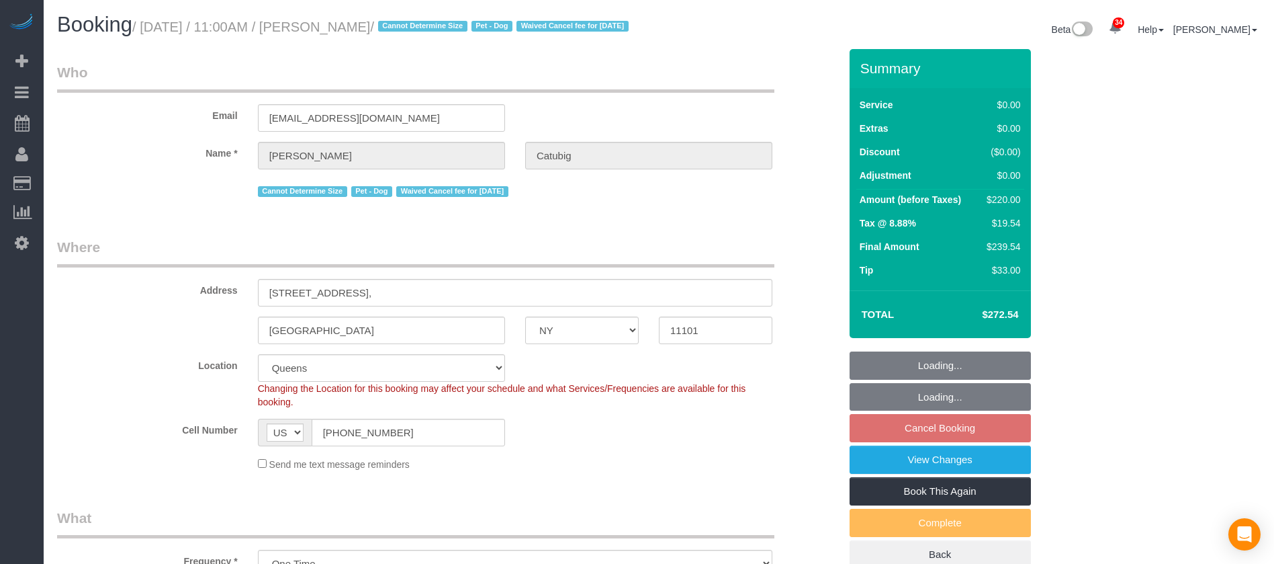
select select "number:13"
select select "number:6"
select select "object:1422"
select select "spot59"
select select "2"
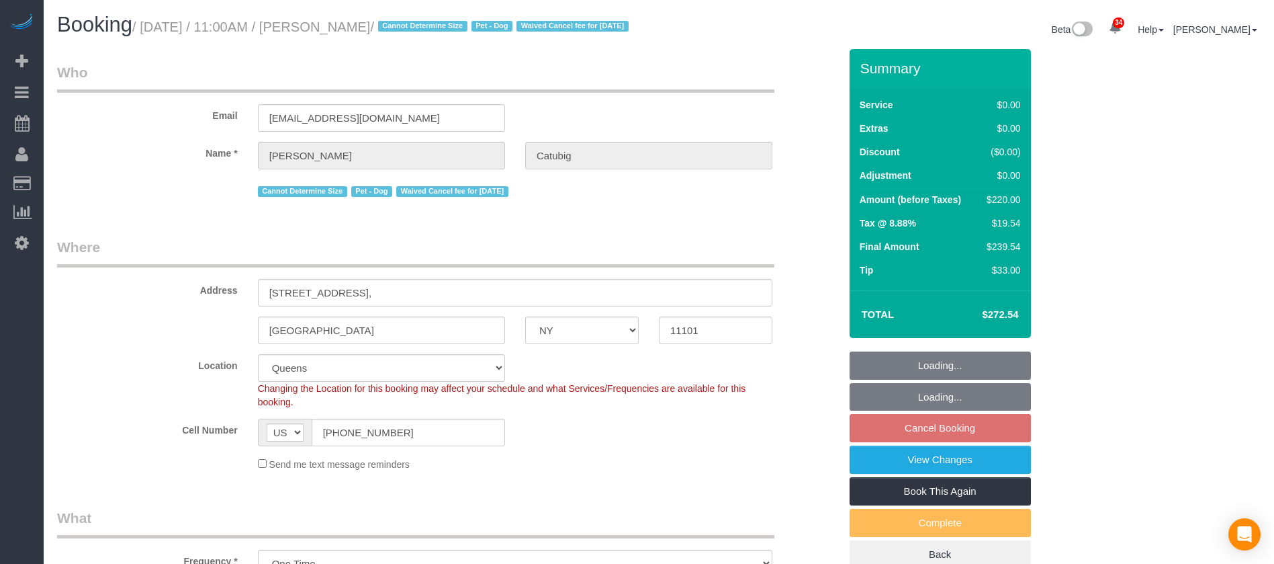
select select "2"
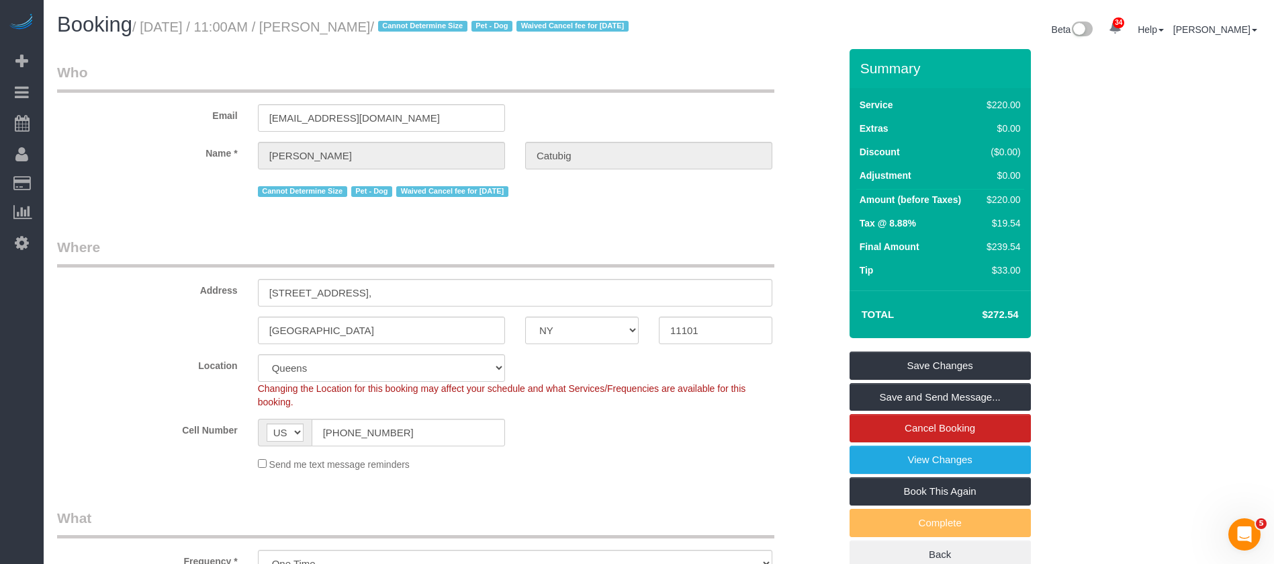
drag, startPoint x: 175, startPoint y: 20, endPoint x: 418, endPoint y: 22, distance: 243.2
click at [418, 22] on small "/ [DATE] / 11:00AM / [PERSON_NAME] / Cannot Determine Size Pet - Dog Waived Can…" at bounding box center [382, 26] width 501 height 15
drag, startPoint x: 267, startPoint y: 305, endPoint x: 373, endPoint y: 307, distance: 105.5
click at [373, 306] on input "[STREET_ADDRESS]," at bounding box center [515, 293] width 515 height 28
click at [374, 306] on input "[STREET_ADDRESS]," at bounding box center [515, 293] width 515 height 28
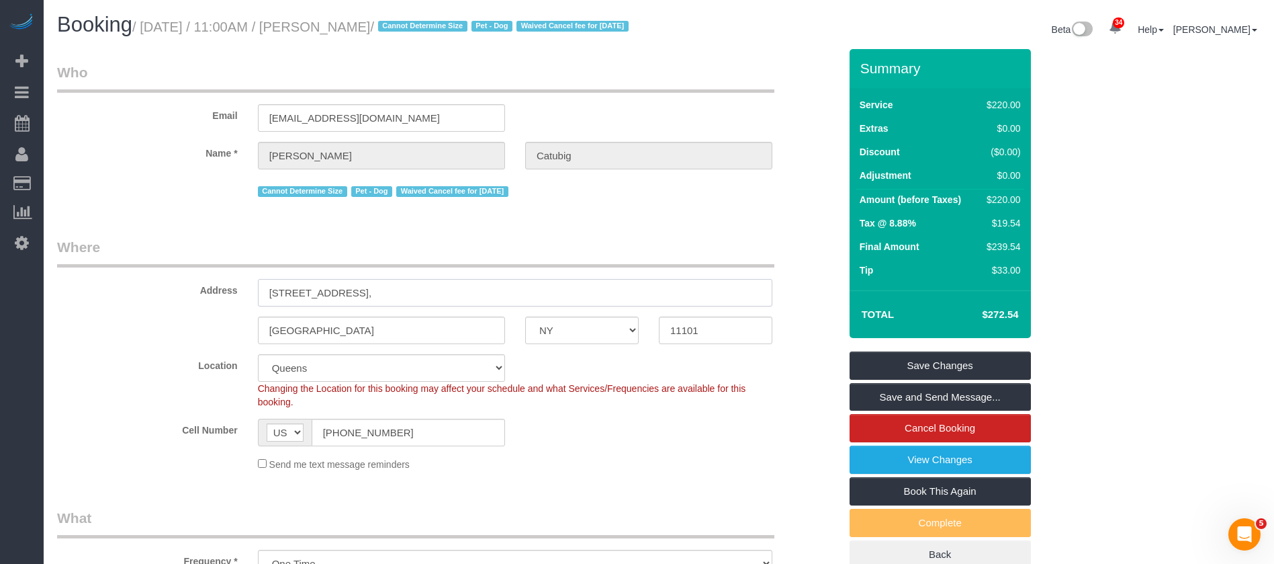
drag, startPoint x: 265, startPoint y: 307, endPoint x: 506, endPoint y: 294, distance: 240.9
click at [488, 298] on input "[STREET_ADDRESS]," at bounding box center [515, 293] width 515 height 28
drag, startPoint x: 148, startPoint y: 26, endPoint x: 433, endPoint y: 99, distance: 294.1
click at [417, 31] on small "/ [DATE] / 11:00AM / [PERSON_NAME] / Cannot Determine Size Pet - Dog Waived Can…" at bounding box center [382, 26] width 501 height 15
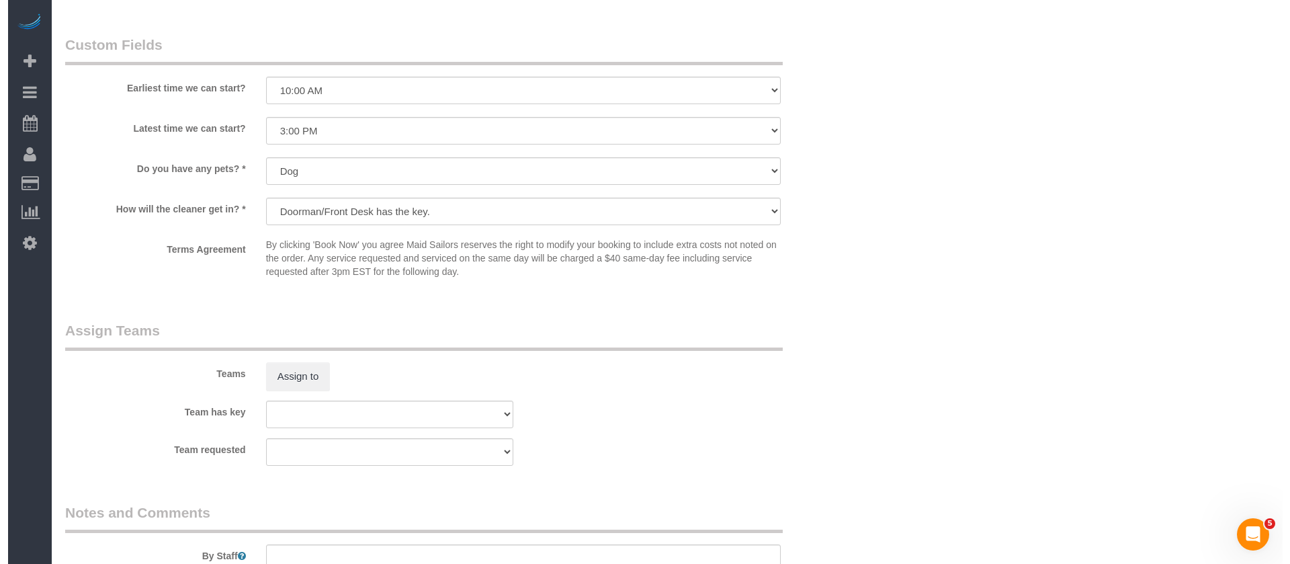
scroll to position [1512, 0]
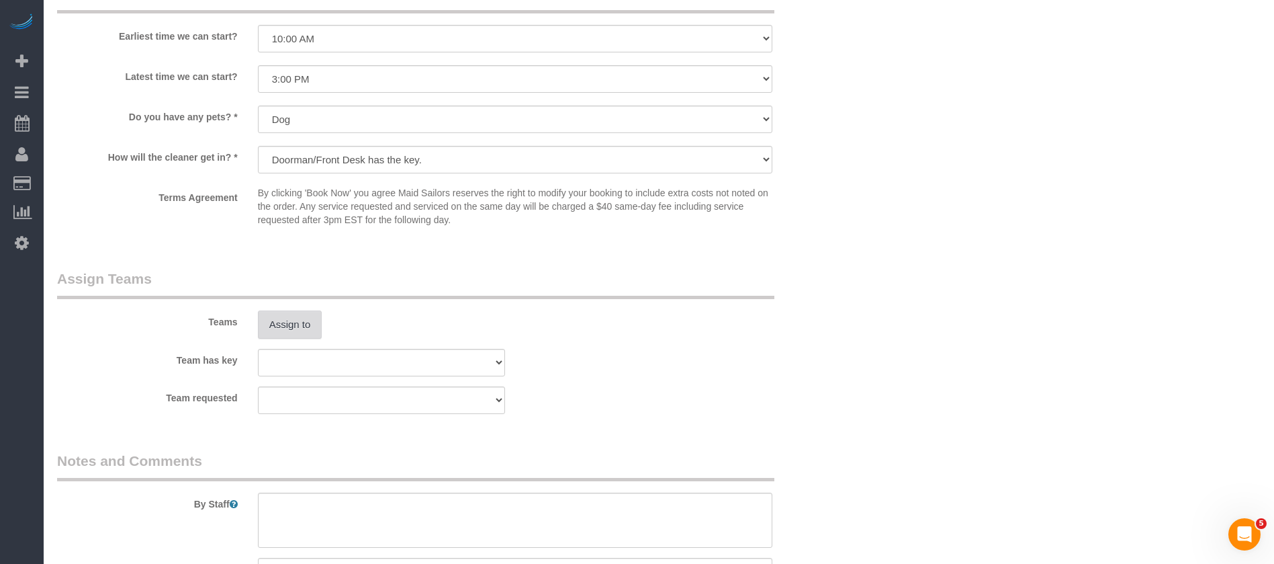
click at [294, 335] on button "Assign to" at bounding box center [290, 324] width 64 height 28
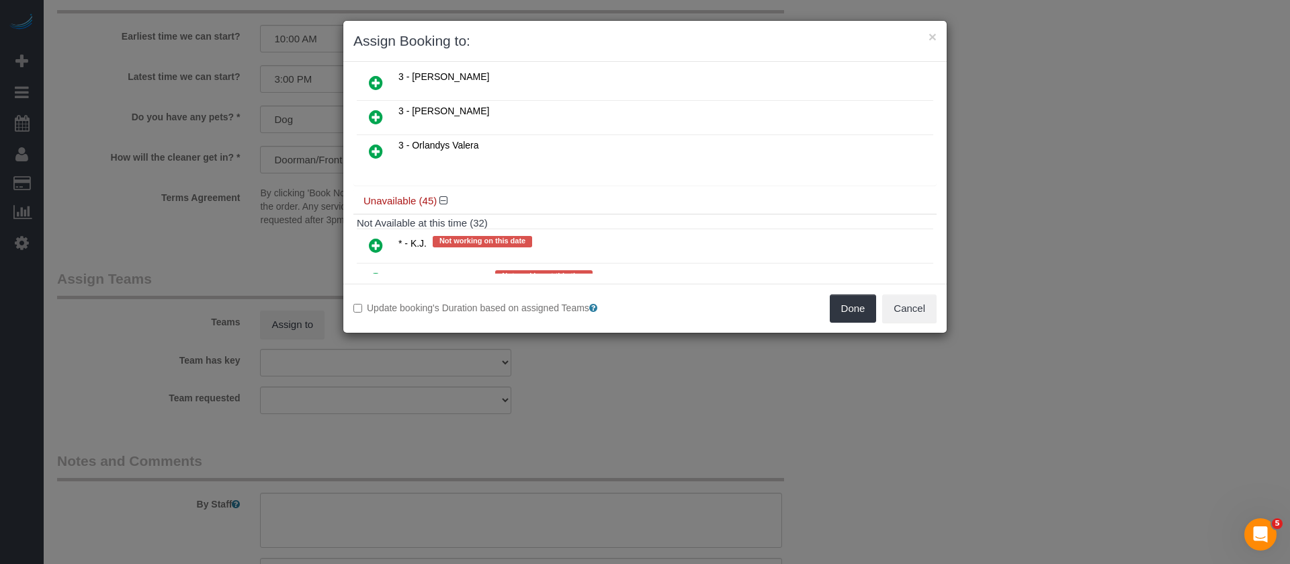
scroll to position [806, 0]
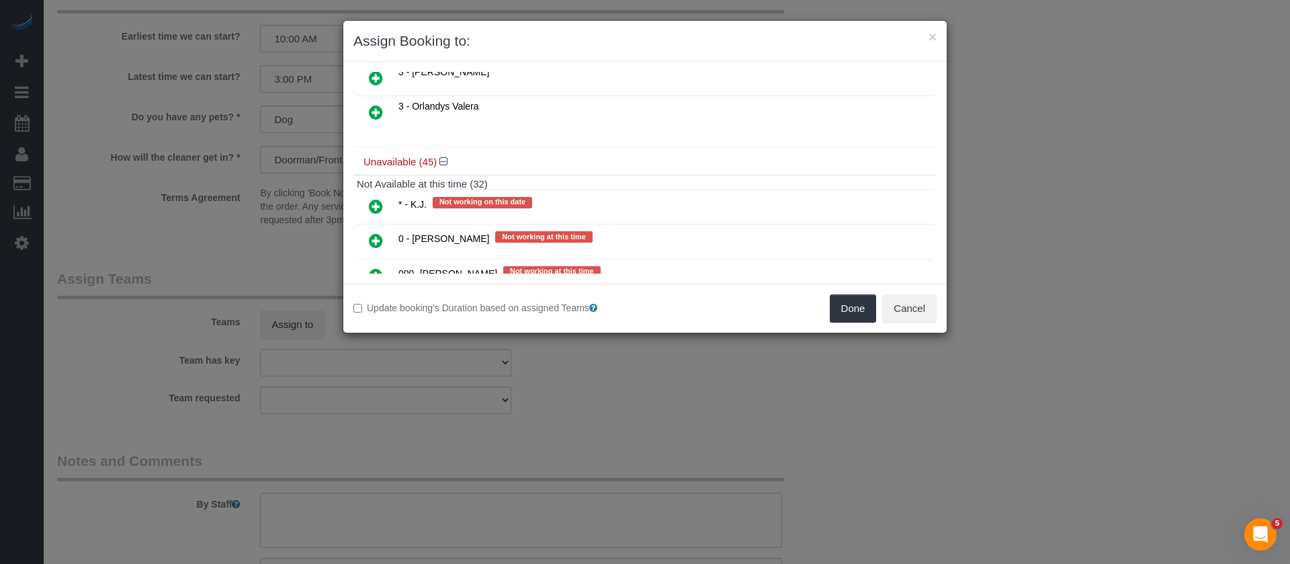
click at [380, 115] on icon at bounding box center [376, 112] width 14 height 16
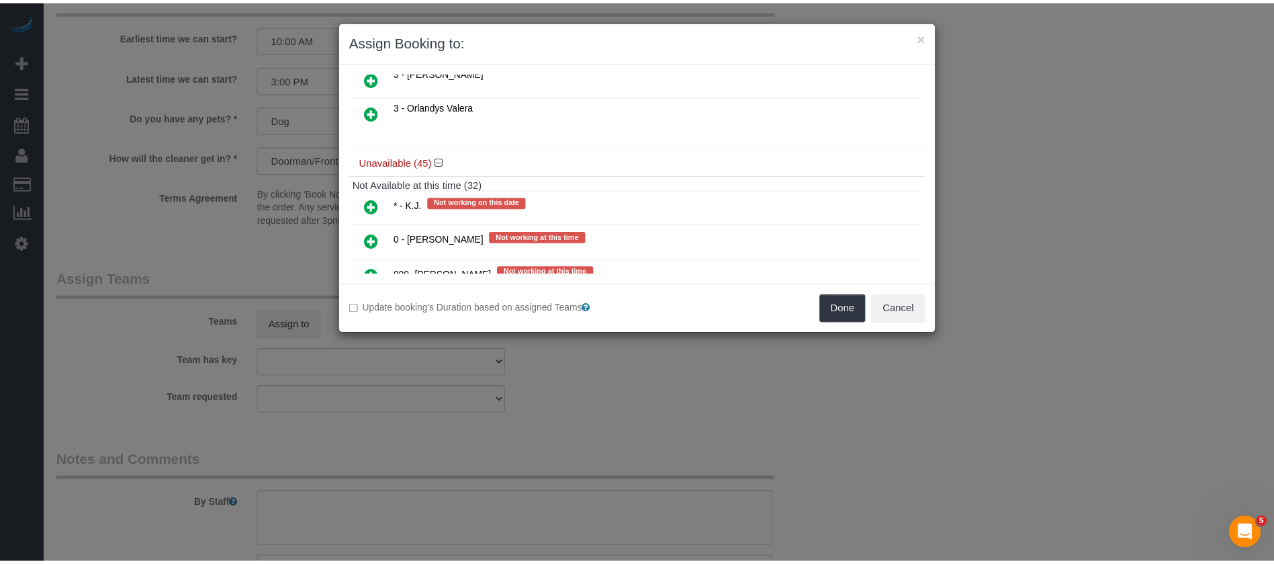
scroll to position [838, 0]
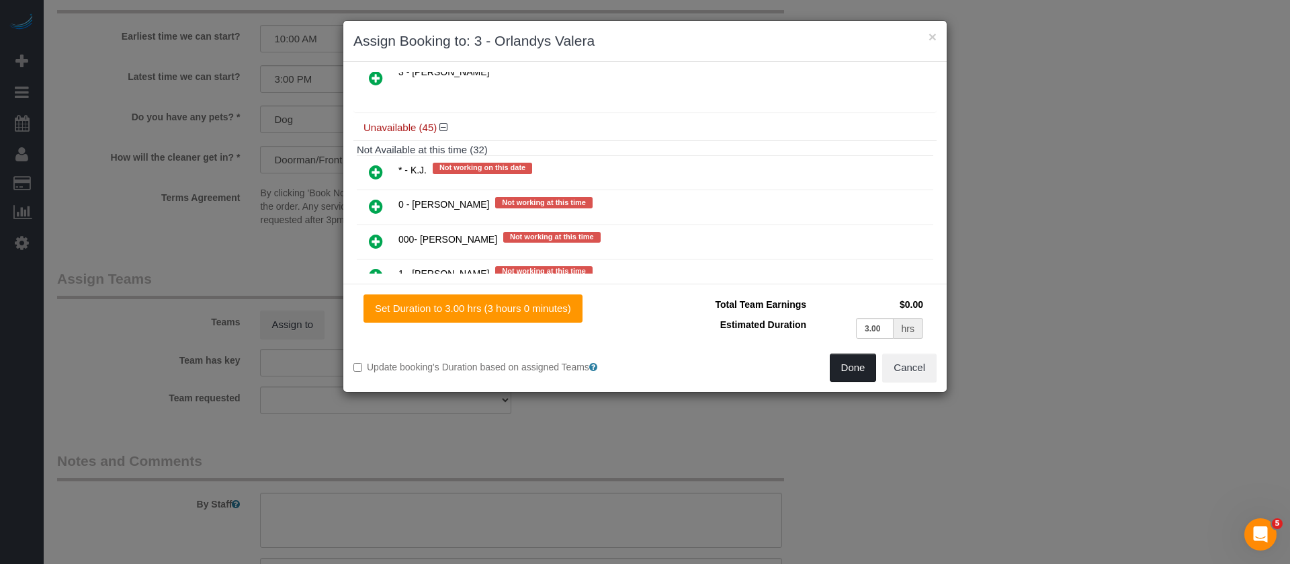
click at [842, 361] on button "Done" at bounding box center [853, 367] width 47 height 28
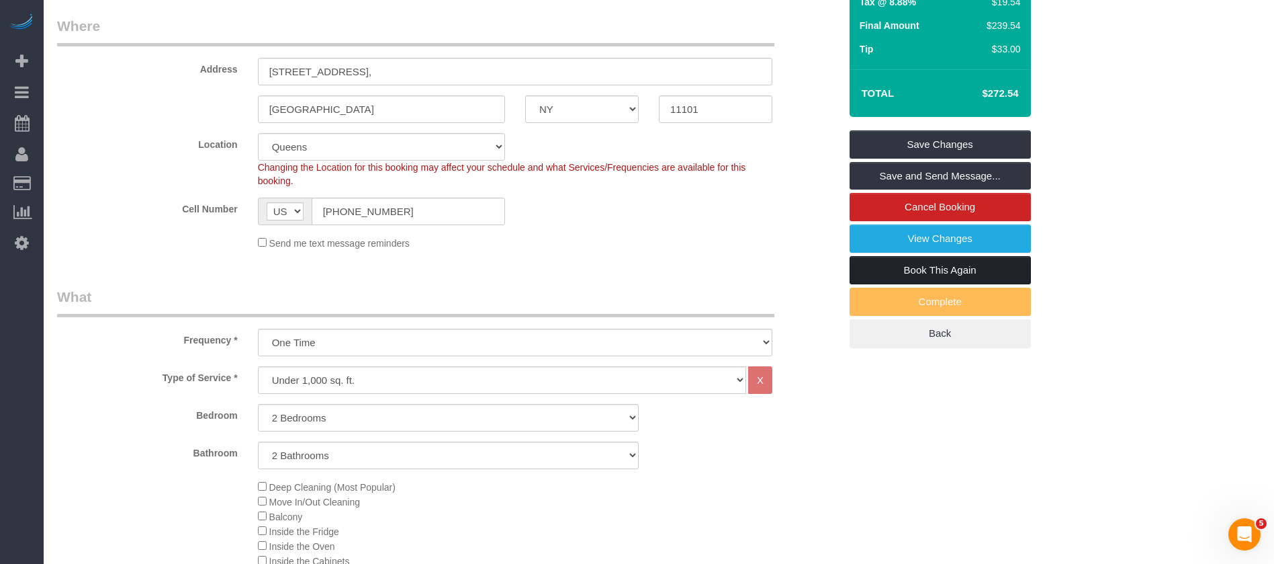
scroll to position [101, 0]
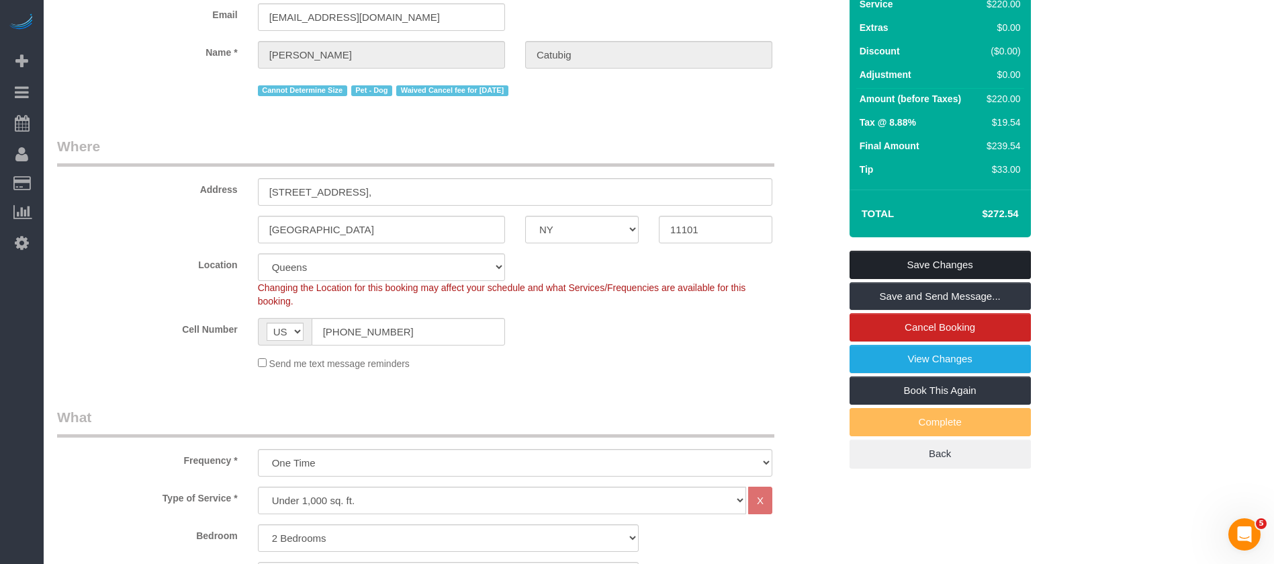
click at [957, 279] on link "Save Changes" at bounding box center [940, 265] width 181 height 28
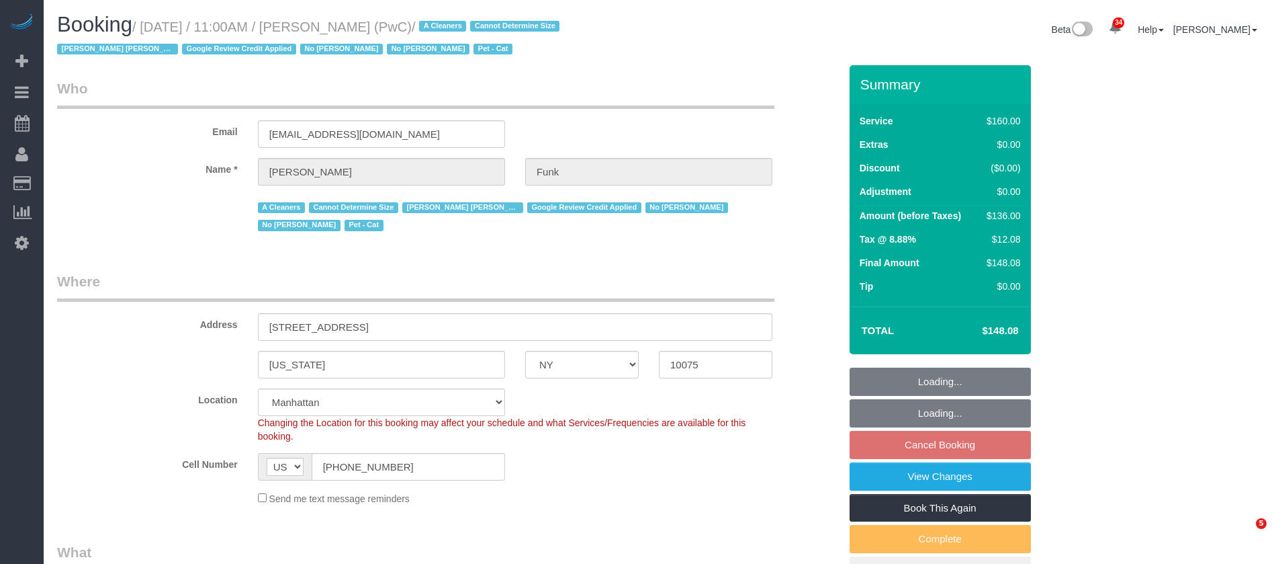
select select "NY"
select select "number:57"
select select "number:71"
select select "number:14"
select select "number:5"
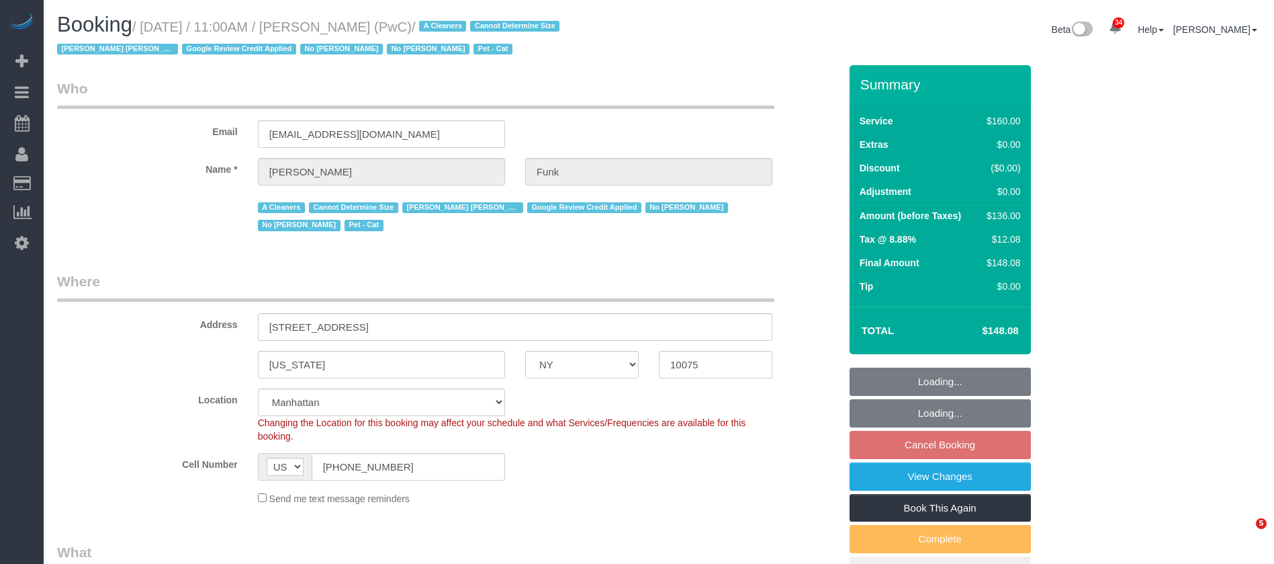
select select "object:1454"
select select "spot2"
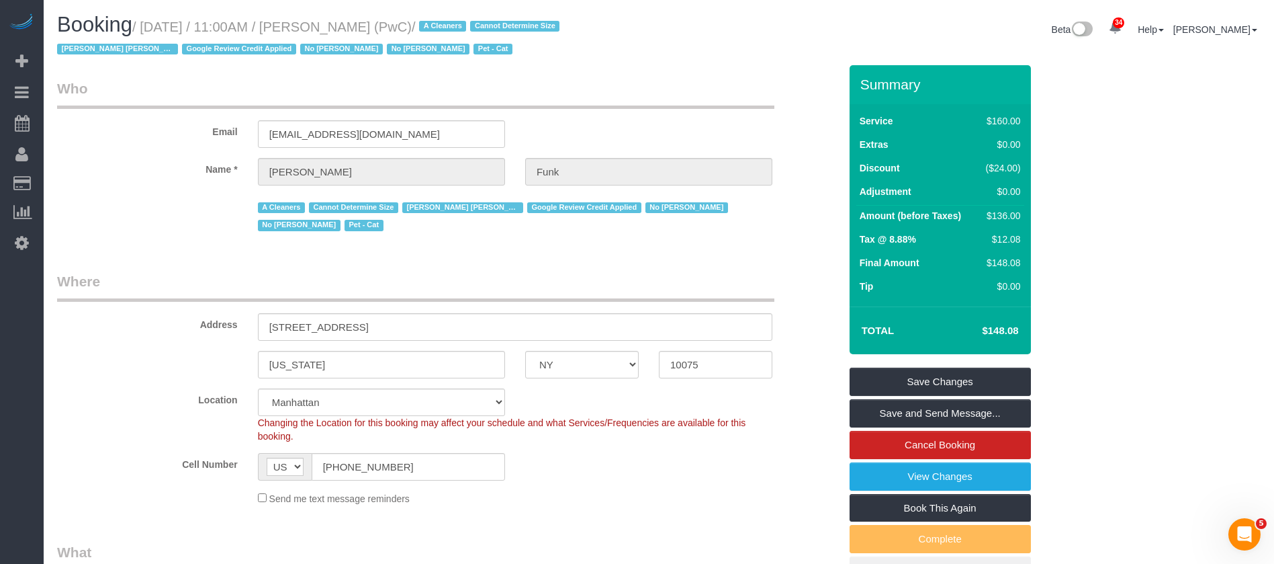
drag, startPoint x: 144, startPoint y: 24, endPoint x: 382, endPoint y: 32, distance: 238.6
click at [382, 32] on small "/ [DATE] / 11:00AM / [PERSON_NAME] (PwC) / A Cleaners Cannot Determine Size [PE…" at bounding box center [310, 38] width 507 height 38
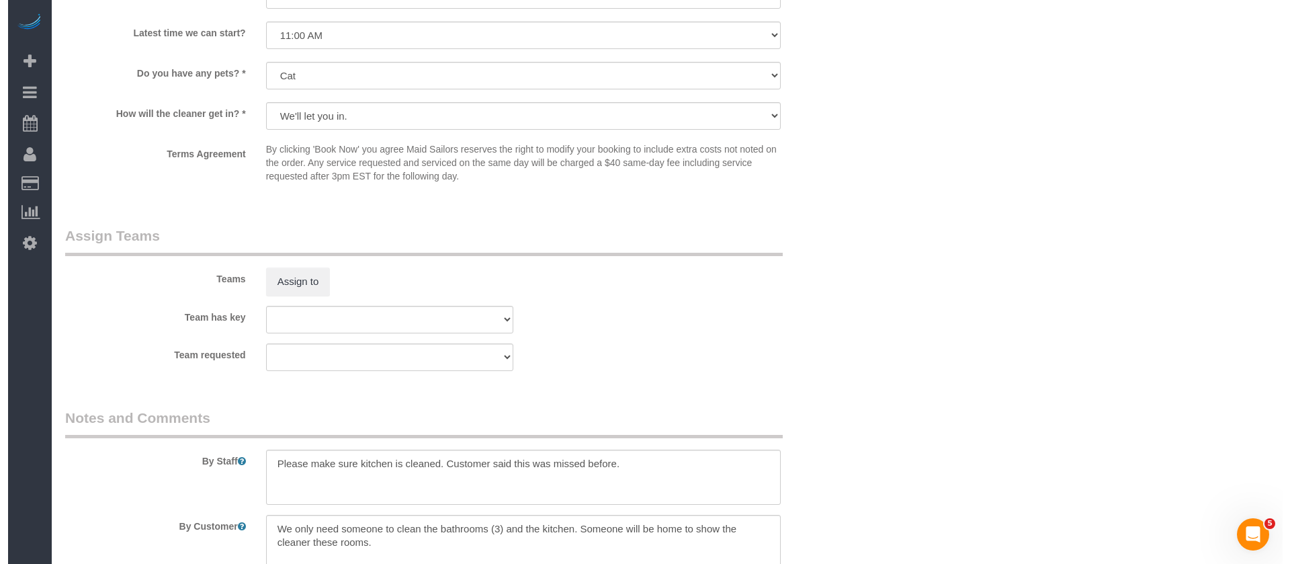
scroll to position [1512, 0]
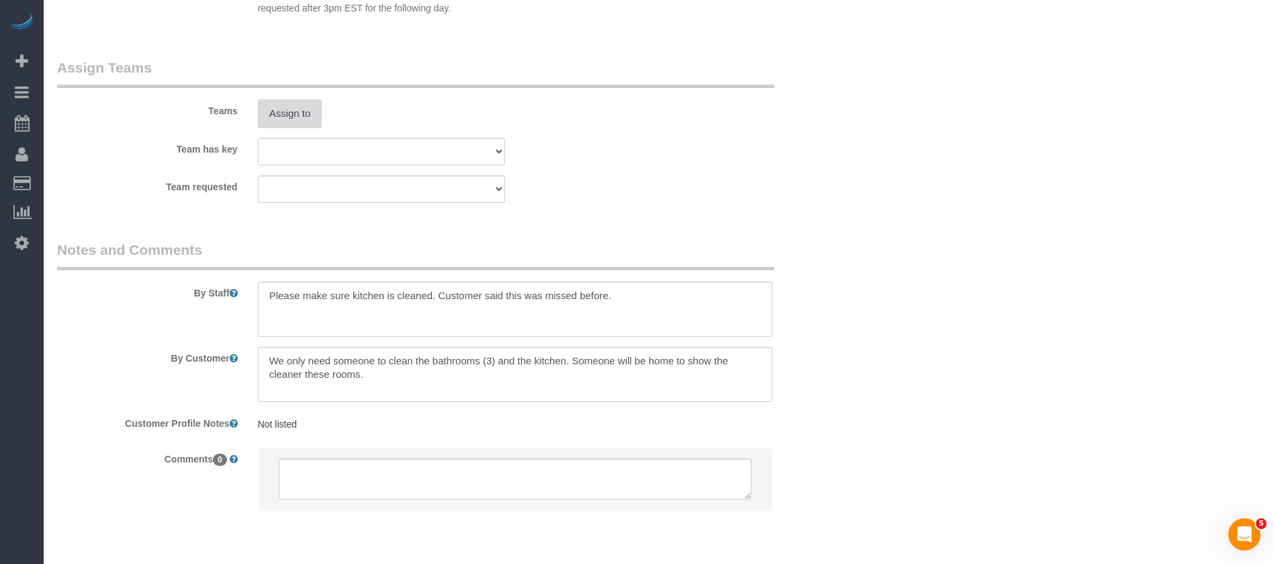
click at [279, 104] on button "Assign to" at bounding box center [290, 113] width 64 height 28
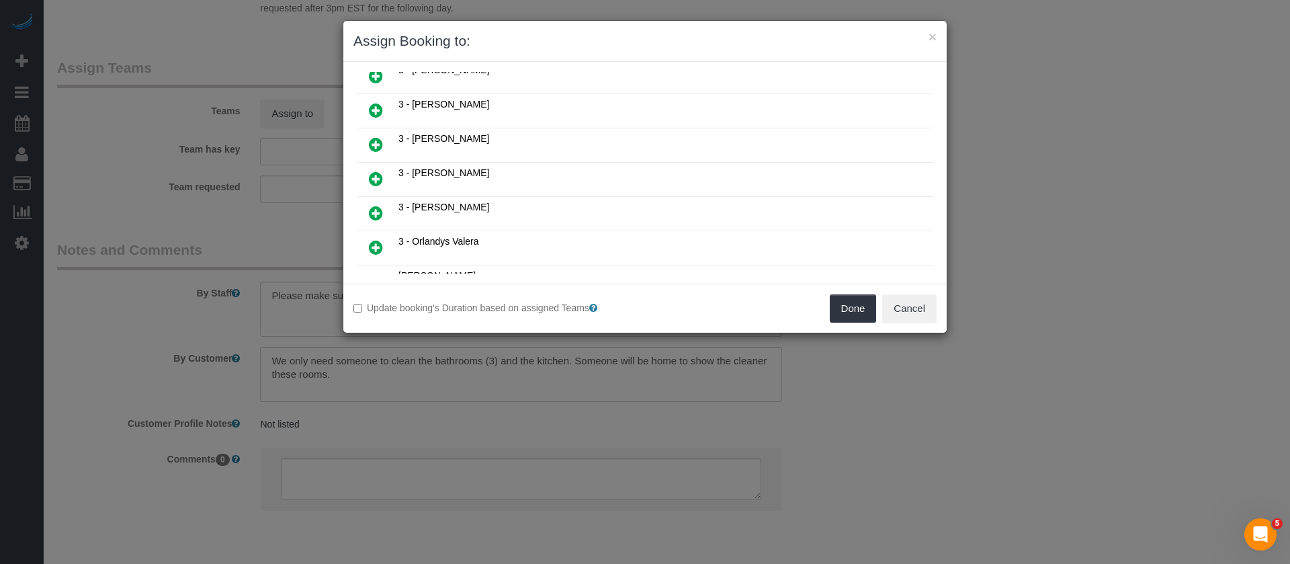
scroll to position [605, 0]
drag, startPoint x: 373, startPoint y: 136, endPoint x: 468, endPoint y: 191, distance: 109.8
click at [374, 136] on icon at bounding box center [376, 142] width 14 height 16
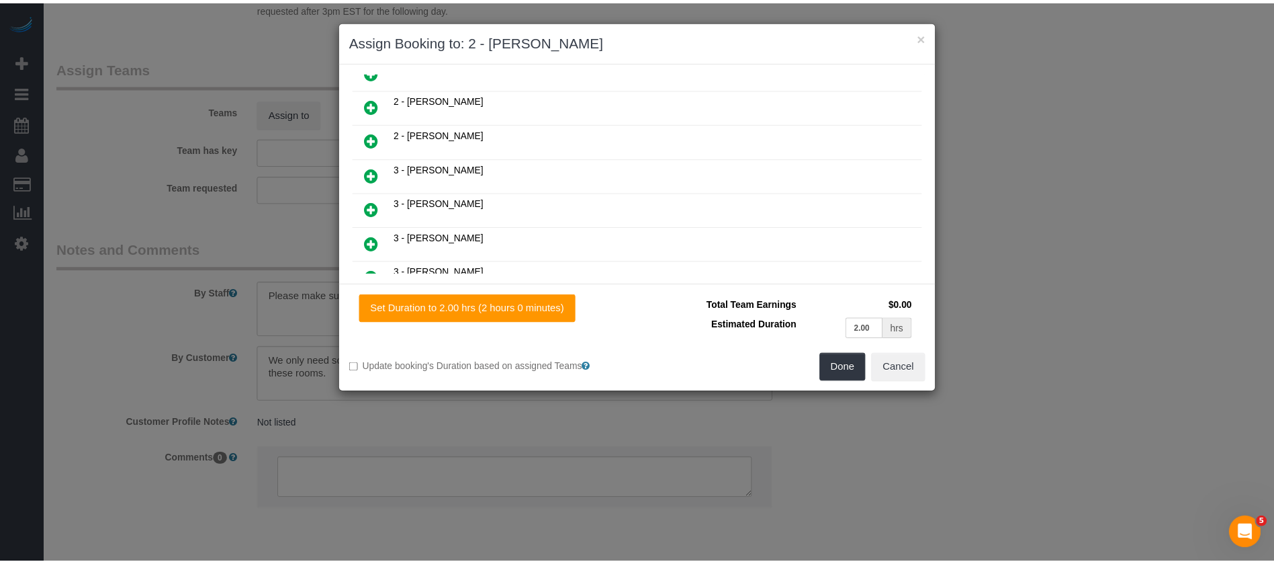
scroll to position [637, 0]
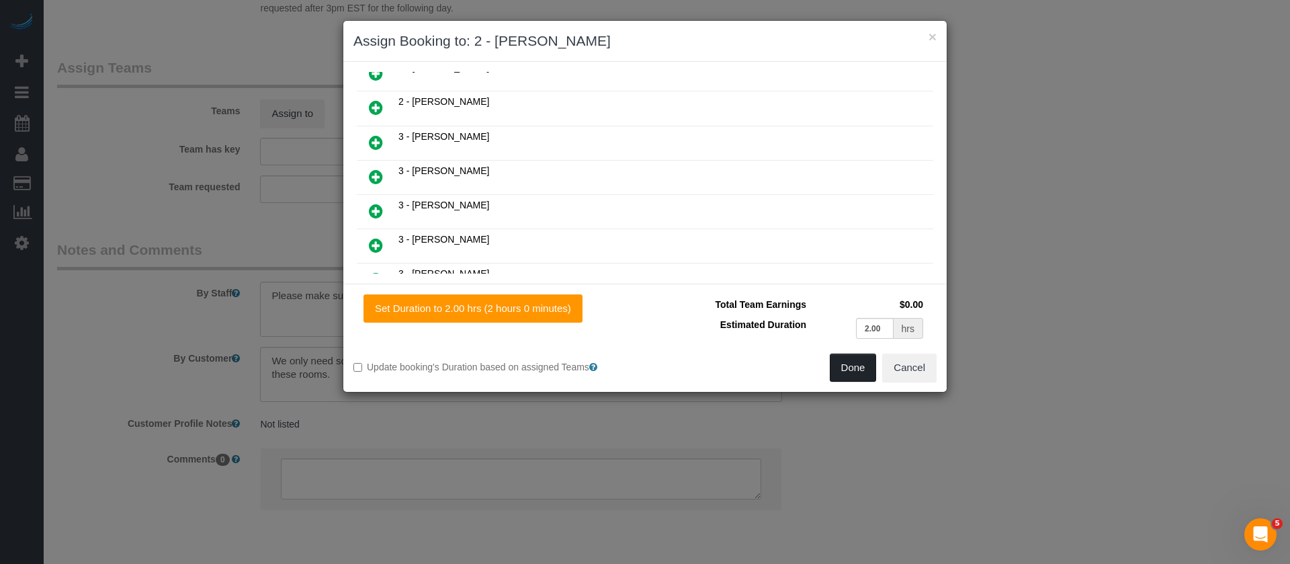
click at [843, 361] on button "Done" at bounding box center [853, 367] width 47 height 28
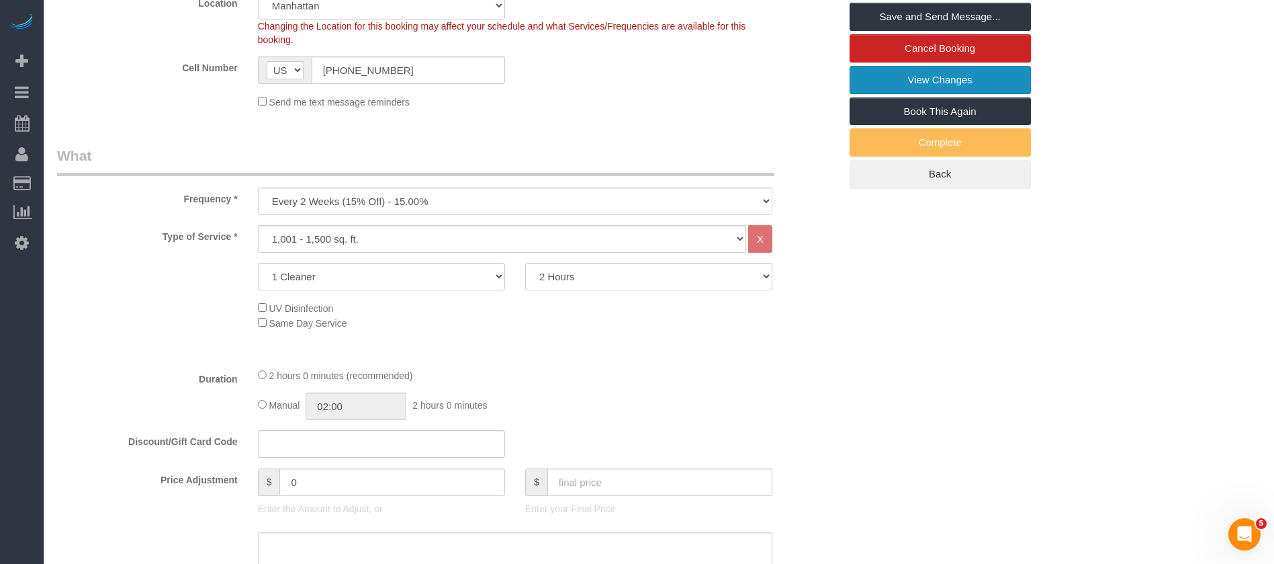
scroll to position [202, 0]
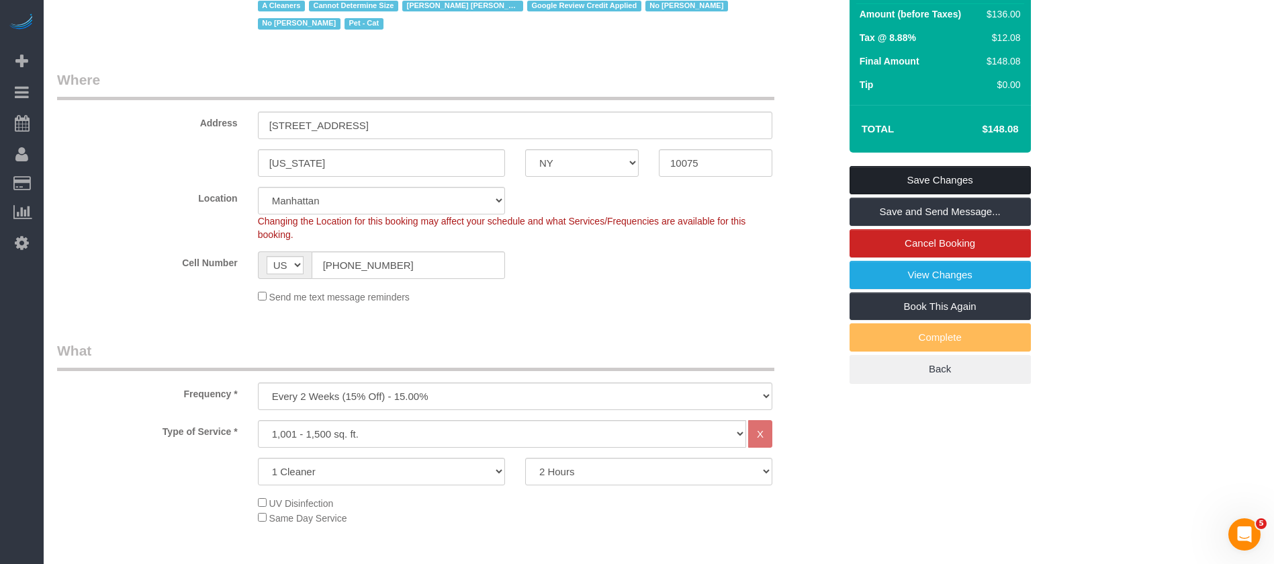
click at [964, 175] on link "Save Changes" at bounding box center [940, 180] width 181 height 28
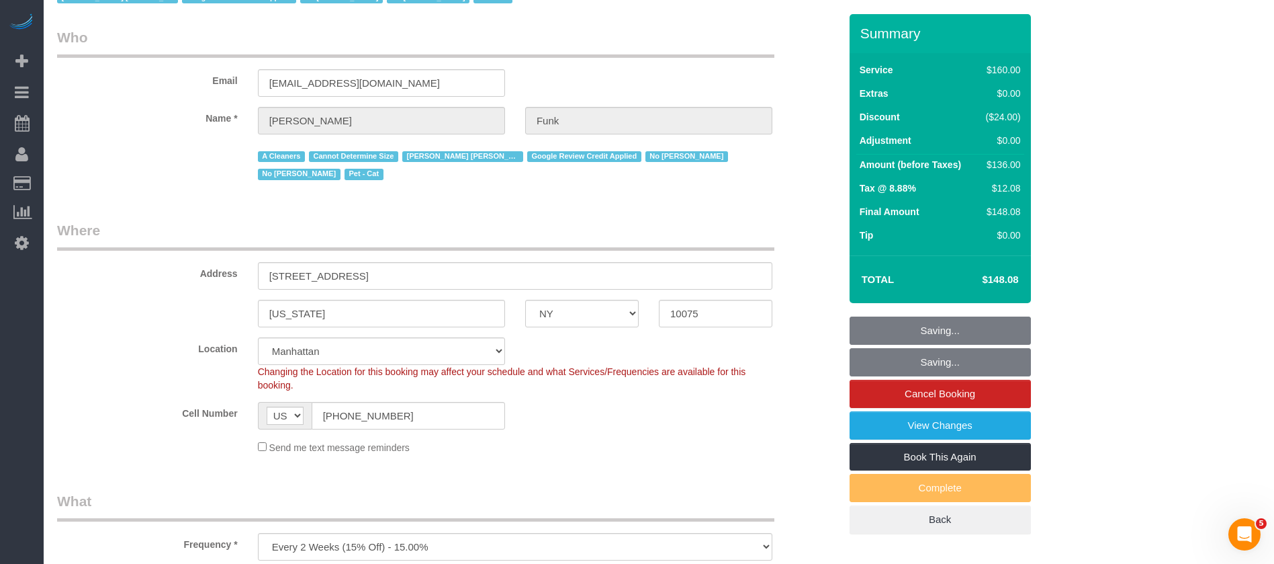
scroll to position [0, 0]
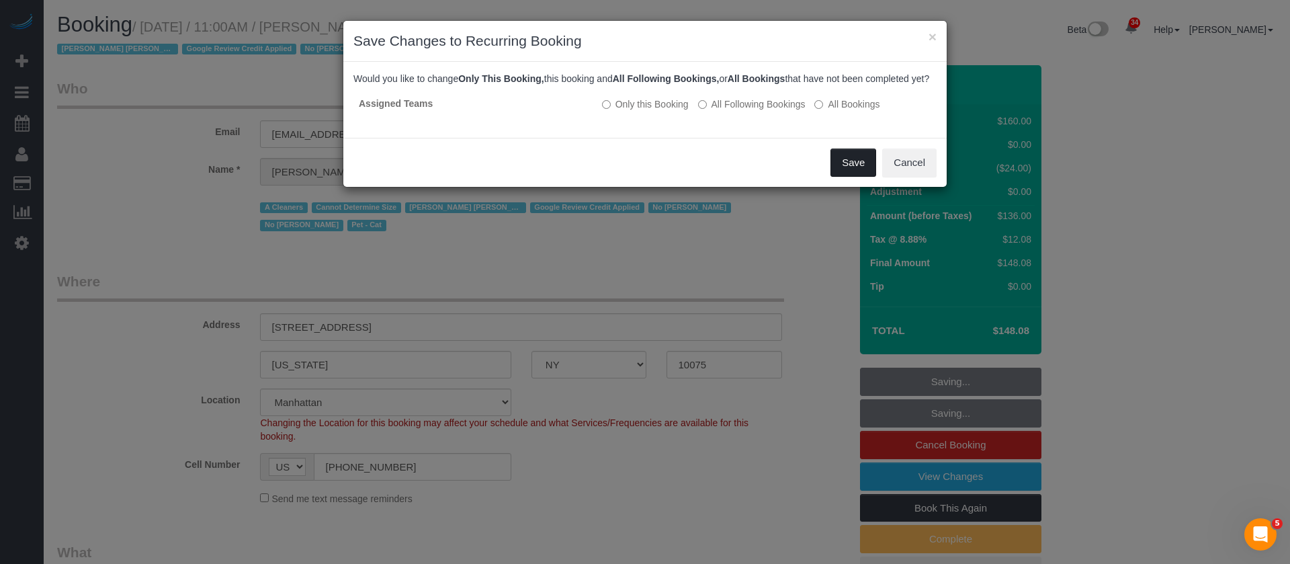
drag, startPoint x: 861, startPoint y: 181, endPoint x: 675, endPoint y: 103, distance: 202.4
click at [861, 177] on button "Save" at bounding box center [853, 162] width 46 height 28
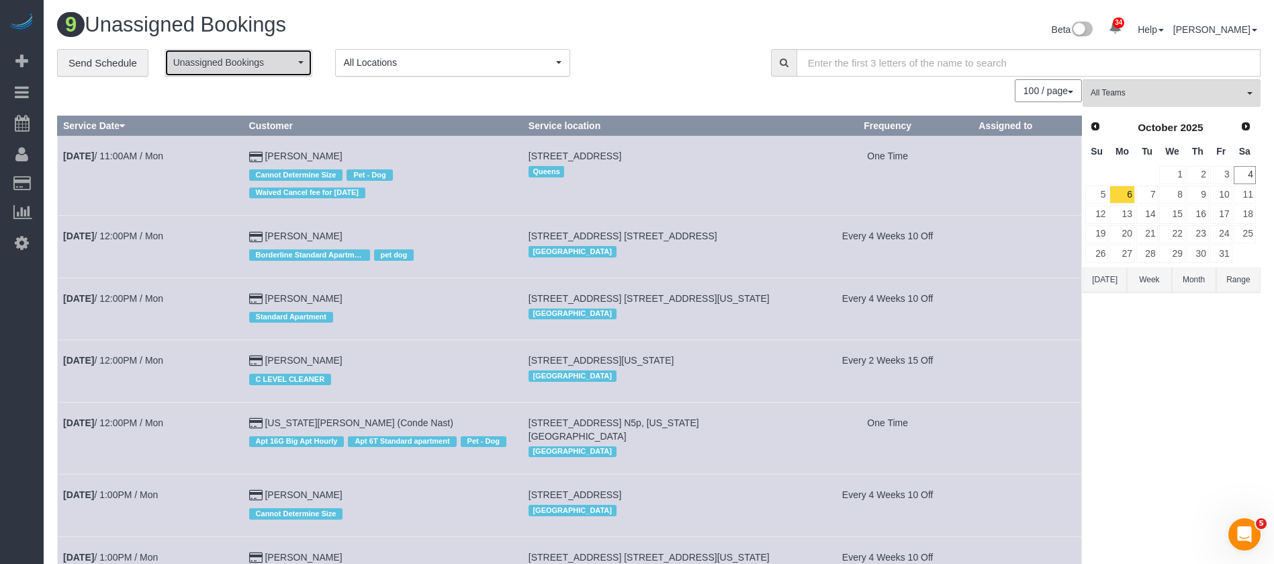
click at [285, 56] on span "Unassigned Bookings" at bounding box center [234, 62] width 122 height 13
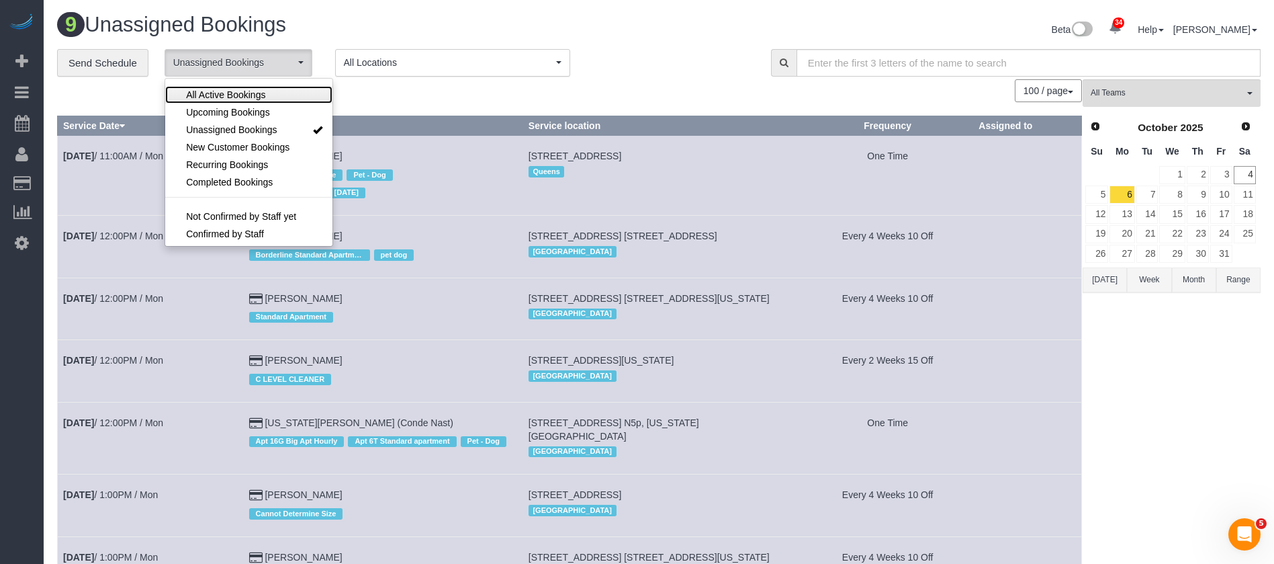
click at [261, 95] on span "All Active Bookings" at bounding box center [225, 94] width 79 height 13
select select "***"
click at [501, 87] on div "100 / page 10 / page 20 / page 30 / page 40 / page 50 / page 100 / page" at bounding box center [569, 90] width 1025 height 23
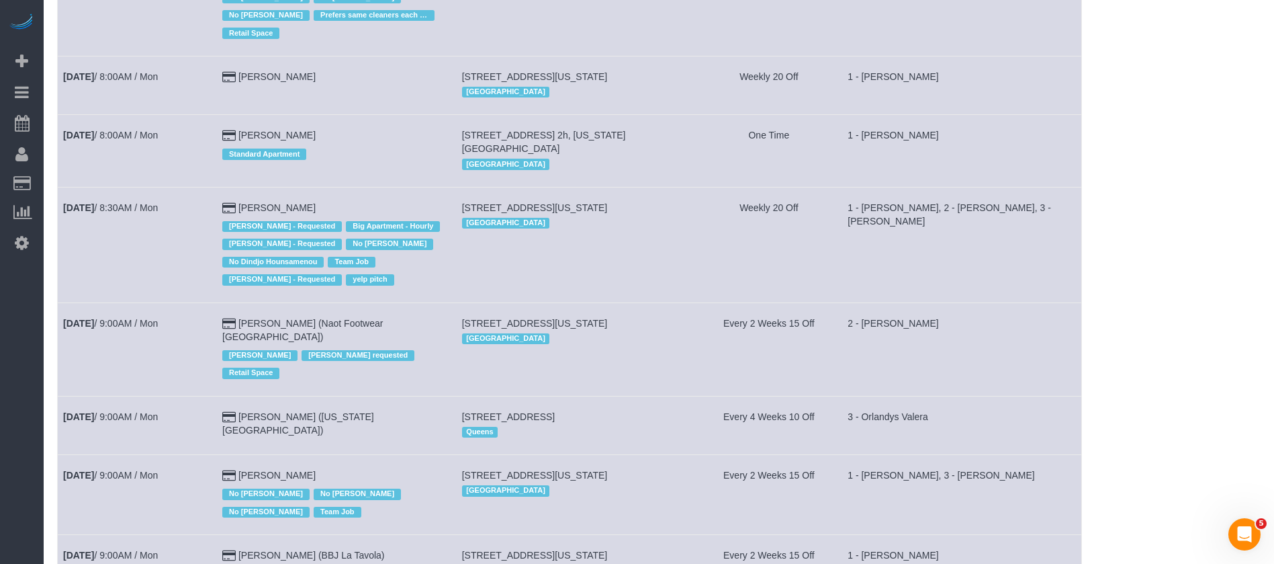
scroll to position [403, 0]
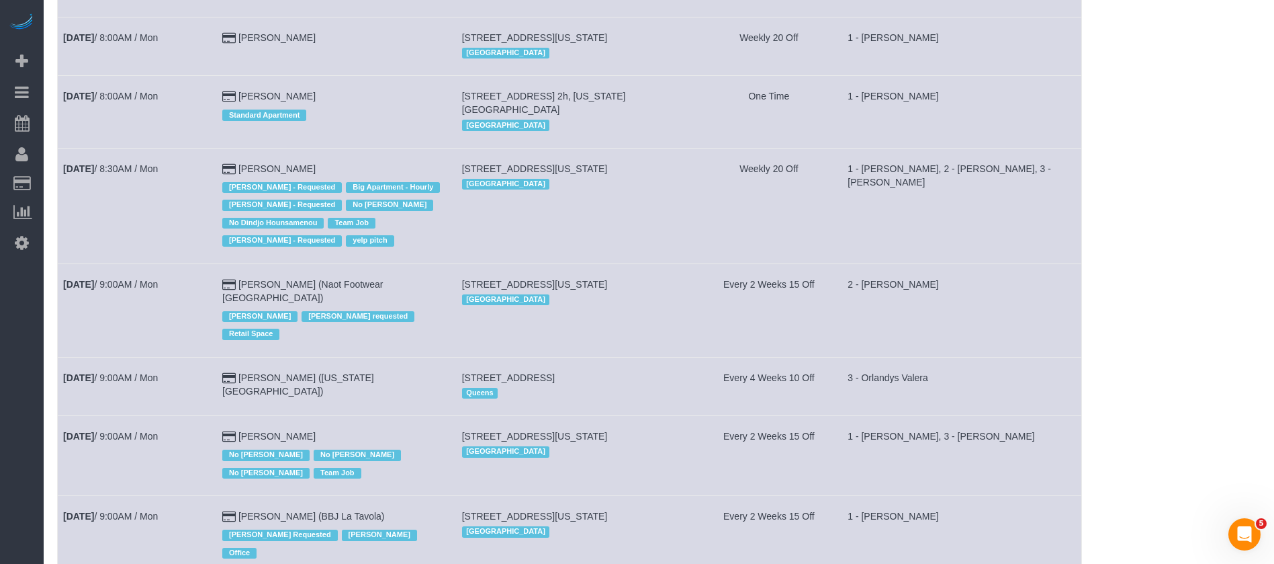
drag, startPoint x: 462, startPoint y: 304, endPoint x: 689, endPoint y: 306, distance: 227.1
click at [677, 357] on td "70-50 Loubet Street, Forest Hills, NY 11375 Queens" at bounding box center [576, 386] width 240 height 58
copy span "70-50 Loubet Street, Forest Hills, NY 11375"
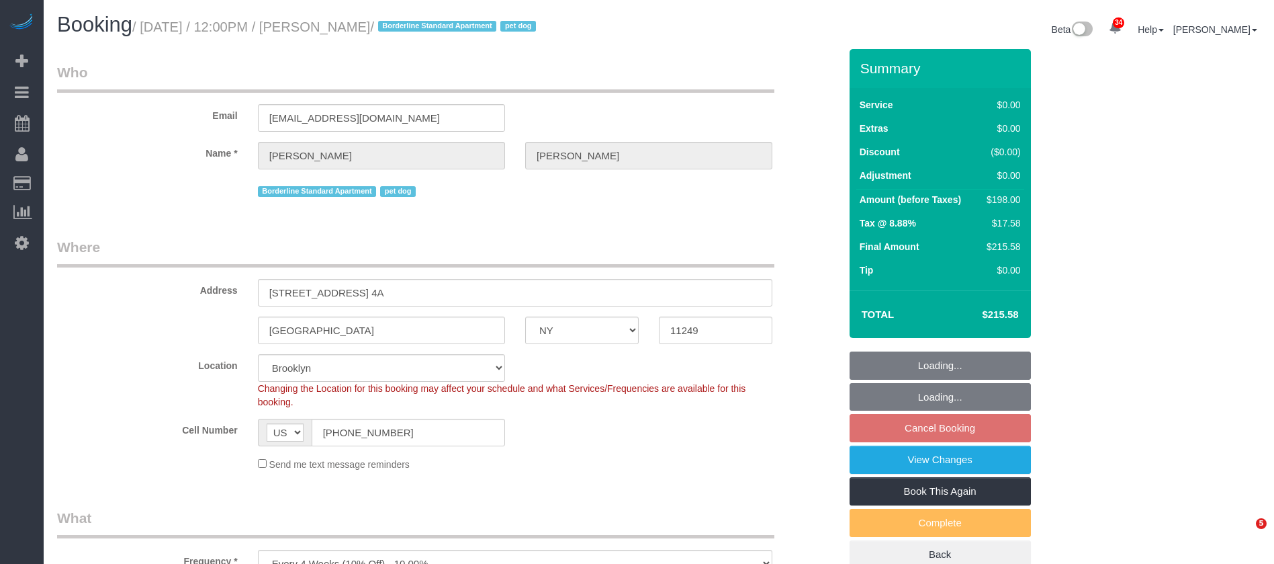
select select "NY"
select select "2"
select select "spot65"
select select "number:60"
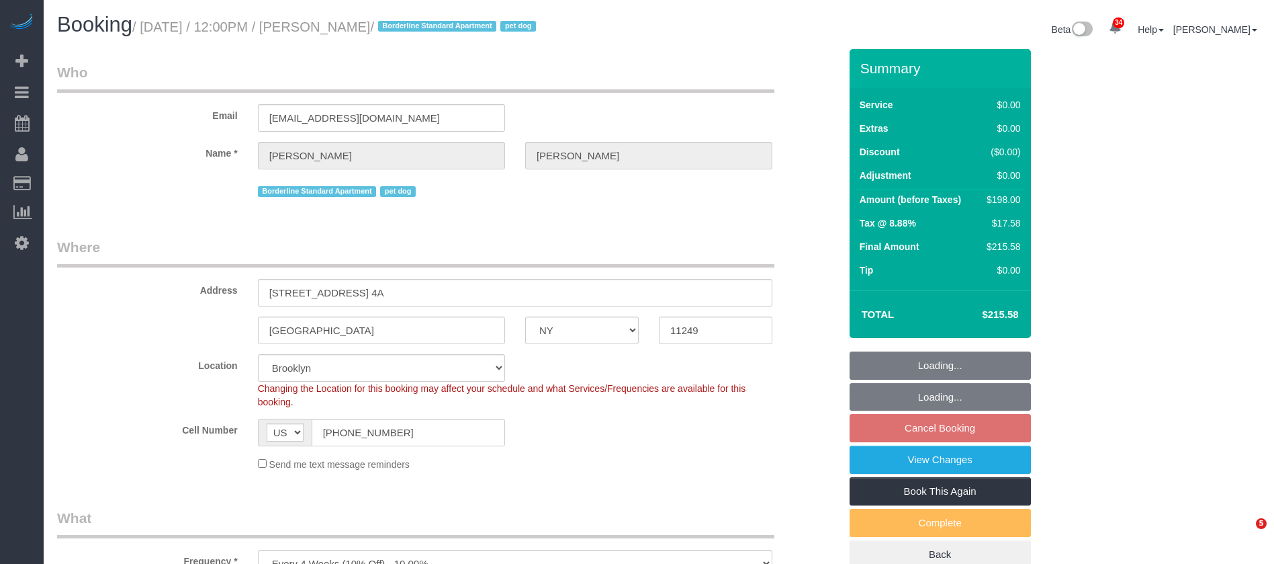
select select "number:77"
select select "number:13"
select select "number:5"
select select "NY"
select select "1"
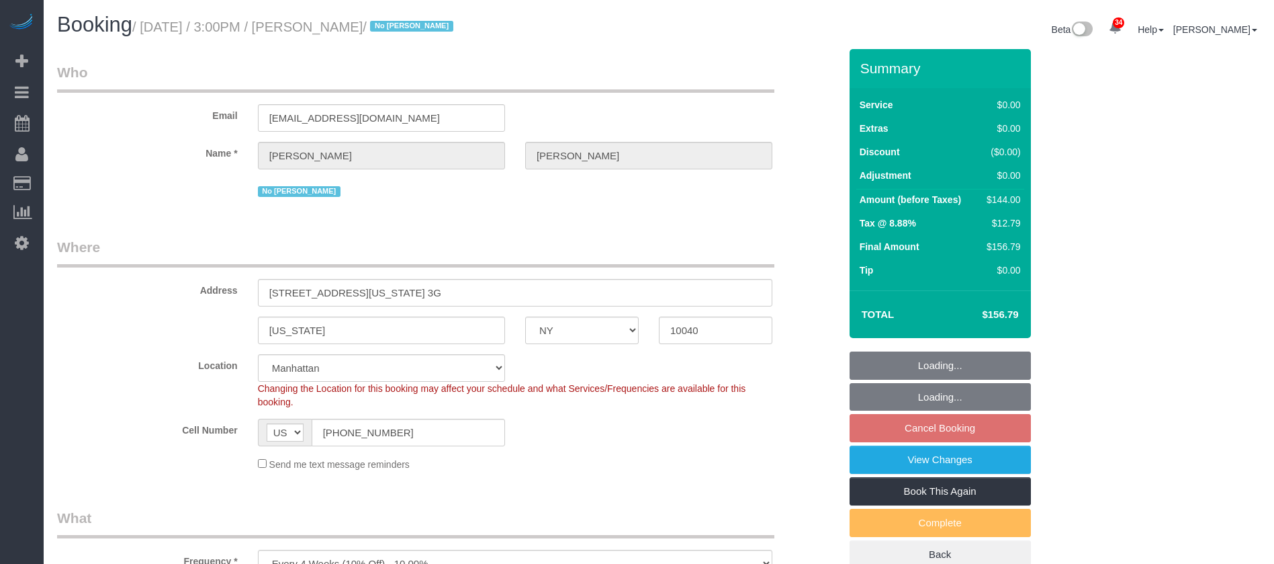
select select "spot63"
select select "number:63"
select select "number:90"
select select "number:15"
select select "number:5"
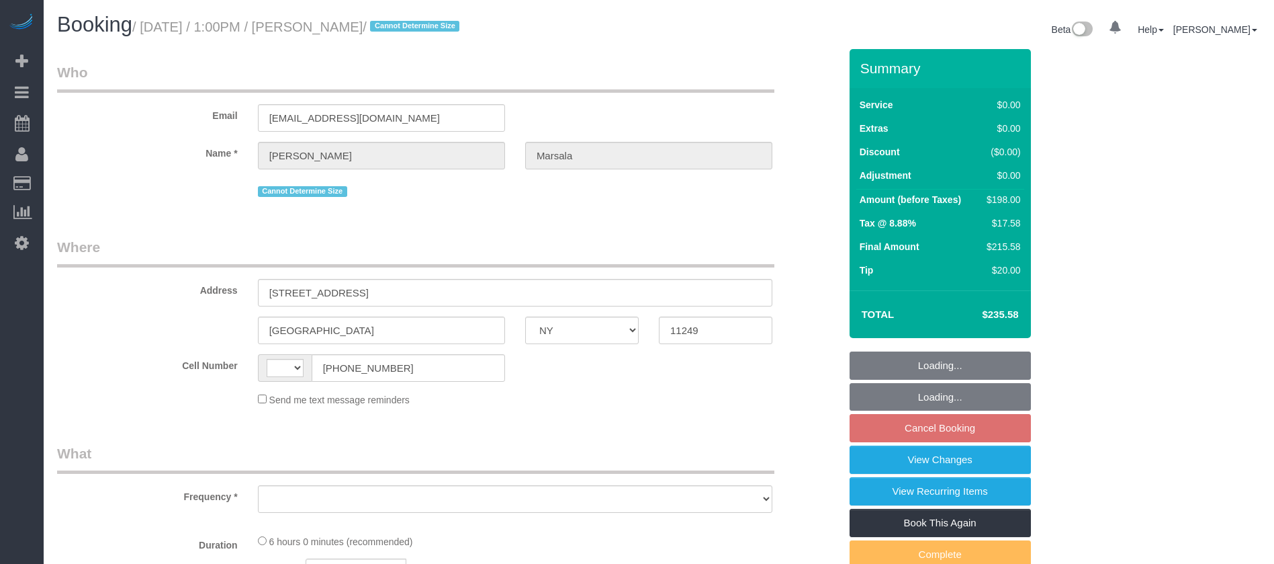
select select "NY"
select select "spot6"
select select "number:89"
select select "number:90"
select select "number:15"
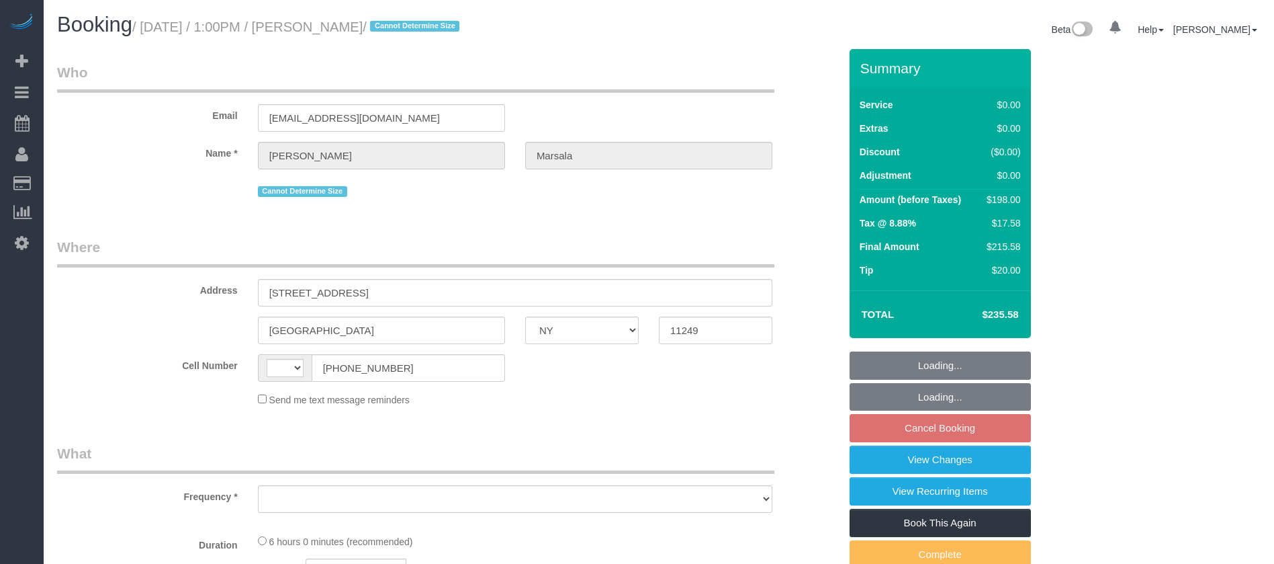
select select "number:5"
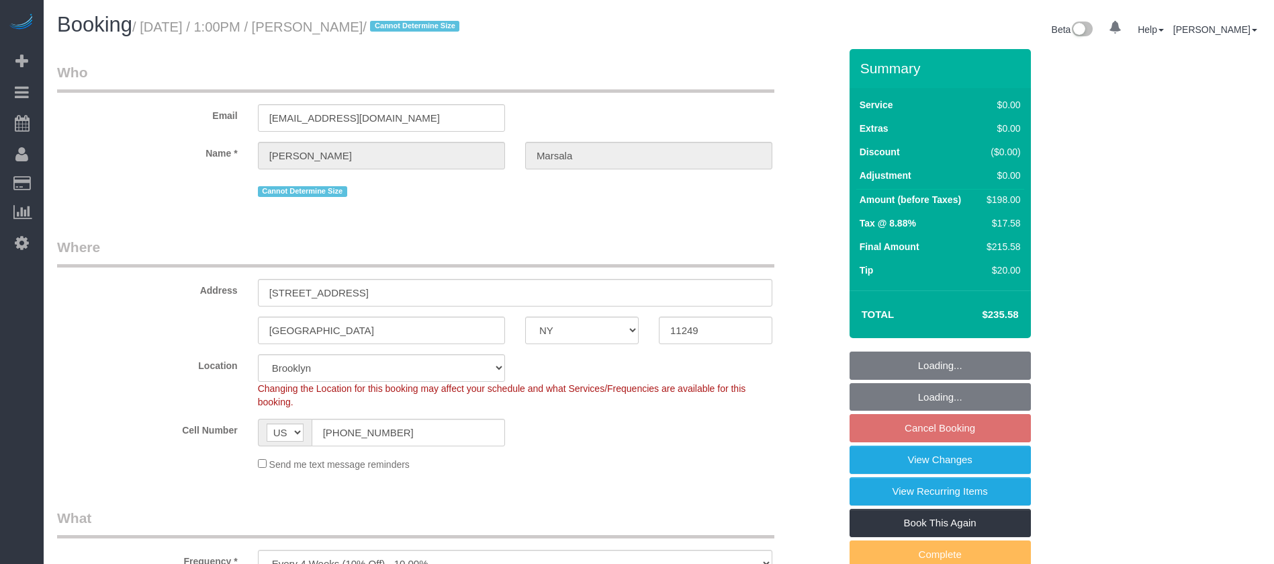
select select "string:[GEOGRAPHIC_DATA]"
select select "object:867"
select select "string:stripe-pm_1PanpT4VGloSiKo73mwQyRPJ"
select select "2"
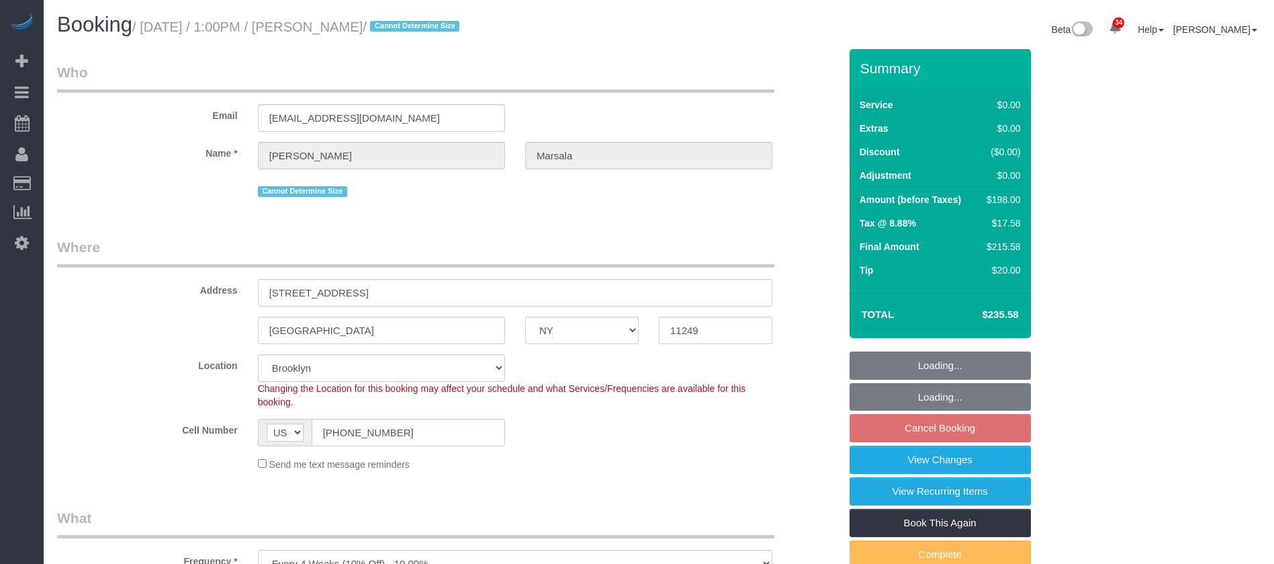
select select "object:1416"
select select "spot66"
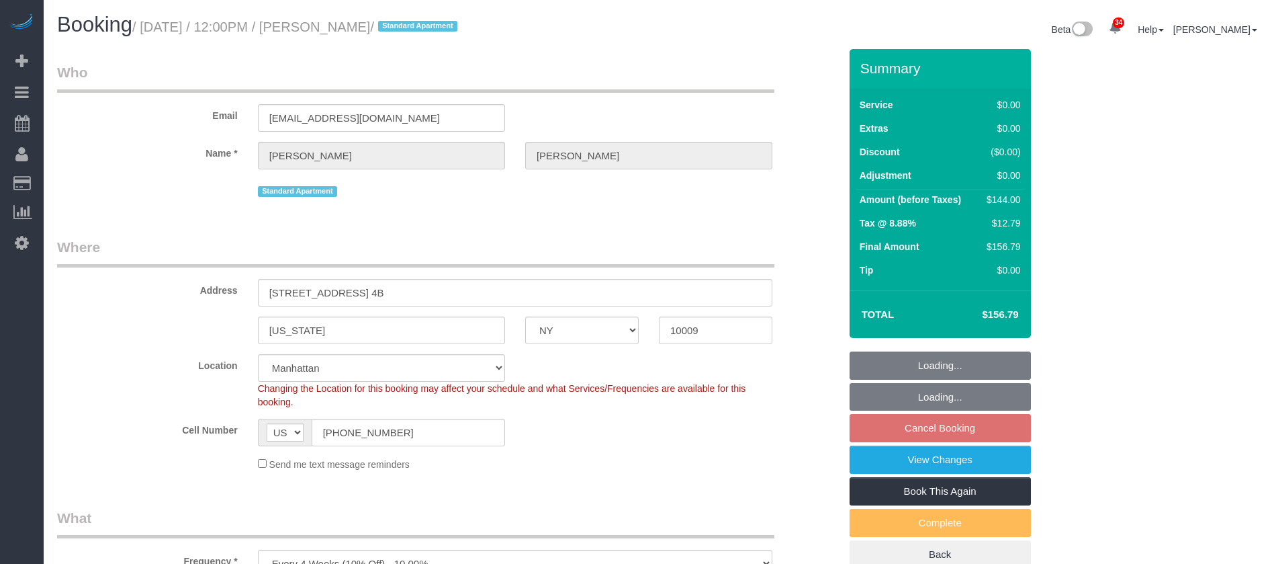
select select "NY"
select select "1"
select select "spot3"
select select "number:60"
select select "number:77"
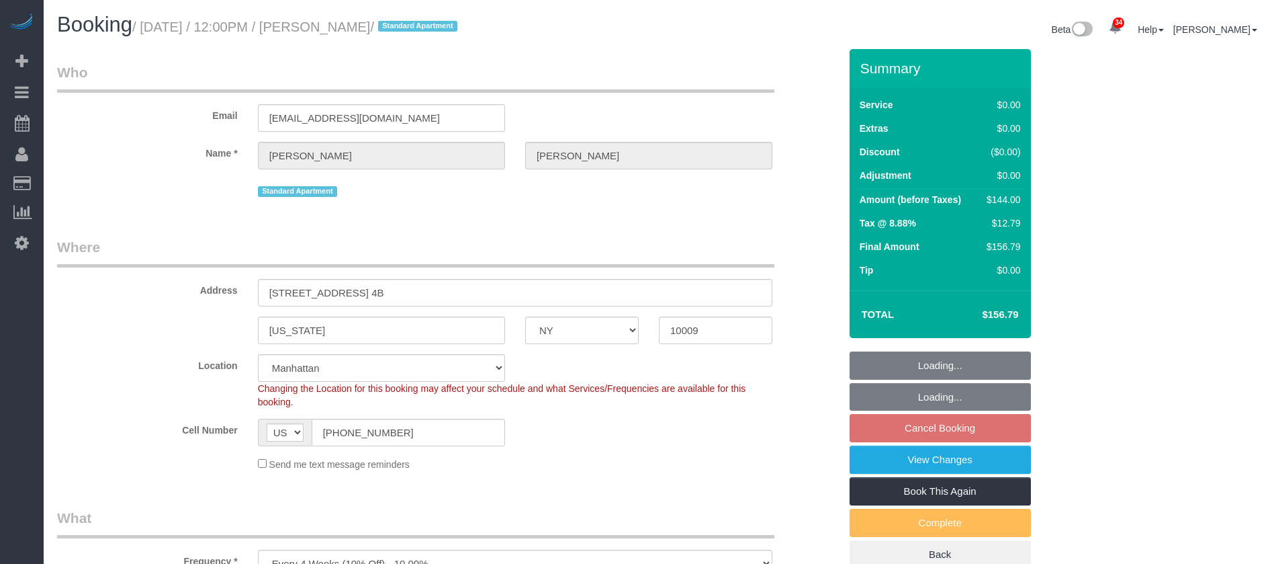
select select "number:15"
select select "number:5"
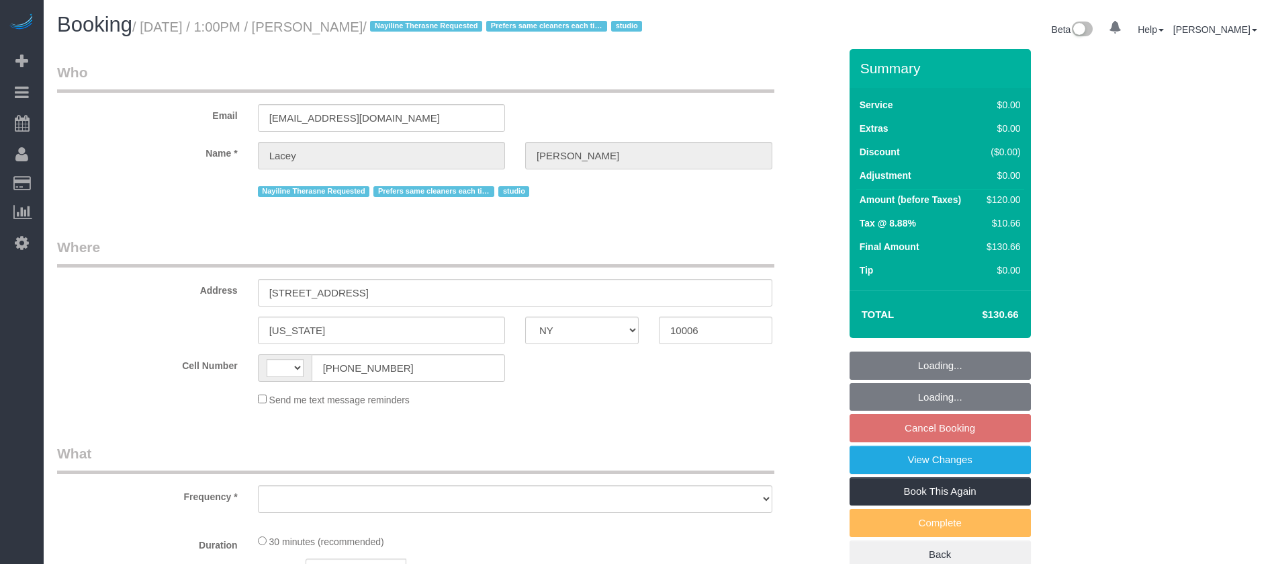
select select "NY"
select select "spot4"
select select "string:[GEOGRAPHIC_DATA]"
select select "object:1402"
select select "string:stripe-pm_1QnwjA4VGloSiKo7h3HCAQgS"
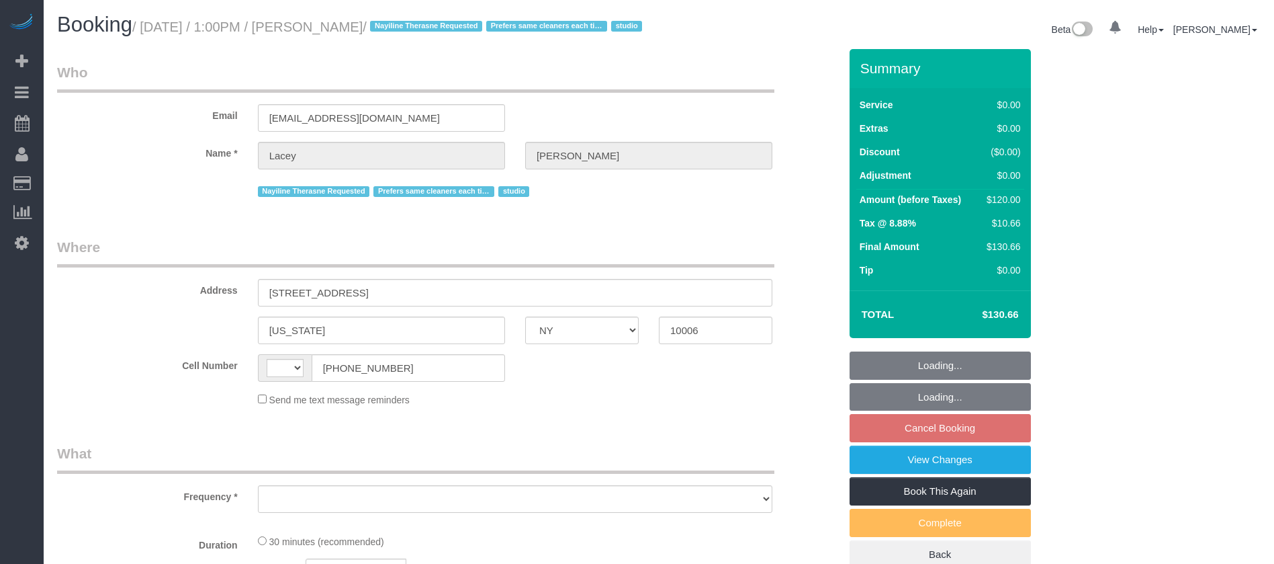
select select "number:61"
select select "number:77"
select select "number:15"
select select "number:5"
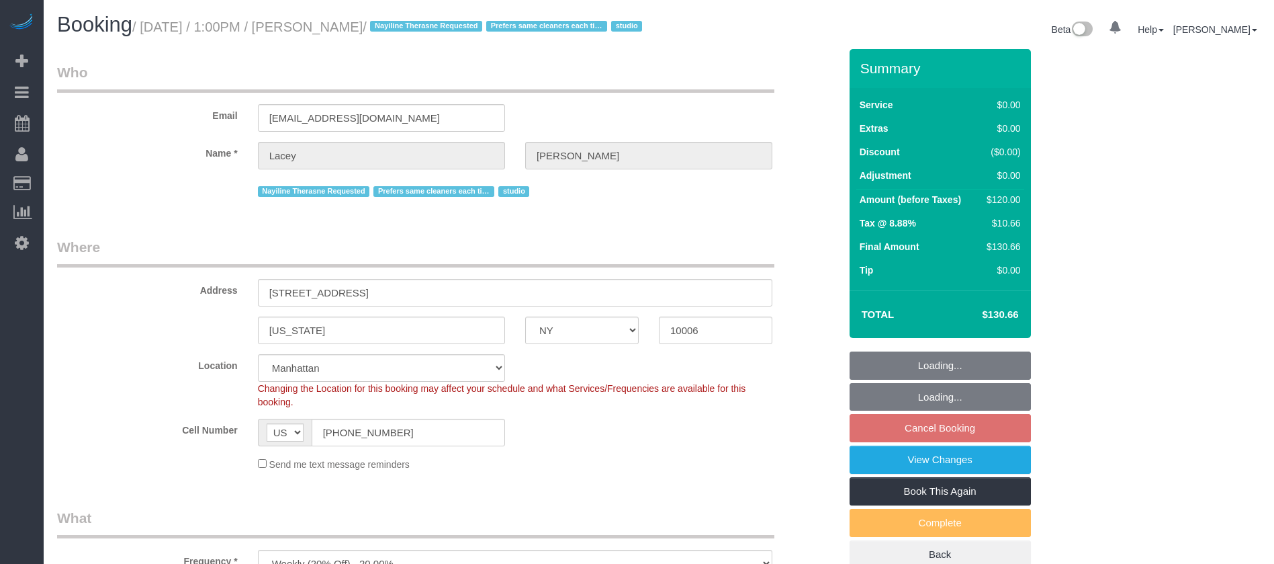
select select
select select "object:1856"
select select "spot61"
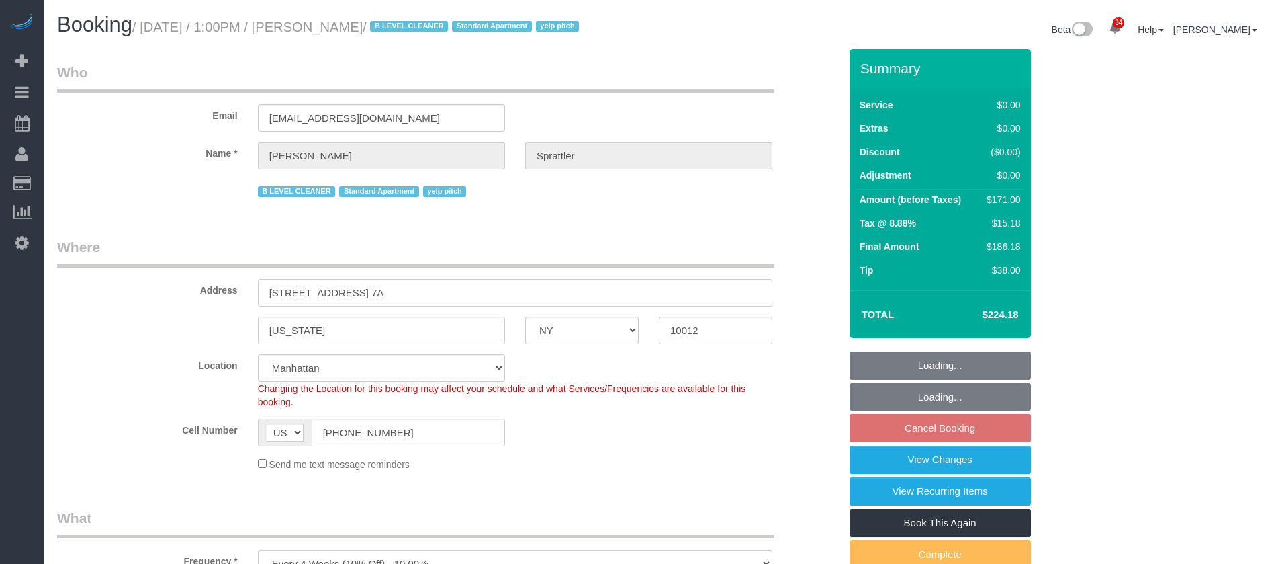
select select "NY"
select select "2"
select select "spot61"
select select "number:58"
select select "number:77"
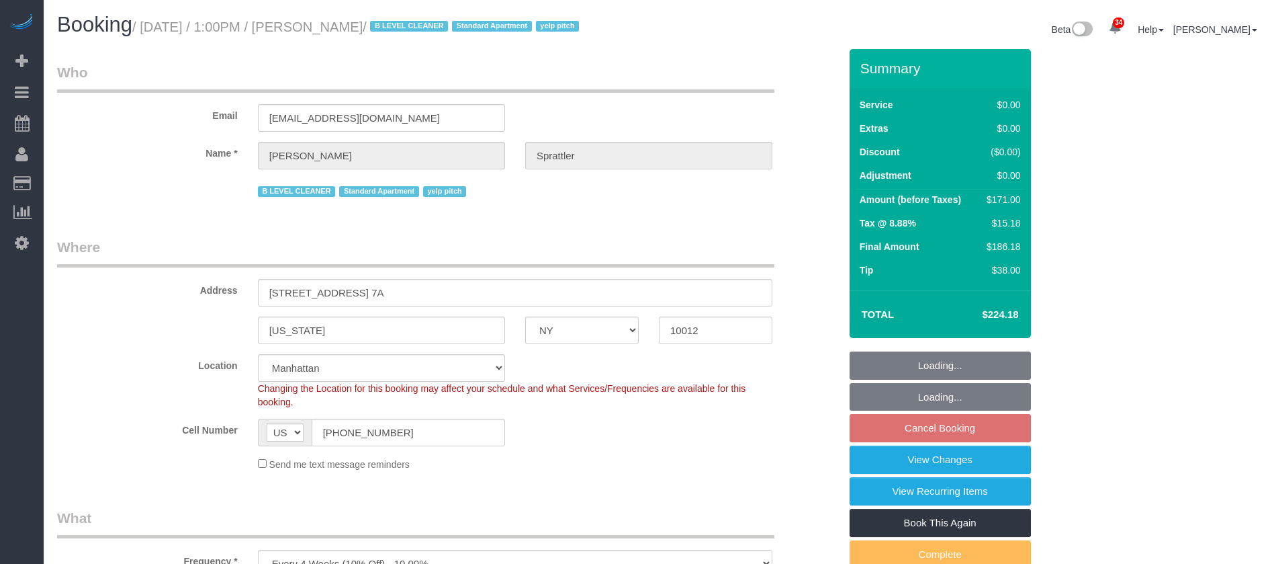
select select "number:15"
select select "number:5"
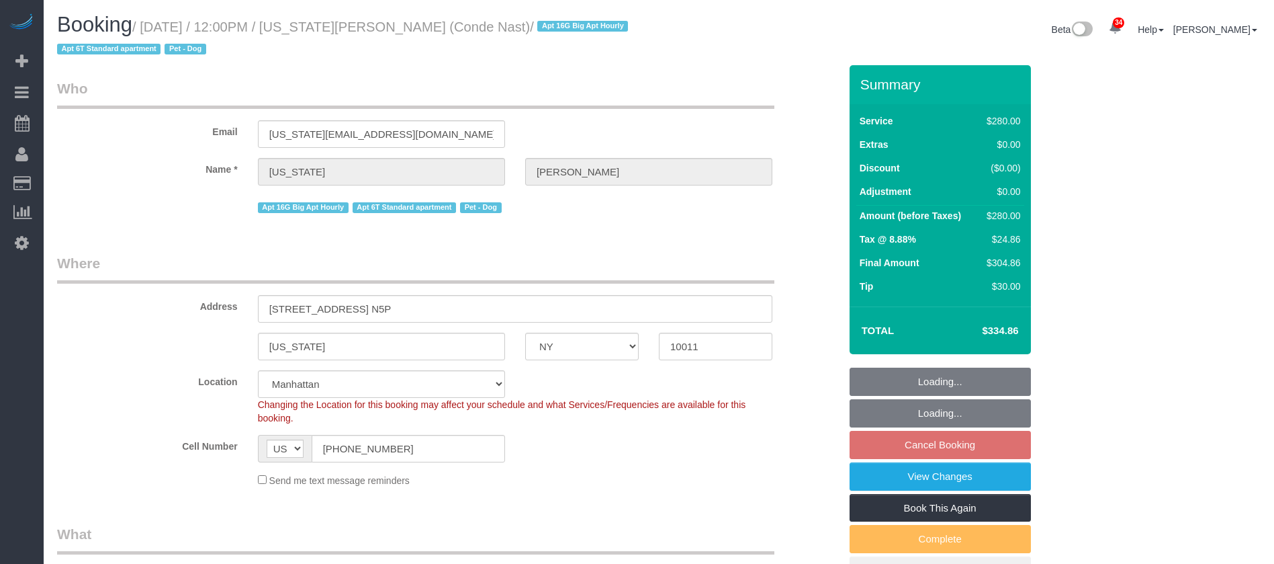
select select "NY"
select select "210"
select select "number:59"
select select "number:74"
select select "number:13"
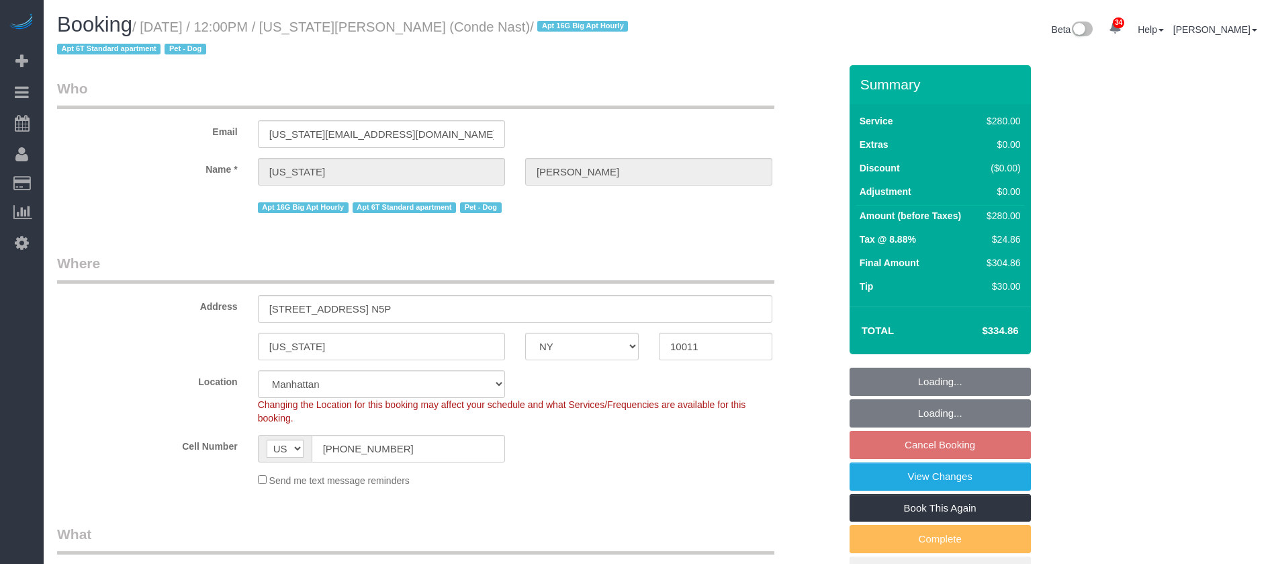
select select "number:6"
select select "spot60"
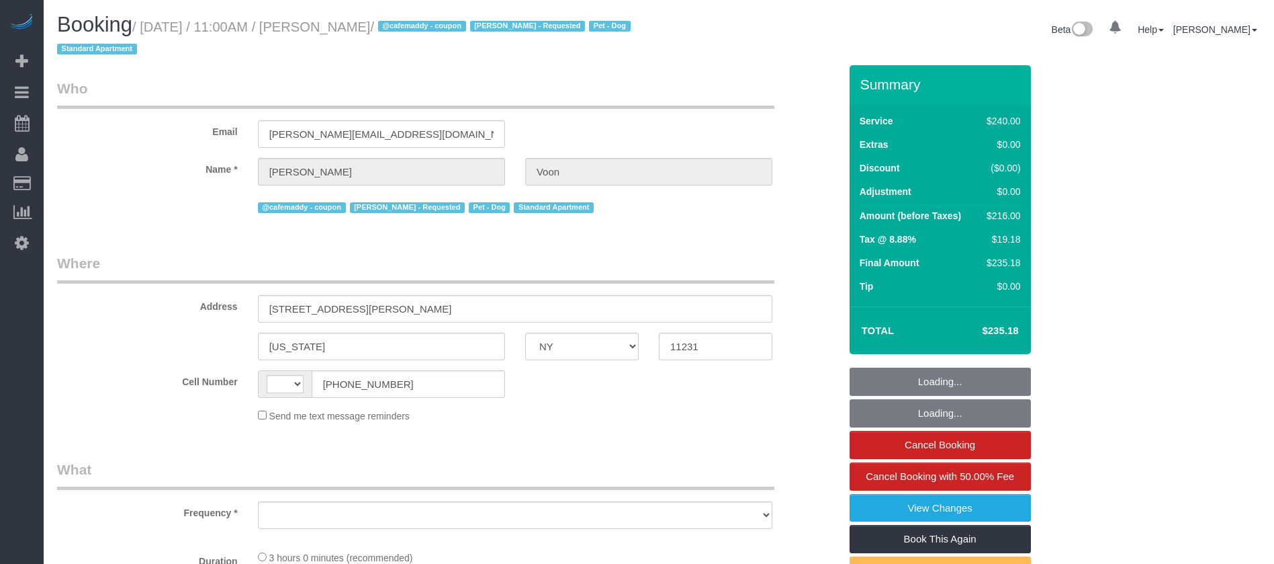
select select "NY"
select select "spot1"
select select "string:[GEOGRAPHIC_DATA]"
select select "object:1751"
select select "string:stripe-pm_1RDado4VGloSiKo7rTp1dWwg"
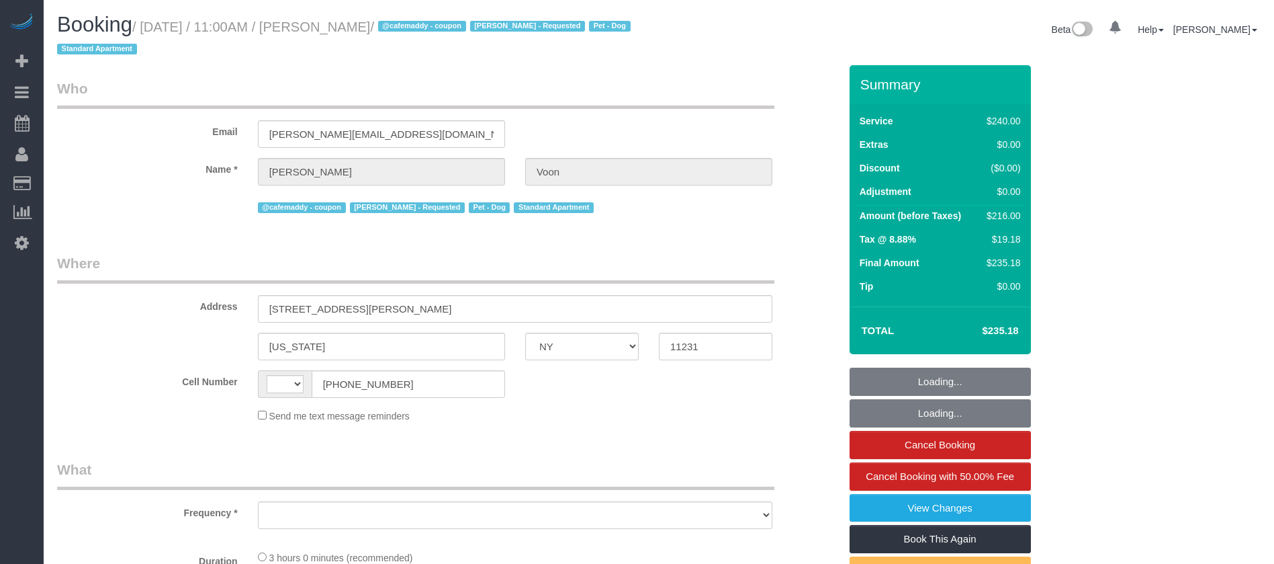
select select "180"
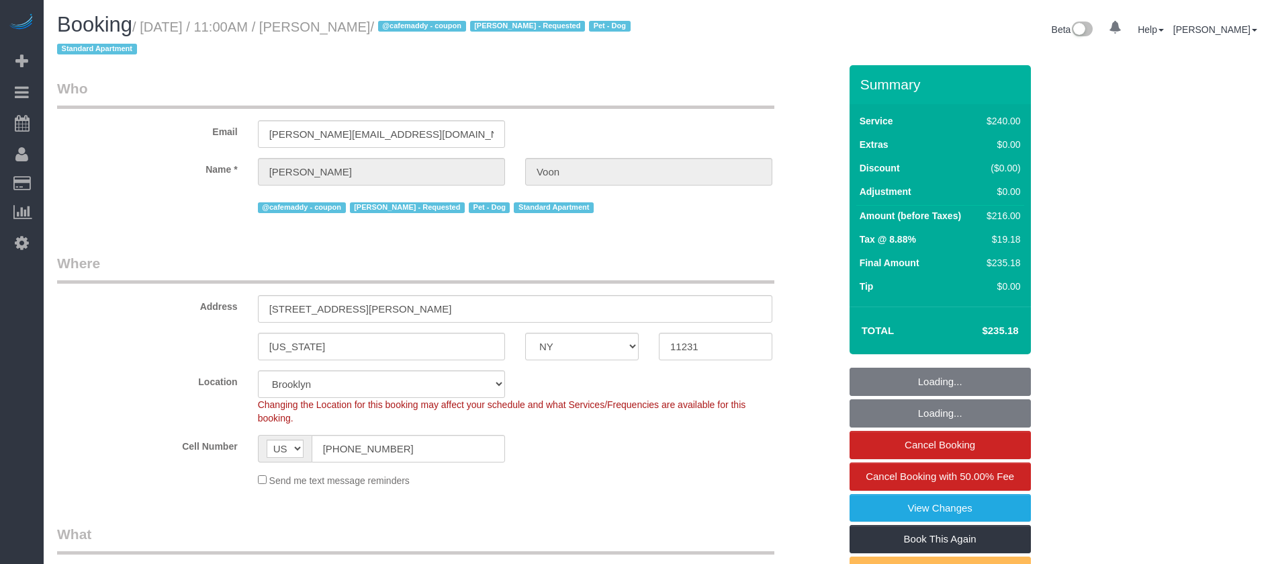
select select "spot43"
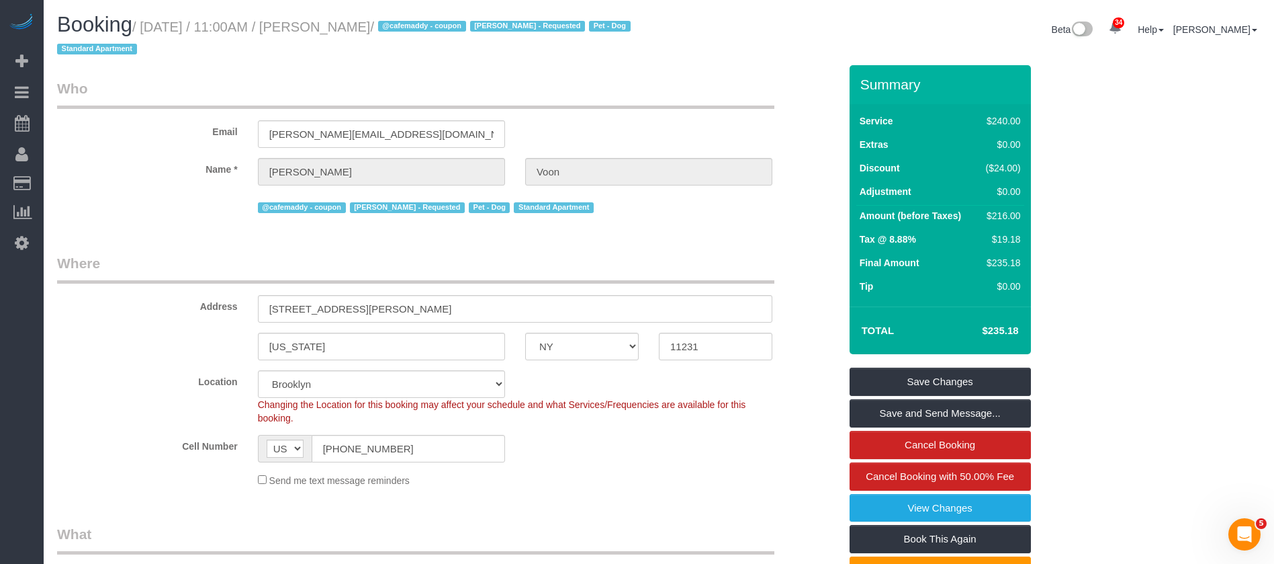
drag, startPoint x: 144, startPoint y: 21, endPoint x: 375, endPoint y: 21, distance: 231.1
click at [375, 21] on small "/ October 04, 2025 / 11:00AM / Jill Voon / @cafemaddy - coupon Marilu Quintero …" at bounding box center [346, 38] width 578 height 38
copy small "October 04, 2025 / 11:00AM / Jill Voon"
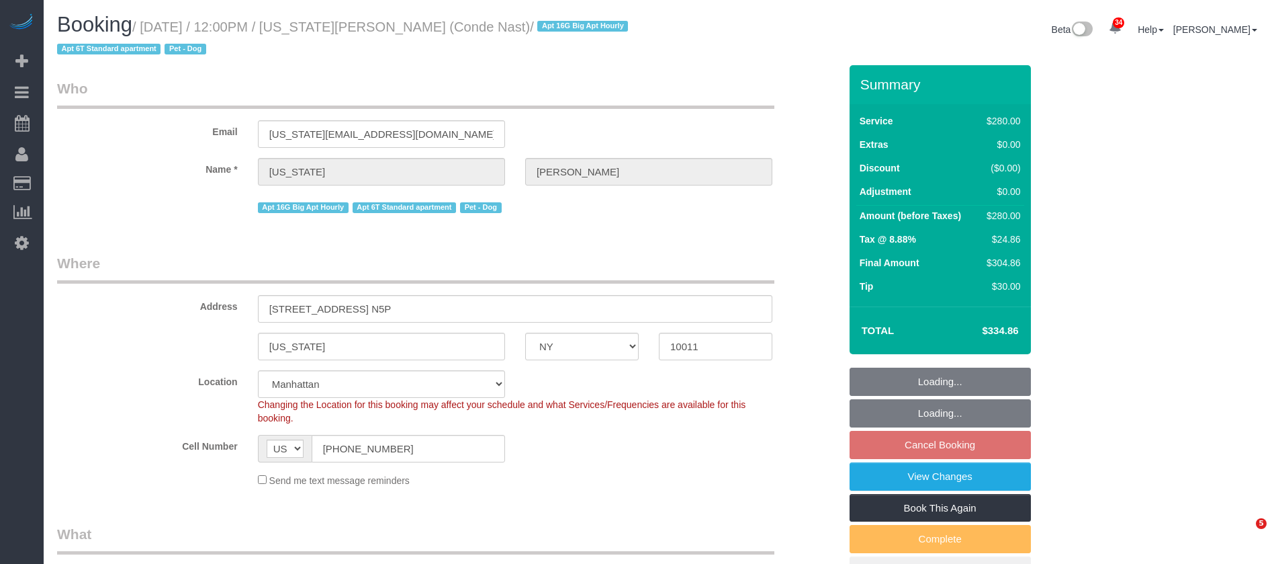
select select "NY"
select select "number:59"
select select "number:74"
select select "number:13"
select select "number:6"
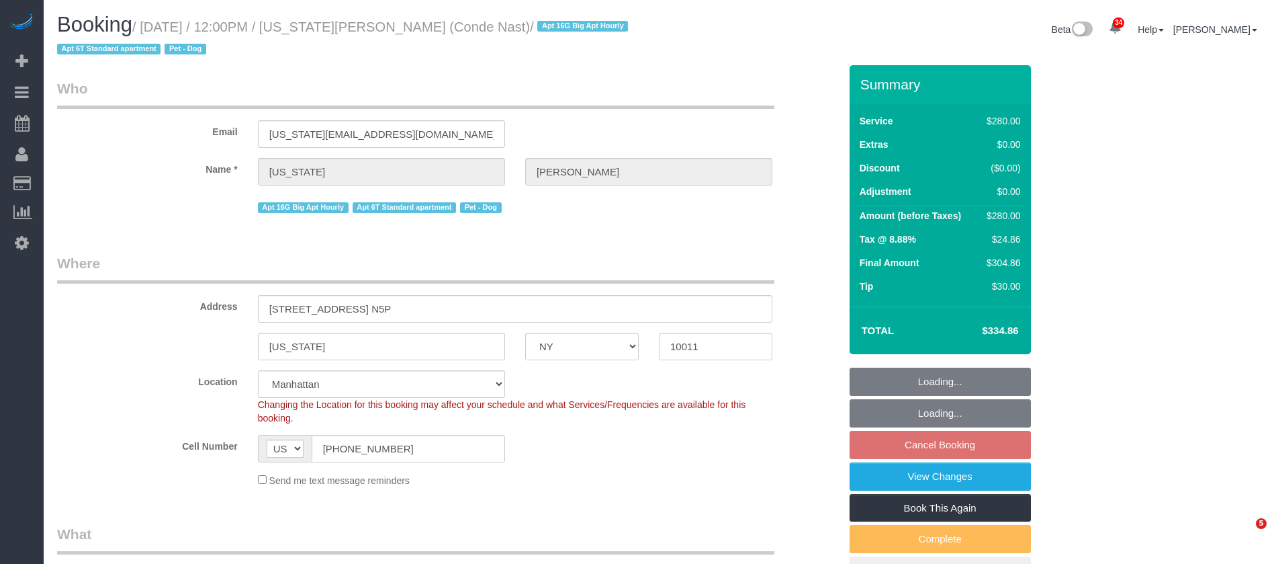
select select "object:2758"
select select "string:stripe-pm_1R4ht54VGloSiKo72HDr2sM7"
select select "spot60"
select select "210"
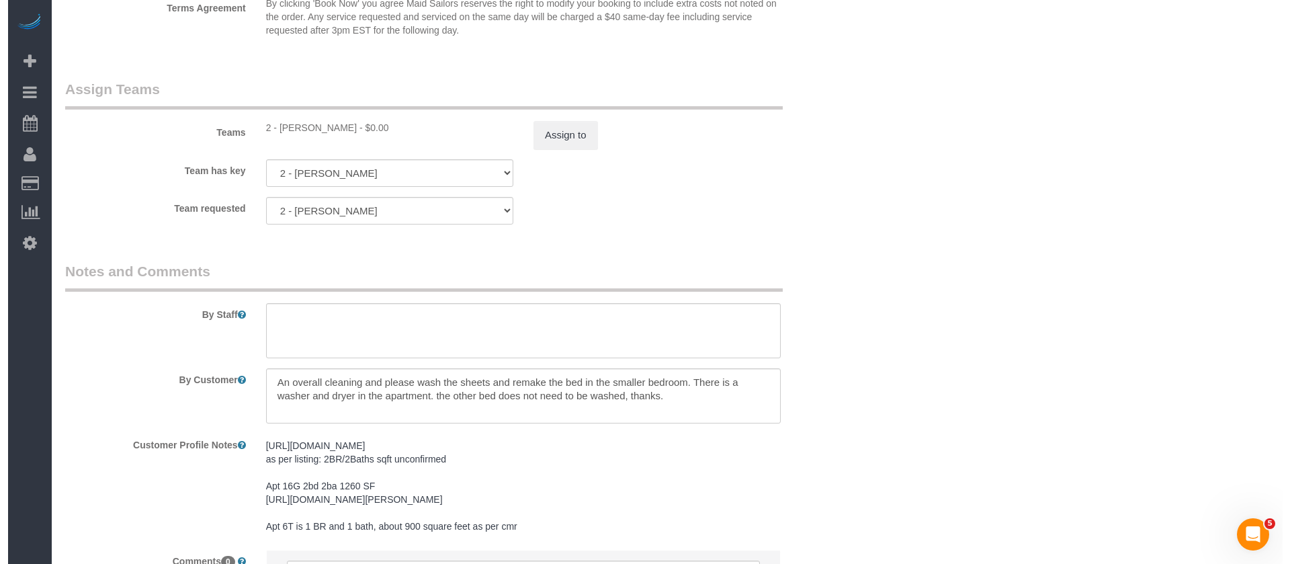
scroll to position [1512, 0]
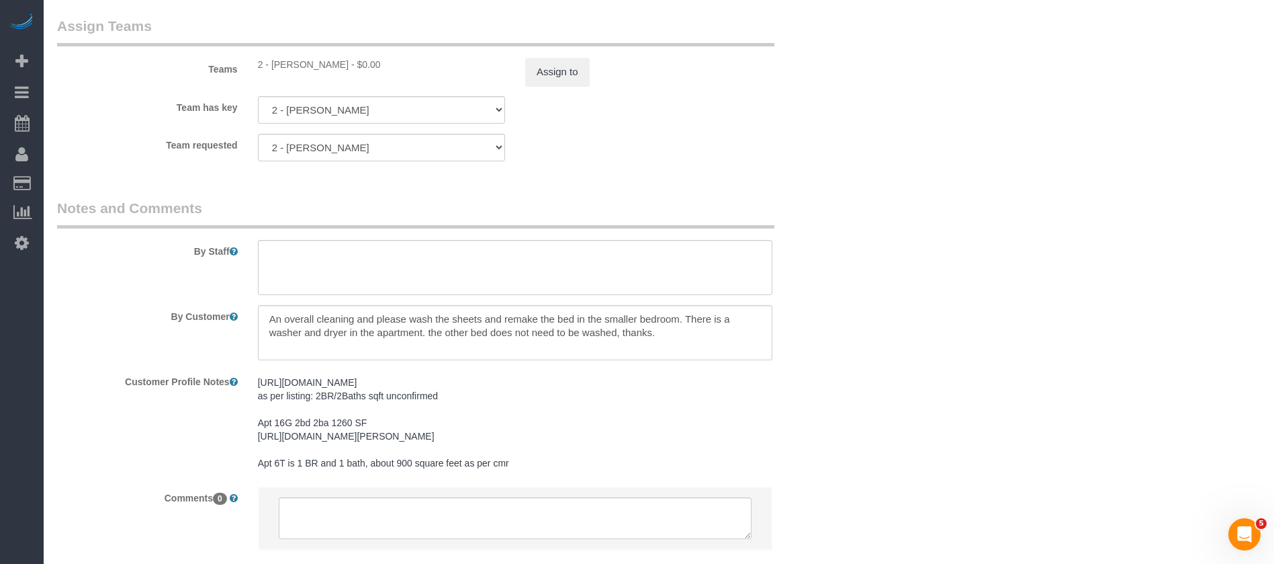
click at [565, 56] on div "Teams 2 - [PERSON_NAME] - $0.00 Assign to" at bounding box center [448, 51] width 803 height 70
click at [570, 64] on button "Assign to" at bounding box center [557, 72] width 64 height 28
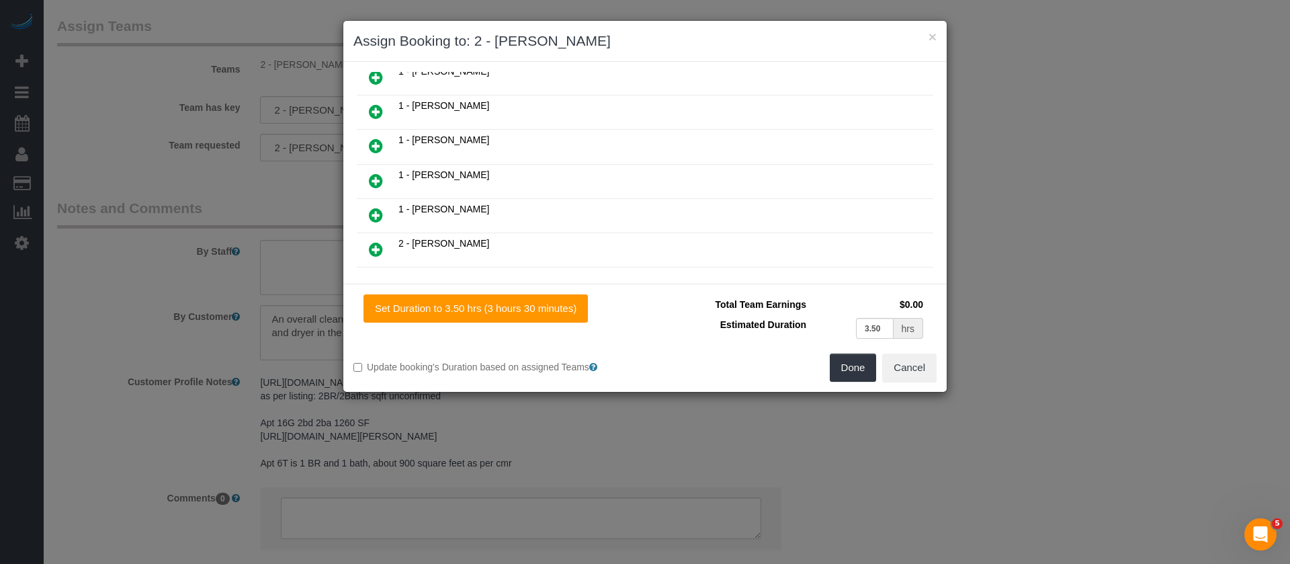
scroll to position [403, 0]
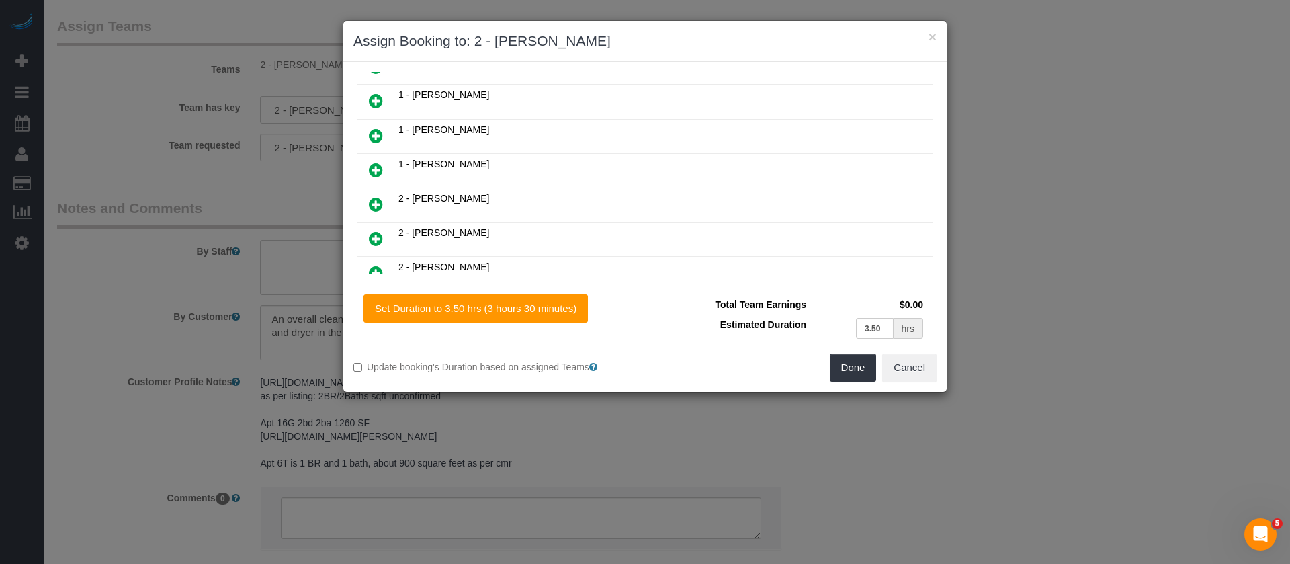
drag, startPoint x: 374, startPoint y: 169, endPoint x: 391, endPoint y: 169, distance: 16.8
click at [375, 169] on icon at bounding box center [376, 170] width 14 height 16
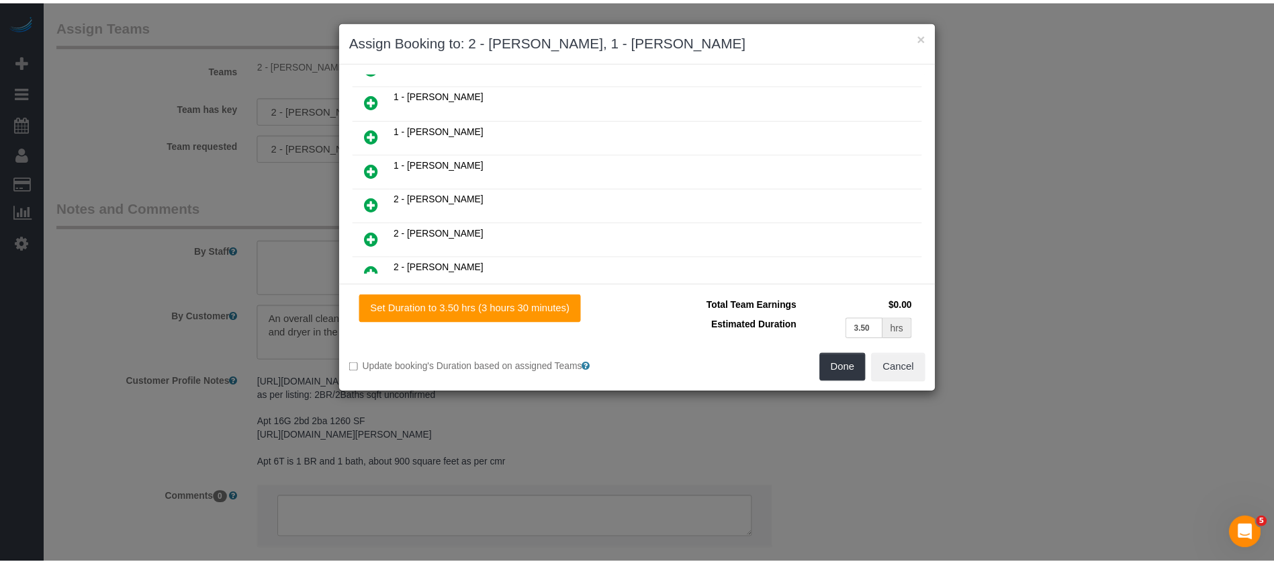
scroll to position [437, 0]
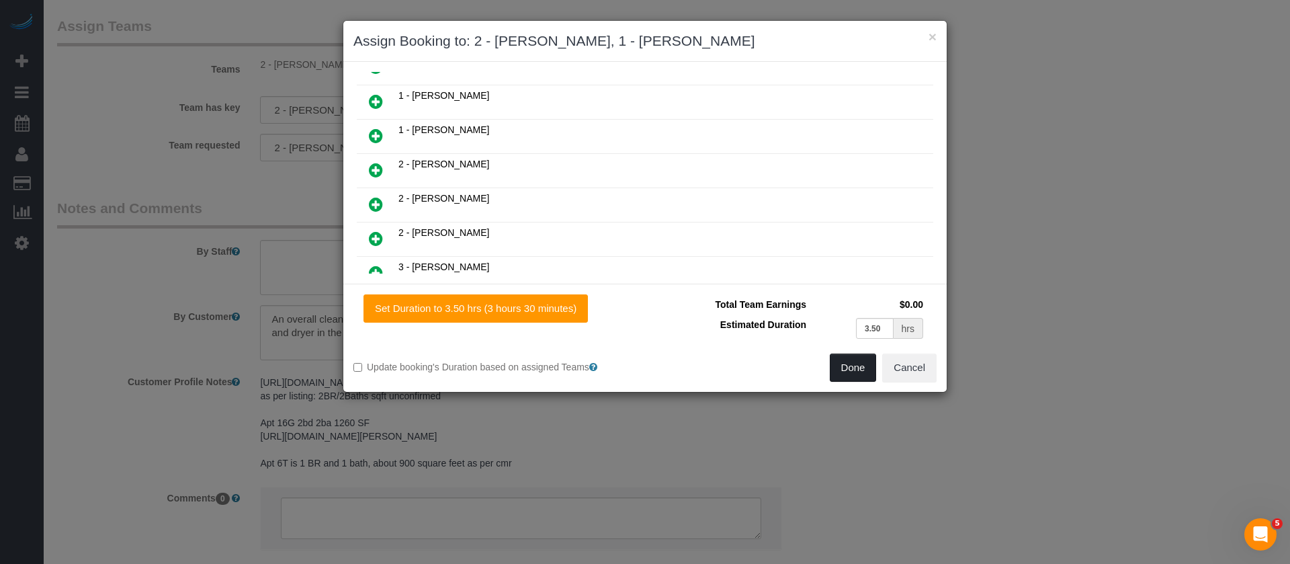
click at [845, 367] on button "Done" at bounding box center [853, 367] width 47 height 28
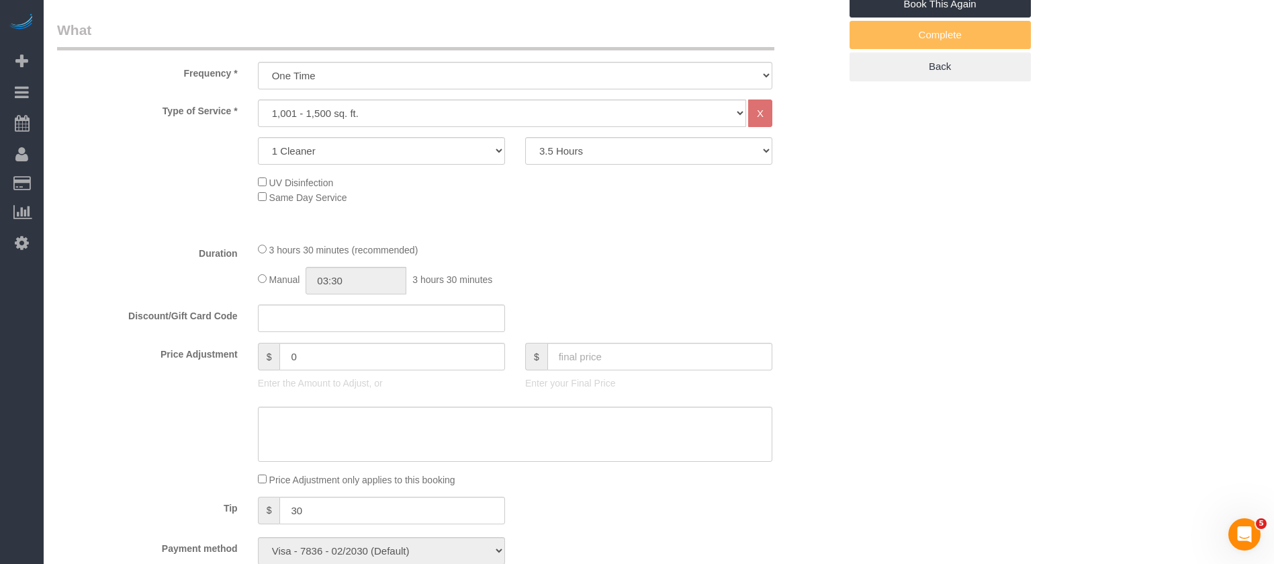
scroll to position [0, 0]
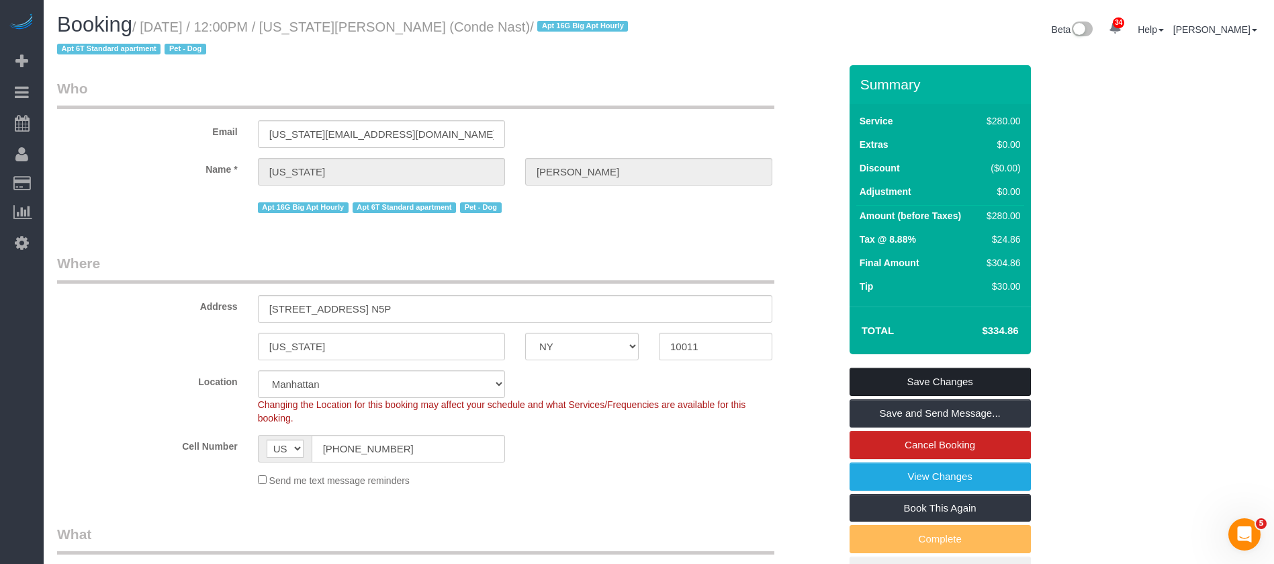
click at [980, 380] on link "Save Changes" at bounding box center [940, 381] width 181 height 28
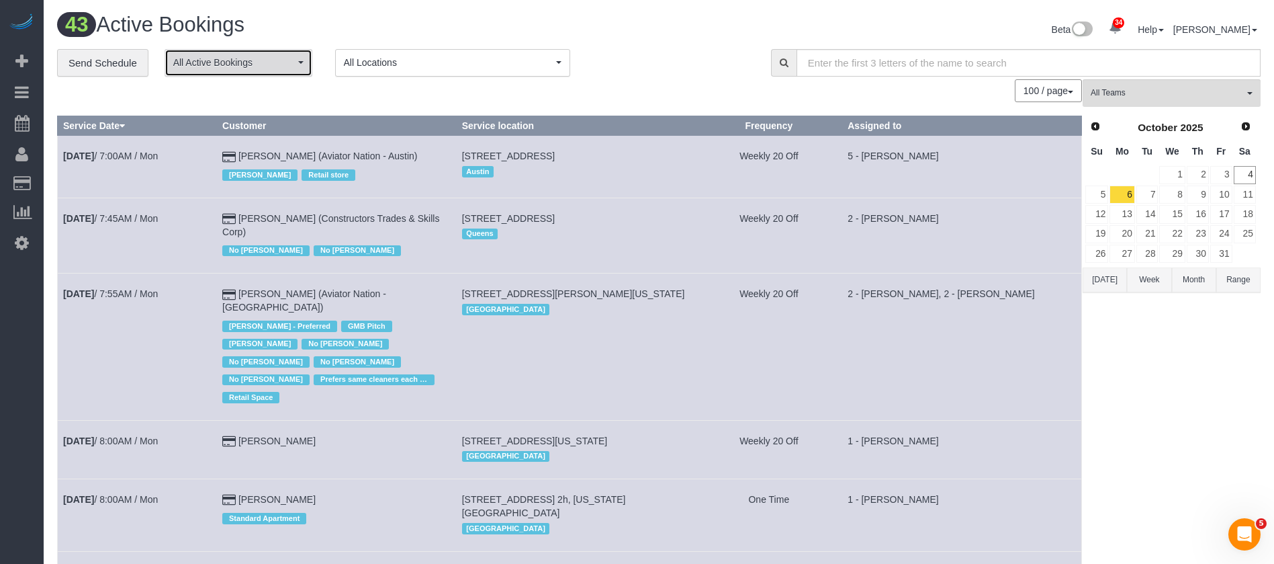
click at [292, 67] on span "All Active Bookings" at bounding box center [234, 62] width 122 height 13
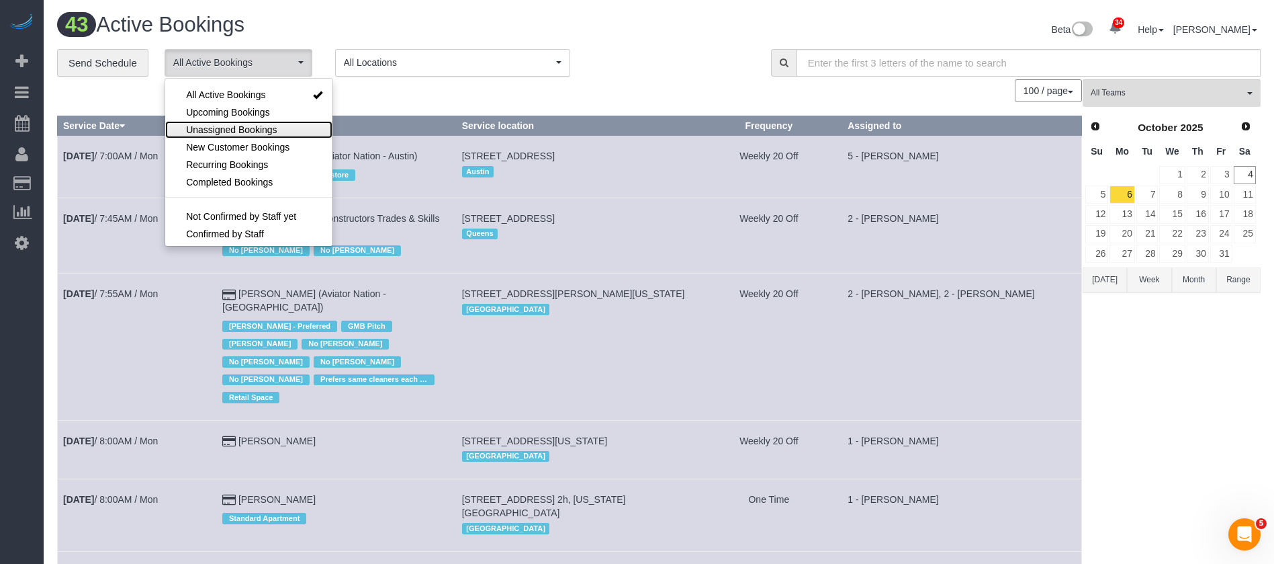
drag, startPoint x: 241, startPoint y: 129, endPoint x: 355, endPoint y: 96, distance: 118.9
click at [241, 130] on span "Unassigned Bookings" at bounding box center [231, 129] width 91 height 13
select select "**********"
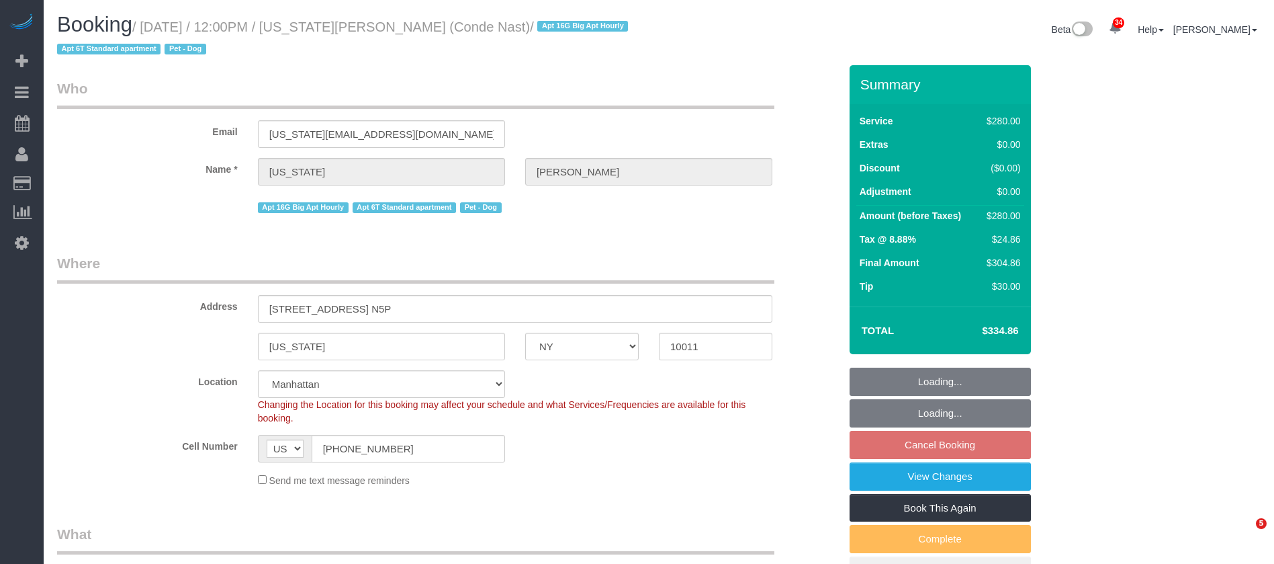
select select "NY"
select select "210"
select select "object:6280"
select select "spot117"
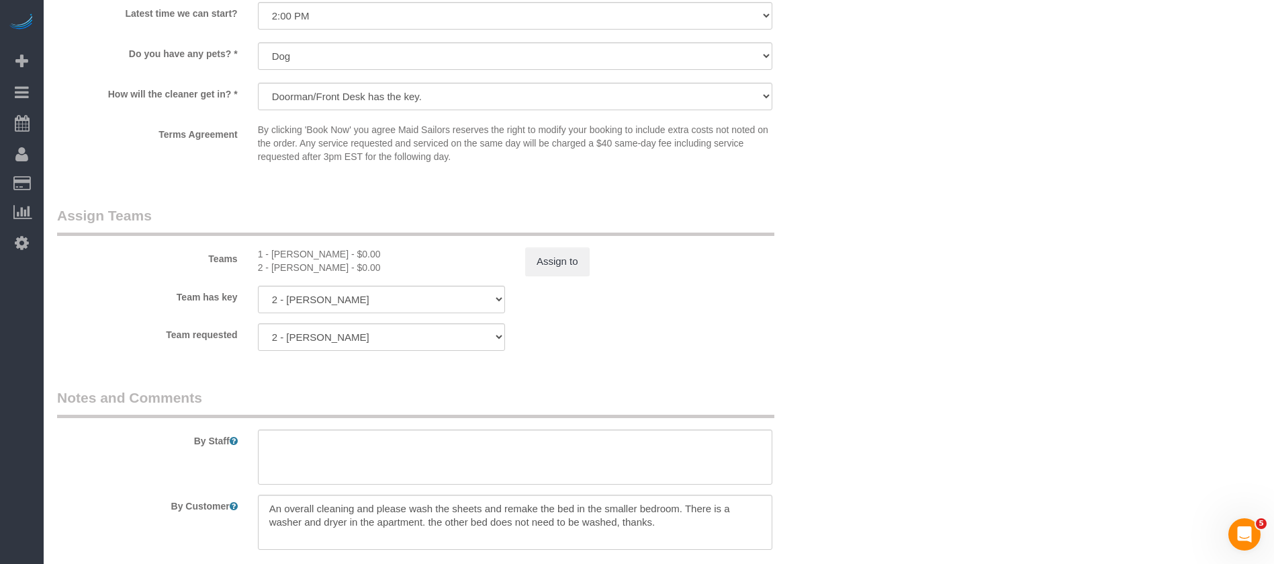
scroll to position [1512, 0]
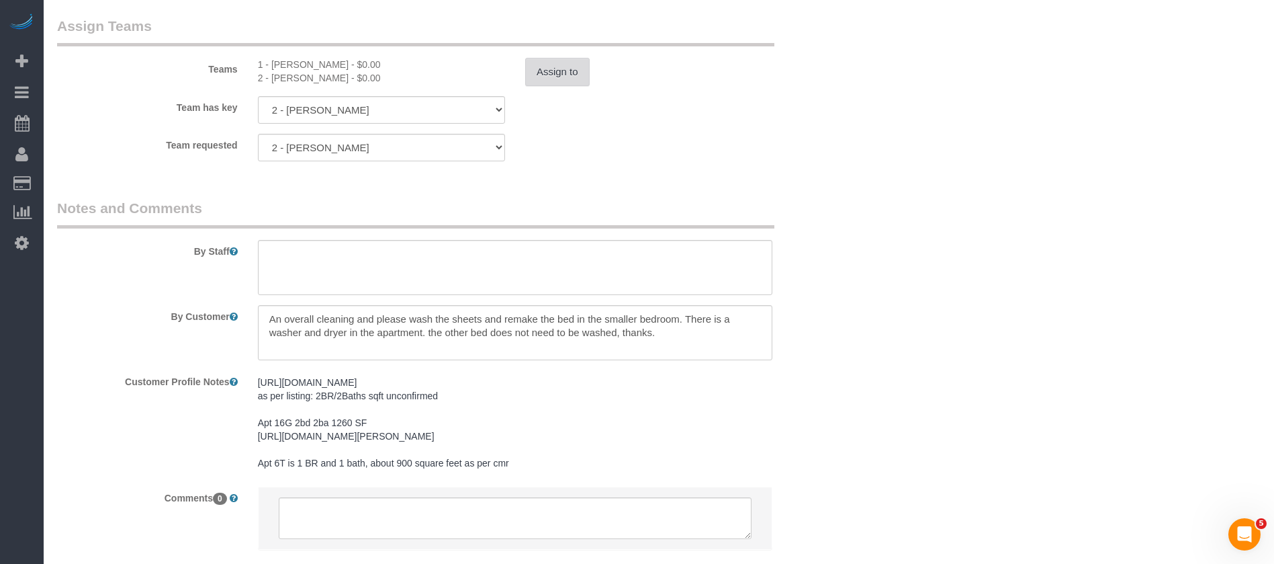
click at [533, 65] on button "Assign to" at bounding box center [557, 72] width 64 height 28
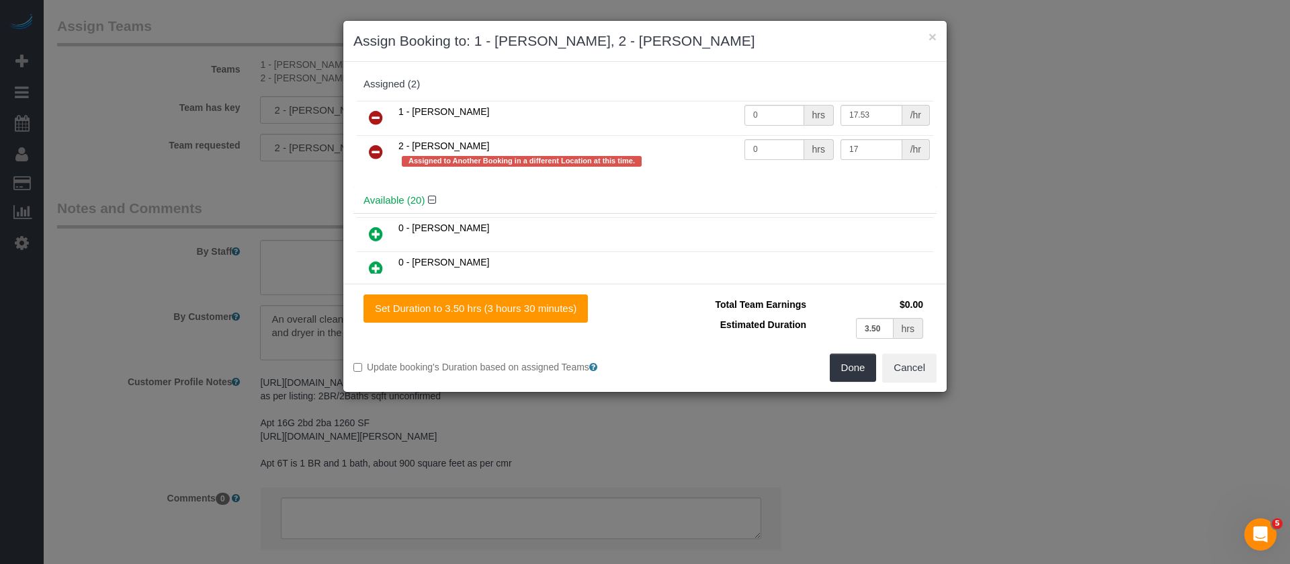
click at [372, 150] on icon at bounding box center [376, 152] width 14 height 16
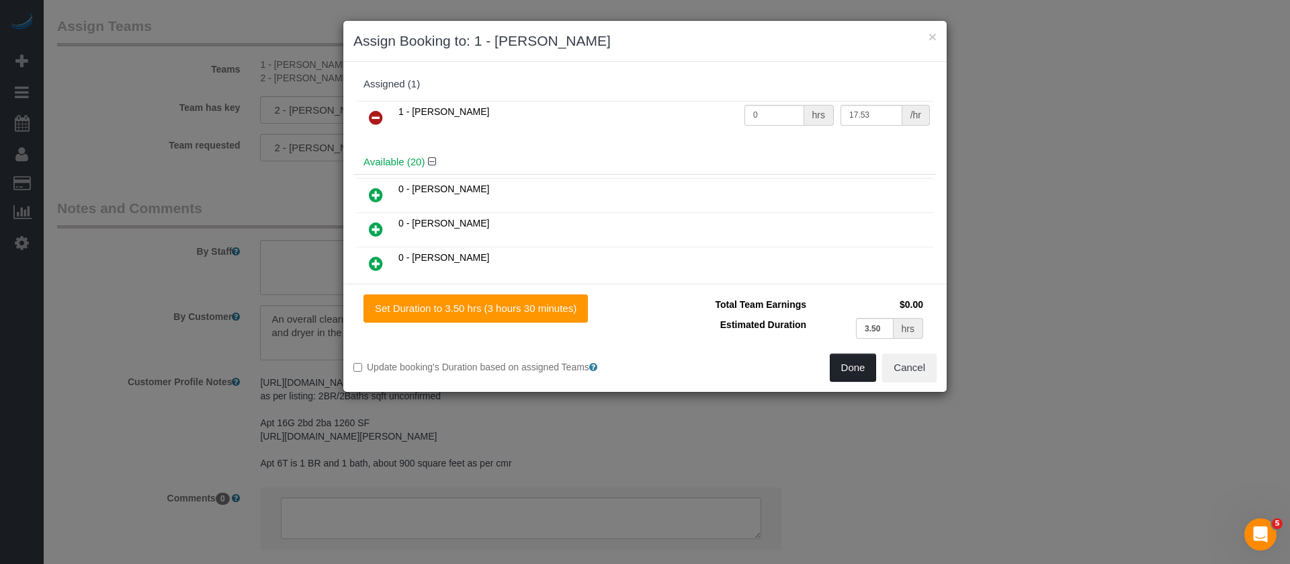
click at [848, 366] on button "Done" at bounding box center [853, 367] width 47 height 28
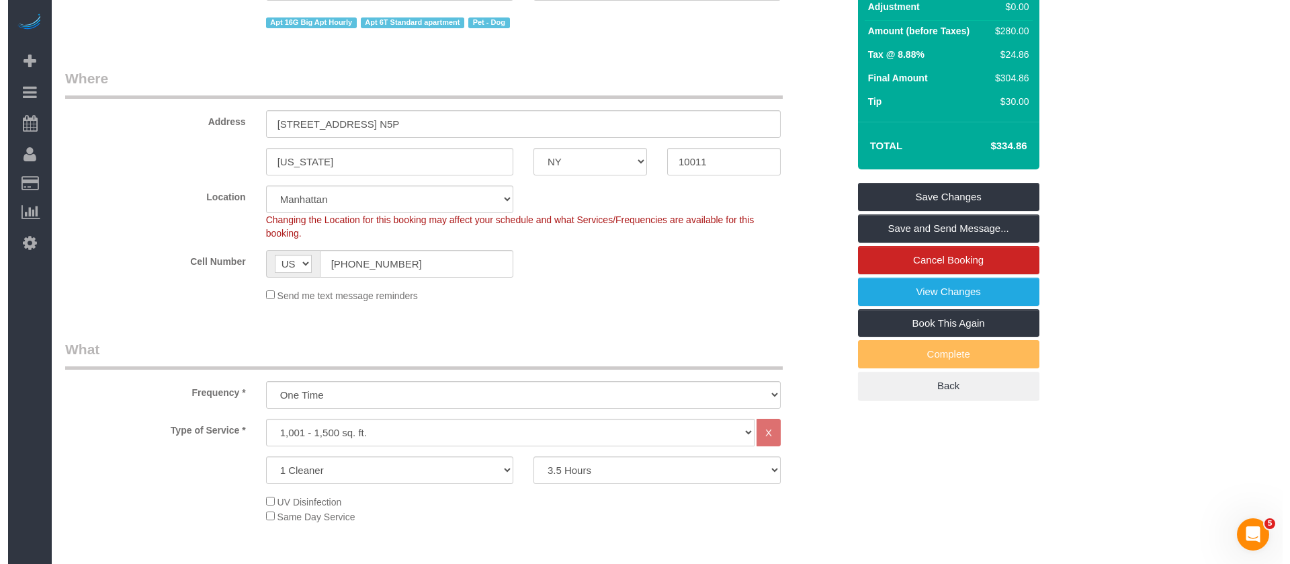
scroll to position [0, 0]
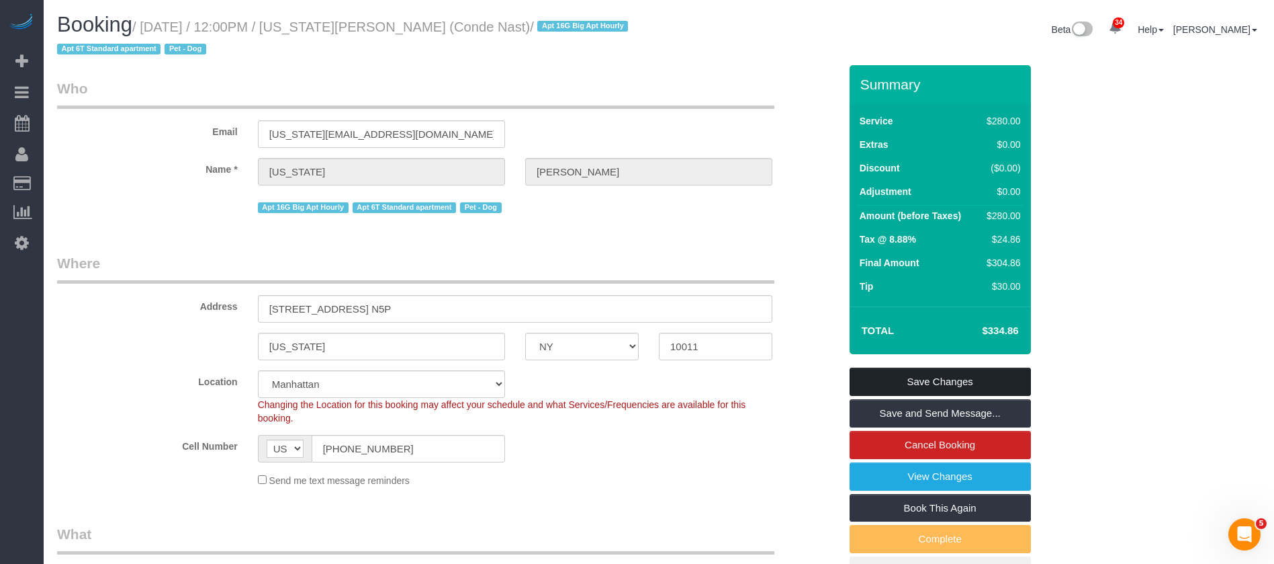
click at [951, 382] on link "Save Changes" at bounding box center [940, 381] width 181 height 28
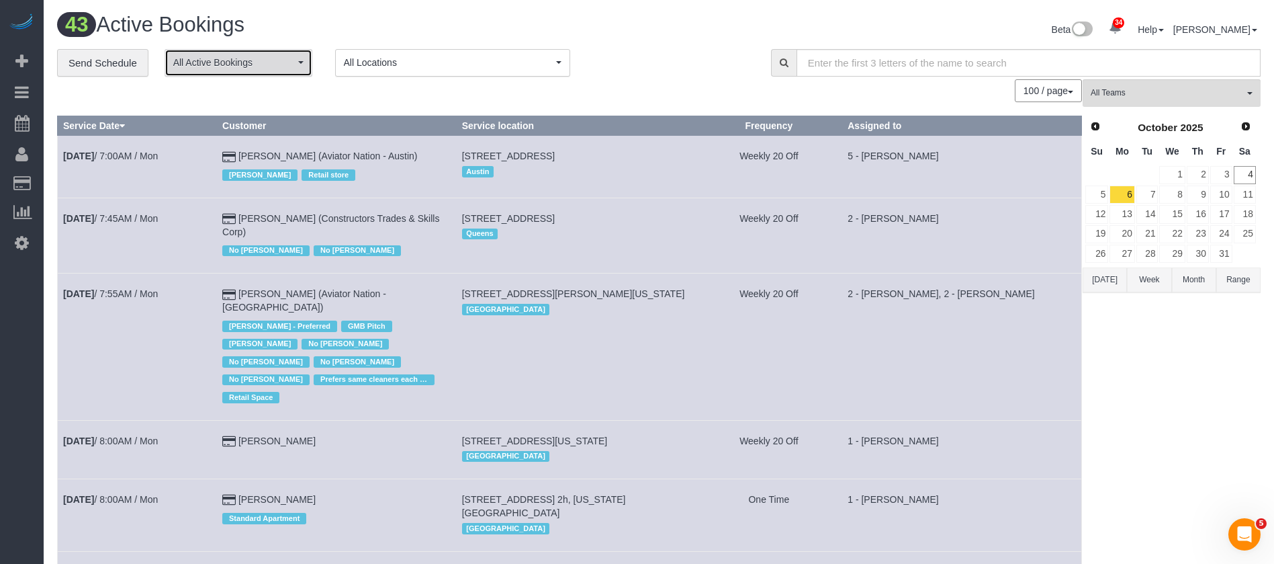
click at [261, 56] on span "All Active Bookings" at bounding box center [234, 62] width 122 height 13
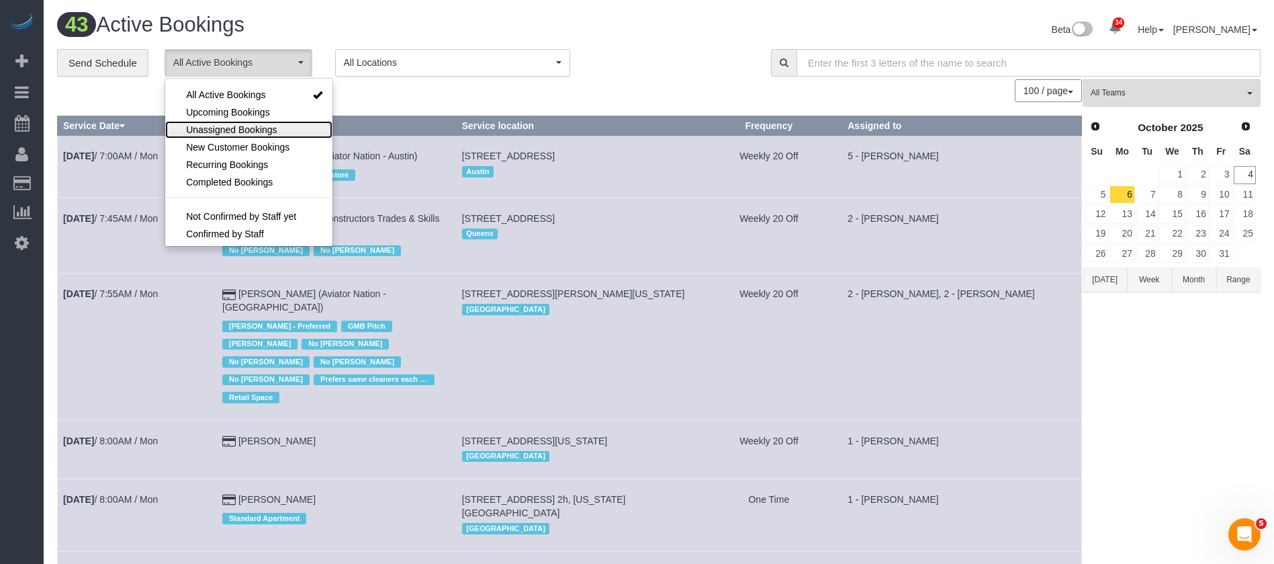
click at [240, 130] on span "Unassigned Bookings" at bounding box center [231, 129] width 91 height 13
select select "**********"
click at [402, 97] on div "100 / page 10 / page 20 / page 30 / page 40 / page 50 / page 100 / page" at bounding box center [569, 90] width 1025 height 23
